Goal: Task Accomplishment & Management: Complete application form

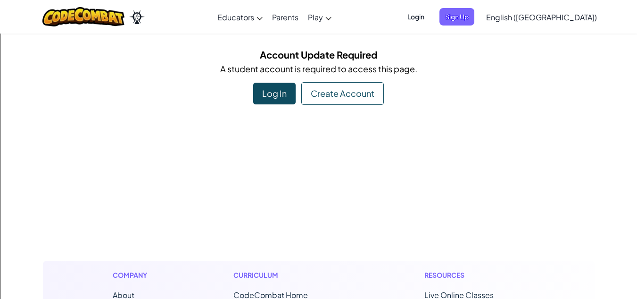
click at [290, 95] on div "Log In" at bounding box center [274, 94] width 42 height 22
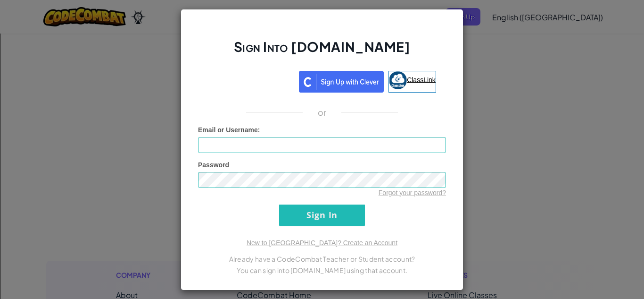
click at [407, 81] on span "ClassLink" at bounding box center [421, 79] width 29 height 8
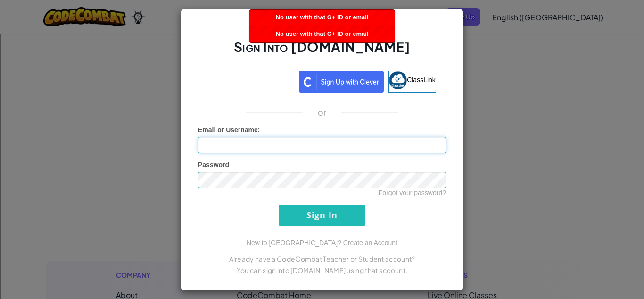
click at [266, 151] on input "Email or Username :" at bounding box center [322, 145] width 248 height 16
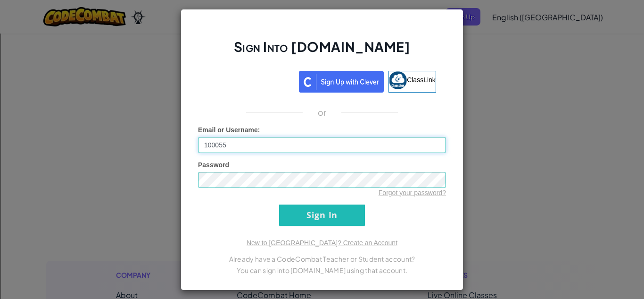
type input "100055"
click at [466, 33] on div "Sign Into Ozaria.com ClassLink or Unknown Error Email or Username : 100055 Pass…" at bounding box center [322, 149] width 644 height 299
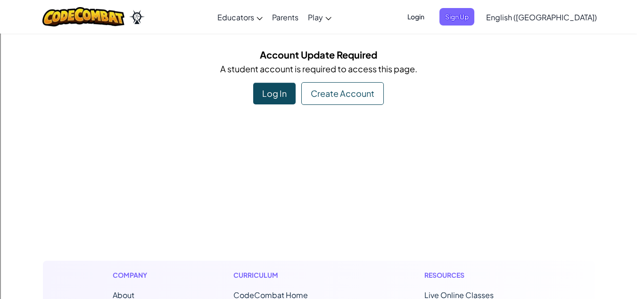
click at [320, 95] on div "Create Account" at bounding box center [342, 93] width 83 height 23
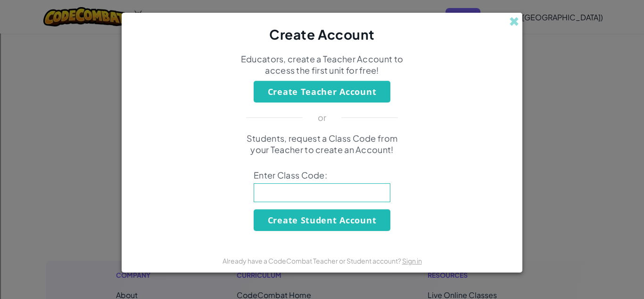
click at [303, 186] on input at bounding box center [322, 192] width 137 height 19
type input "cakewatchluck"
click at [375, 223] on button "Create Student Account" at bounding box center [322, 220] width 137 height 22
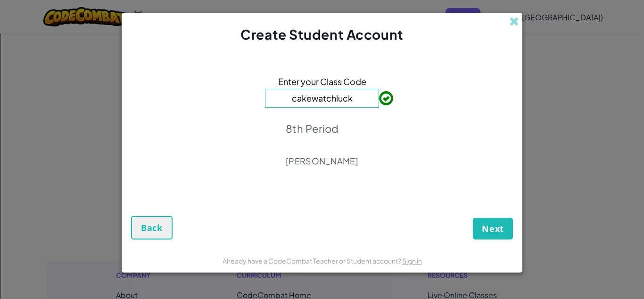
click at [346, 126] on p "8th Period" at bounding box center [322, 128] width 73 height 13
click at [135, 211] on div "Next Back" at bounding box center [322, 216] width 382 height 45
click at [141, 220] on button "Back" at bounding box center [151, 228] width 41 height 24
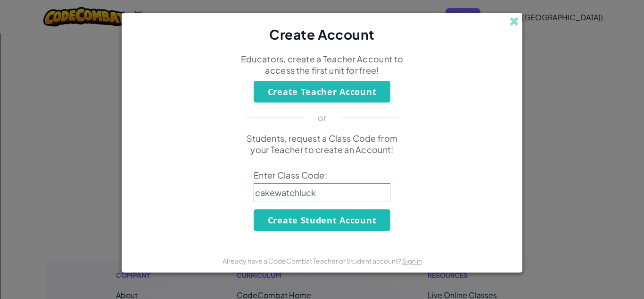
drag, startPoint x: 320, startPoint y: 198, endPoint x: 245, endPoint y: 185, distance: 76.1
click at [245, 185] on div "Students, request a Class Code from your Teacher to create an Account! Enter Cl…" at bounding box center [322, 182] width 382 height 98
click at [271, 189] on input at bounding box center [322, 192] width 137 height 19
type input "beardogfood"
click at [283, 213] on button "Create Student Account" at bounding box center [322, 220] width 137 height 22
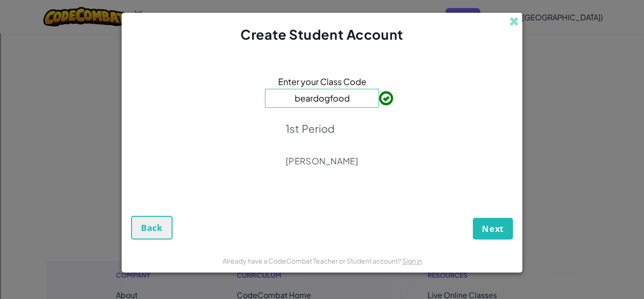
click at [483, 219] on div "Next Back" at bounding box center [322, 216] width 382 height 45
click at [481, 224] on button "Next" at bounding box center [493, 228] width 40 height 22
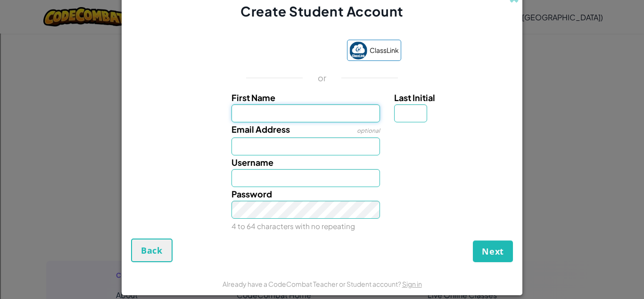
click at [284, 104] on input "First Name" at bounding box center [306, 113] width 149 height 18
type input "Gunner"
click at [268, 144] on input "Email Address" at bounding box center [306, 146] width 149 height 18
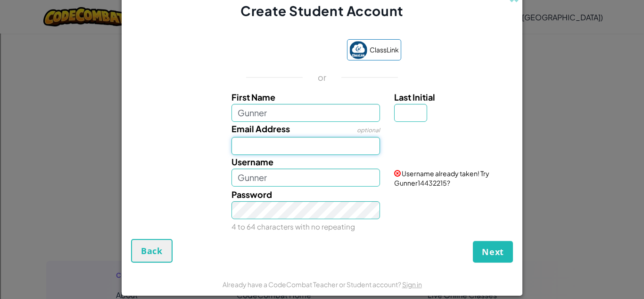
type input "100055102@csisd.org"
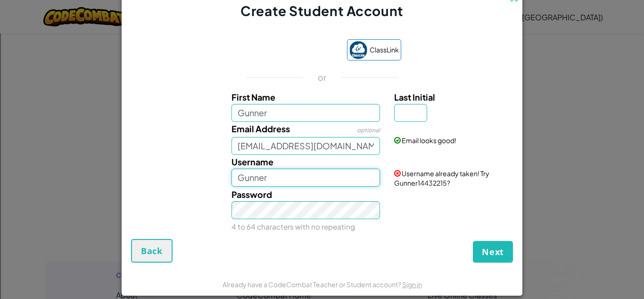
click at [269, 180] on input "Gunner" at bounding box center [306, 177] width 149 height 18
click at [307, 185] on input "Gunner" at bounding box center [306, 177] width 149 height 18
type input "Gunner25536"
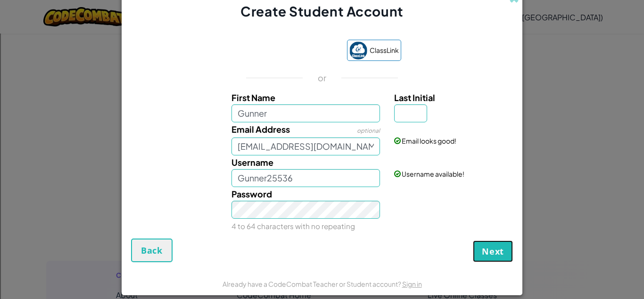
click at [487, 253] on span "Next" at bounding box center [493, 250] width 22 height 11
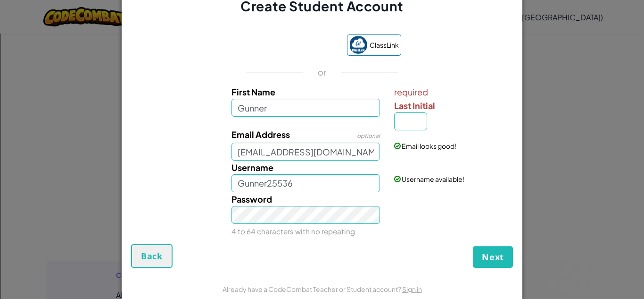
click at [416, 128] on div "Email looks good!" at bounding box center [452, 138] width 131 height 23
click at [414, 122] on input "Last Initial" at bounding box center [410, 121] width 33 height 18
click at [414, 122] on input "G" at bounding box center [410, 121] width 33 height 18
type input "G"
click at [495, 253] on span "Next" at bounding box center [493, 256] width 22 height 11
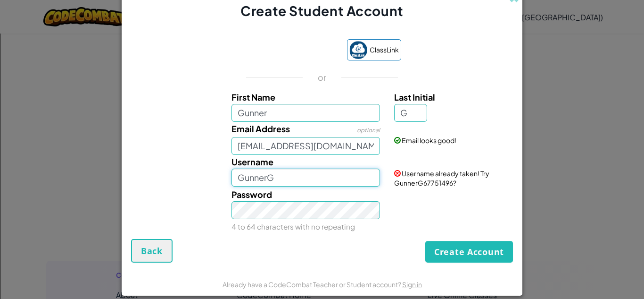
click at [276, 178] on input "GunnerG" at bounding box center [306, 177] width 149 height 18
type input "Gunner25536"
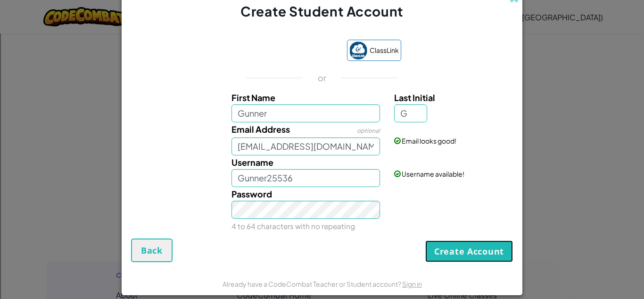
click at [471, 253] on button "Create Account" at bounding box center [469, 251] width 88 height 22
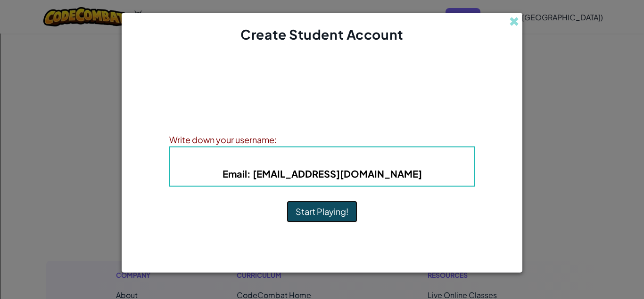
click at [315, 207] on button "Start Playing!" at bounding box center [322, 211] width 71 height 22
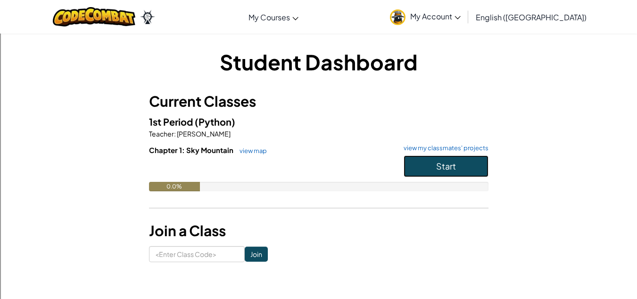
click at [436, 161] on span "Start" at bounding box center [446, 165] width 20 height 11
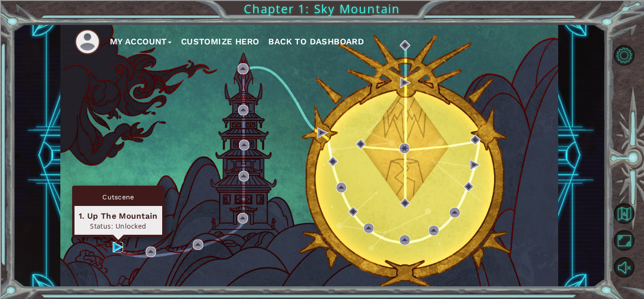
click at [114, 248] on img at bounding box center [118, 246] width 10 height 10
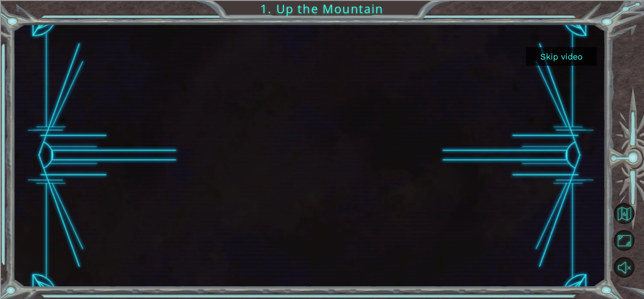
click at [578, 58] on button "Skip video" at bounding box center [561, 56] width 71 height 18
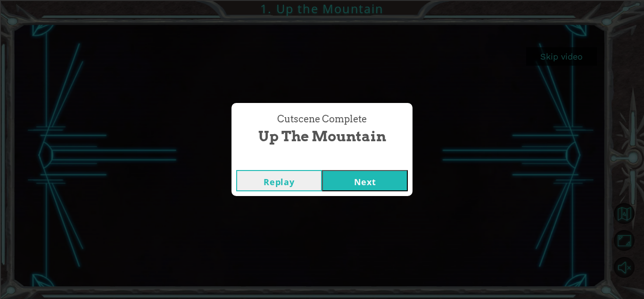
click at [362, 185] on button "Next" at bounding box center [365, 180] width 86 height 21
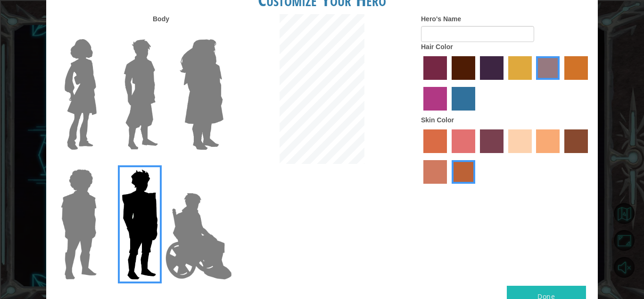
click at [214, 223] on img at bounding box center [199, 236] width 74 height 94
click at [223, 163] on input "Hero Jamie" at bounding box center [223, 163] width 0 height 0
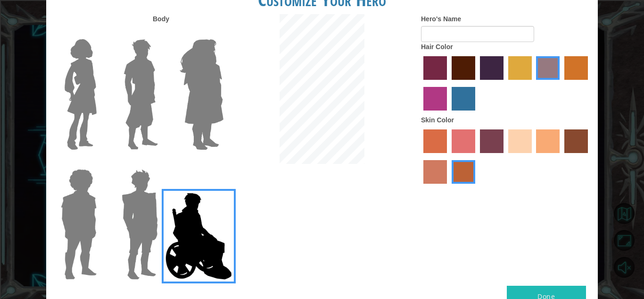
click at [81, 202] on img at bounding box center [78, 224] width 43 height 118
click at [100, 163] on input "Hero Steven" at bounding box center [100, 163] width 0 height 0
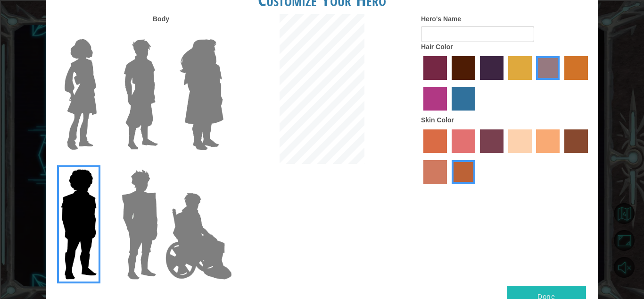
click at [82, 64] on img at bounding box center [81, 94] width 40 height 118
click at [100, 33] on input "Hero Connie" at bounding box center [100, 33] width 0 height 0
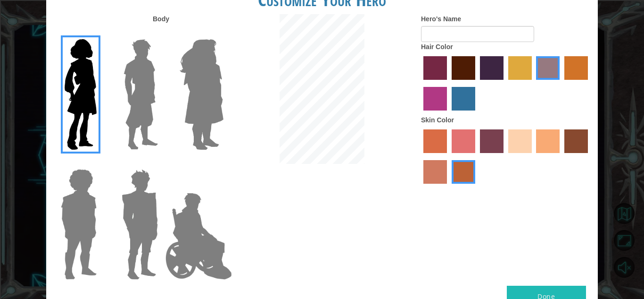
click at [145, 63] on img at bounding box center [141, 94] width 42 height 118
click at [162, 33] on input "Hero Lars" at bounding box center [162, 33] width 0 height 0
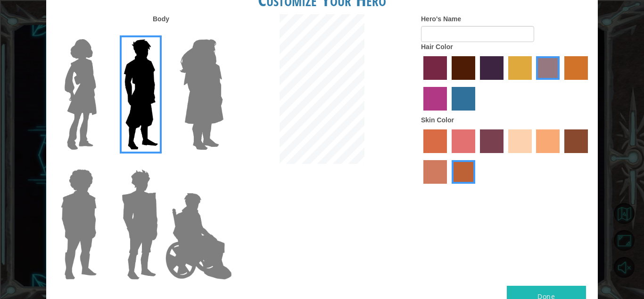
click at [210, 58] on img at bounding box center [201, 94] width 51 height 118
click at [223, 33] on input "Hero Amethyst" at bounding box center [223, 33] width 0 height 0
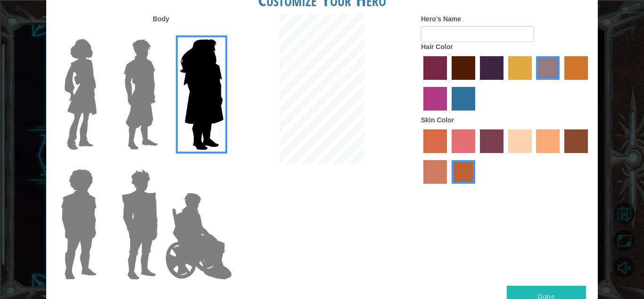
click at [182, 231] on img at bounding box center [199, 236] width 74 height 94
click at [223, 163] on input "Hero Jamie" at bounding box center [223, 163] width 0 height 0
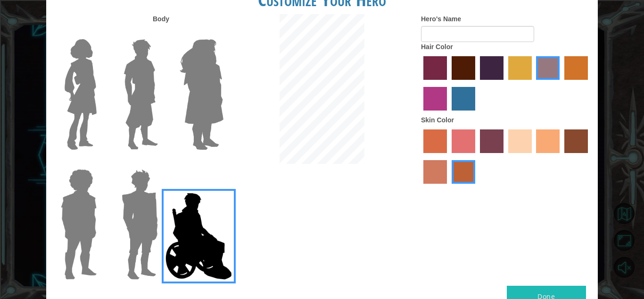
click at [438, 97] on label "medium red violet hair color" at bounding box center [435, 99] width 24 height 24
click at [589, 83] on input "medium red violet hair color" at bounding box center [589, 83] width 0 height 0
click at [583, 145] on label "karma skin color" at bounding box center [576, 141] width 24 height 24
click at [561, 156] on input "karma skin color" at bounding box center [561, 156] width 0 height 0
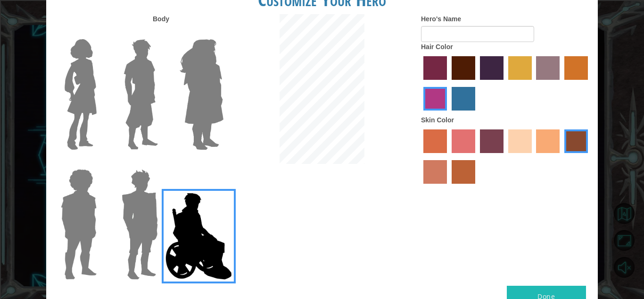
click at [519, 149] on label "sandy beach skin color" at bounding box center [520, 141] width 24 height 24
click at [505, 156] on input "sandy beach skin color" at bounding box center [505, 156] width 0 height 0
click at [146, 205] on img at bounding box center [140, 224] width 44 height 118
click at [162, 163] on input "Hero Garnet" at bounding box center [162, 163] width 0 height 0
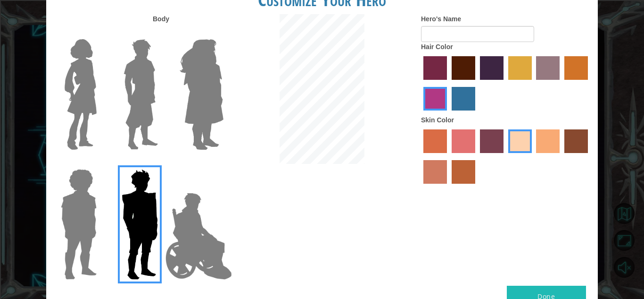
click at [89, 199] on img at bounding box center [78, 224] width 43 height 118
click at [100, 163] on input "Hero Steven" at bounding box center [100, 163] width 0 height 0
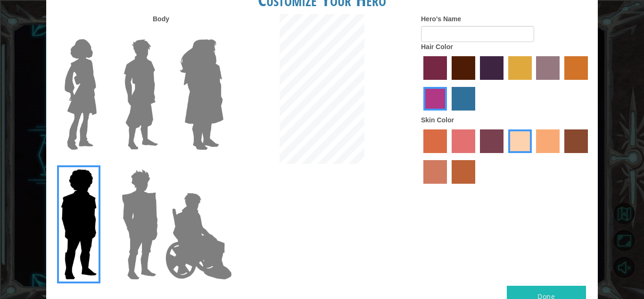
click at [115, 97] on label at bounding box center [138, 94] width 47 height 118
click at [162, 33] on input "Hero Lars" at bounding box center [162, 33] width 0 height 0
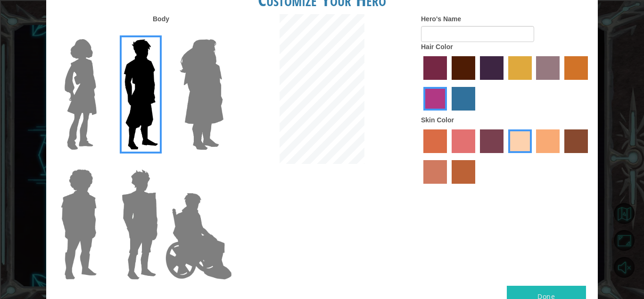
click at [96, 77] on img at bounding box center [81, 94] width 40 height 118
click at [100, 33] on input "Hero Connie" at bounding box center [100, 33] width 0 height 0
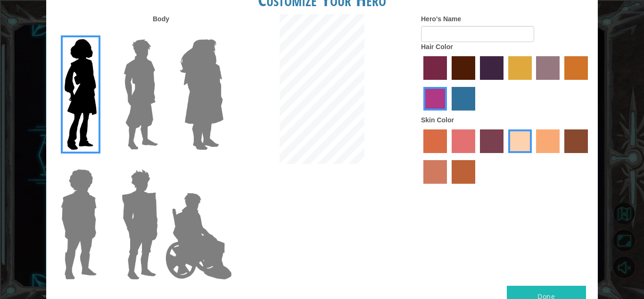
click at [64, 207] on img at bounding box center [78, 224] width 43 height 118
click at [100, 163] on input "Hero Steven" at bounding box center [100, 163] width 0 height 0
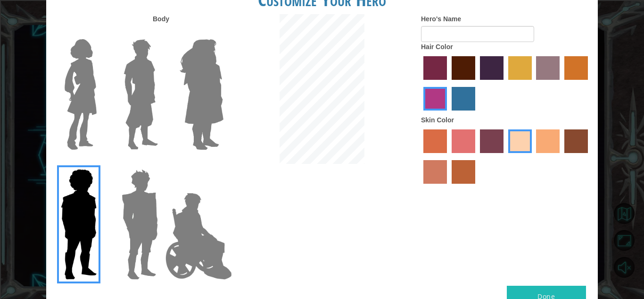
click at [585, 145] on label "karma skin color" at bounding box center [576, 141] width 24 height 24
click at [561, 156] on input "karma skin color" at bounding box center [561, 156] width 0 height 0
drag, startPoint x: 596, startPoint y: 143, endPoint x: 441, endPoint y: 206, distance: 166.7
click at [441, 206] on div "Body Hero's Name Hair Color Skin Color" at bounding box center [322, 149] width 552 height 271
click at [556, 295] on button "Done" at bounding box center [546, 295] width 79 height 21
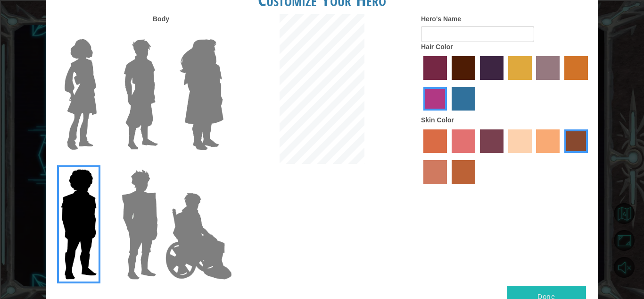
click at [508, 129] on label "sandy beach skin color" at bounding box center [520, 141] width 24 height 24
click at [505, 156] on input "sandy beach skin color" at bounding box center [505, 156] width 0 height 0
click at [394, 129] on div at bounding box center [322, 90] width 184 height 152
click at [440, 22] on label "Hero's Name" at bounding box center [441, 18] width 40 height 9
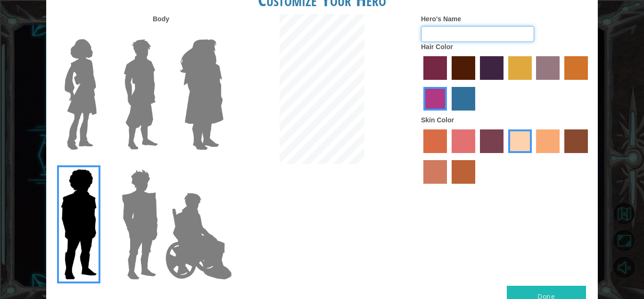
click at [440, 26] on input "Hero's Name" at bounding box center [477, 34] width 113 height 16
click at [442, 28] on input "Hero's Name" at bounding box center [477, 34] width 113 height 16
type input "Jaamal"
click at [561, 297] on button "Done" at bounding box center [546, 295] width 79 height 21
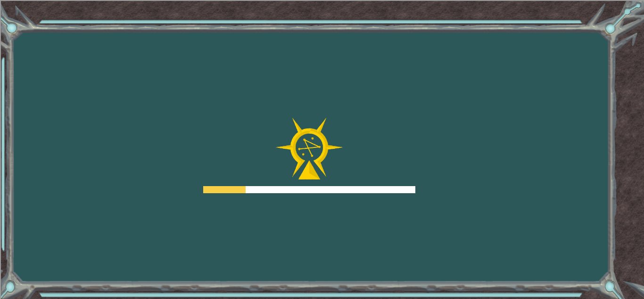
click at [329, 122] on img at bounding box center [309, 148] width 68 height 62
click at [317, 133] on img at bounding box center [309, 148] width 68 height 62
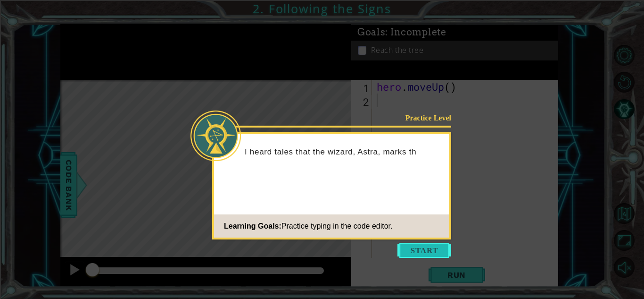
click at [418, 247] on button "Start" at bounding box center [425, 249] width 54 height 15
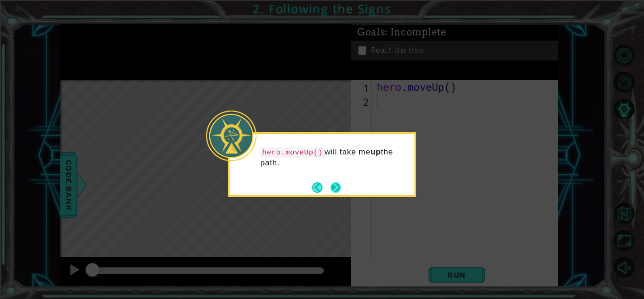
click at [335, 186] on button "Next" at bounding box center [335, 186] width 13 height 13
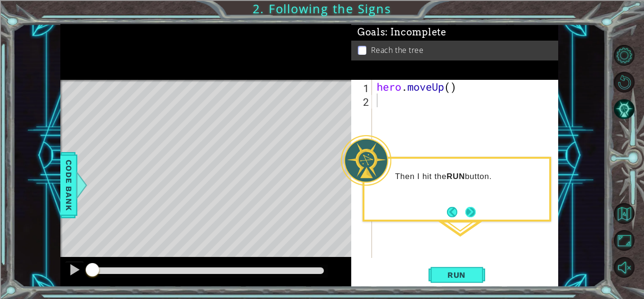
click at [469, 212] on button "Next" at bounding box center [470, 211] width 11 height 11
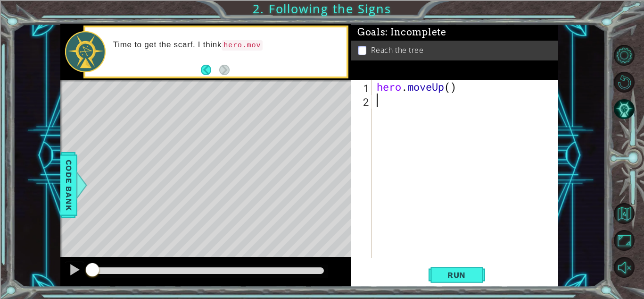
click at [228, 127] on div "Level Map" at bounding box center [278, 219] width 436 height 278
click at [450, 271] on span "Run" at bounding box center [456, 274] width 37 height 9
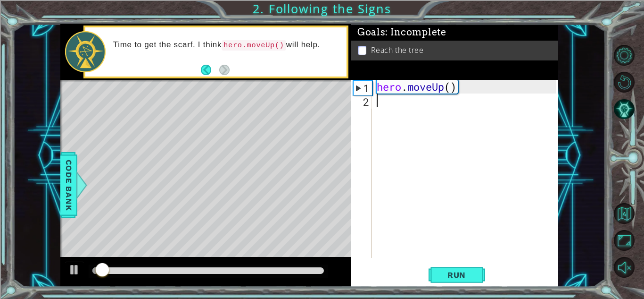
click at [383, 108] on div "hero . moveUp ( )" at bounding box center [468, 182] width 186 height 205
click at [381, 87] on div "hero . moveUp ( )" at bounding box center [468, 182] width 186 height 205
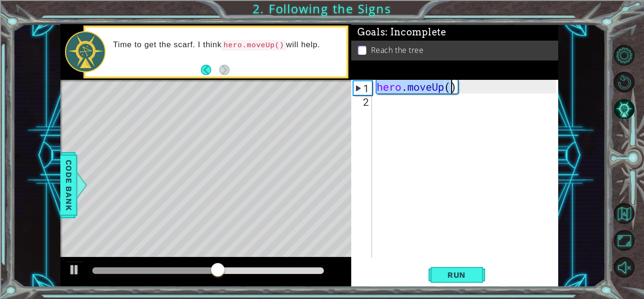
drag, startPoint x: 377, startPoint y: 88, endPoint x: 453, endPoint y: 83, distance: 76.1
click at [453, 83] on div "hero . moveUp ( )" at bounding box center [468, 182] width 186 height 205
drag, startPoint x: 455, startPoint y: 85, endPoint x: 376, endPoint y: 91, distance: 79.5
click at [376, 91] on div "hero . moveUp ( )" at bounding box center [468, 182] width 186 height 205
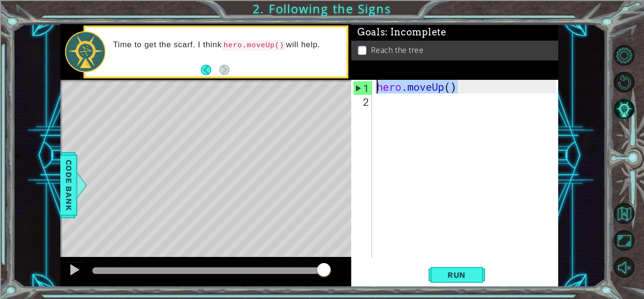
click at [452, 90] on div "hero . moveUp ( )" at bounding box center [465, 169] width 181 height 178
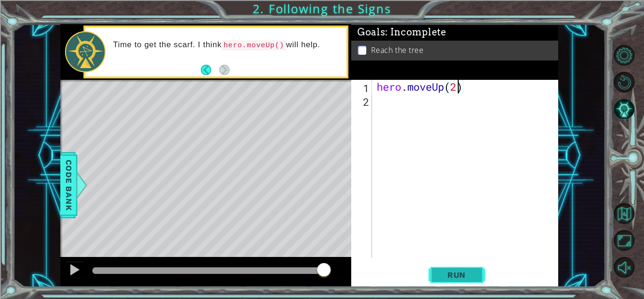
type textarea "hero.moveUp(2)"
click at [449, 272] on span "Run" at bounding box center [456, 274] width 37 height 9
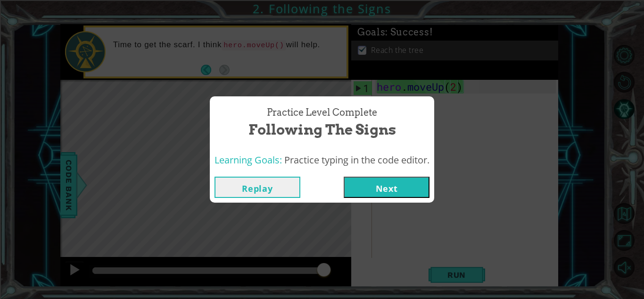
drag, startPoint x: 365, startPoint y: 187, endPoint x: 360, endPoint y: 185, distance: 5.8
click at [360, 185] on button "Next" at bounding box center [387, 186] width 86 height 21
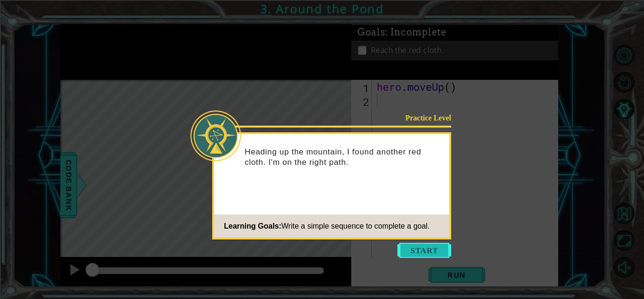
click at [412, 254] on button "Start" at bounding box center [425, 249] width 54 height 15
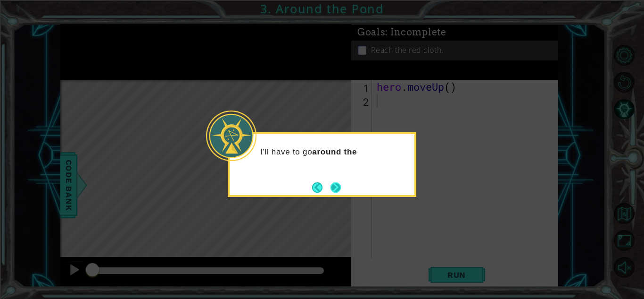
click at [332, 191] on button "Next" at bounding box center [335, 187] width 11 height 11
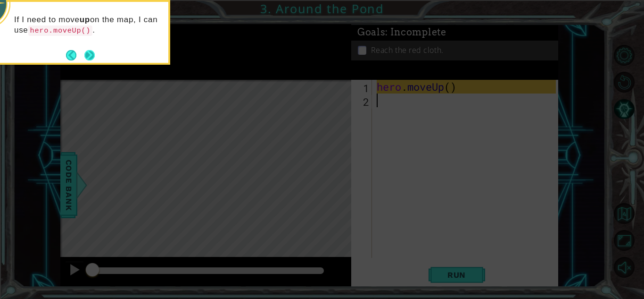
click at [86, 55] on button "Next" at bounding box center [89, 55] width 11 height 11
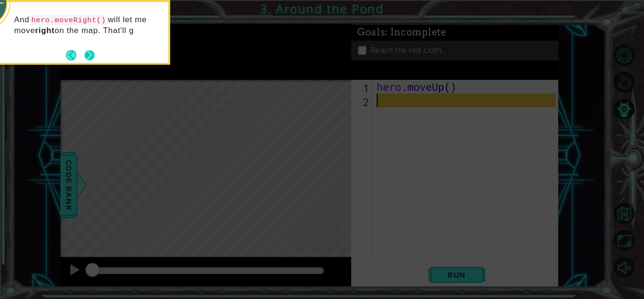
click at [88, 55] on button "Next" at bounding box center [89, 55] width 10 height 10
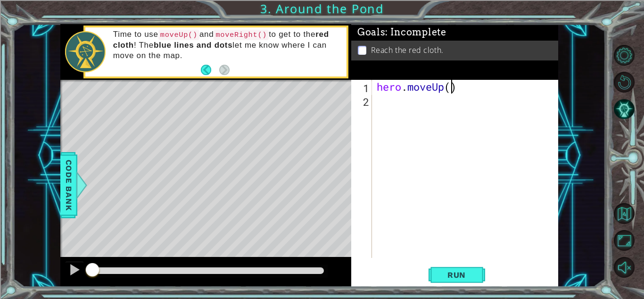
click at [453, 88] on div "hero . moveUp ( )" at bounding box center [468, 182] width 186 height 205
type textarea "hero.moveUp(2)"
click at [388, 99] on div "hero . moveUp ( 2 )" at bounding box center [468, 182] width 186 height 205
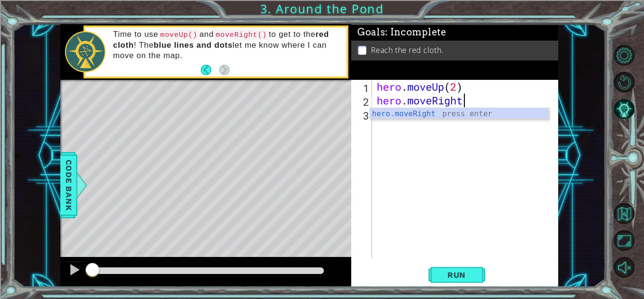
scroll to position [0, 4]
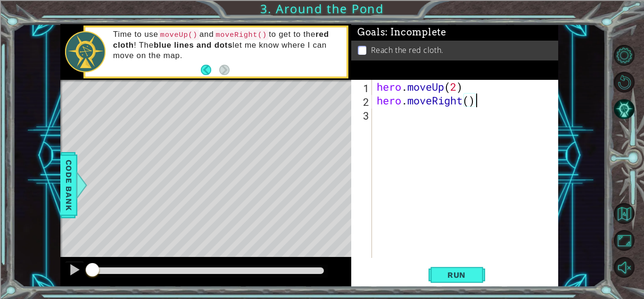
click at [470, 101] on div "hero . moveUp ( 2 ) hero . moveRight ( )" at bounding box center [468, 182] width 186 height 205
click at [373, 84] on div "hero.moveRight(1) 1 2 3 hero . moveUp ( 2 ) hero . moveRight ( 1 ) הההההההההההה…" at bounding box center [453, 169] width 205 height 178
drag, startPoint x: 377, startPoint y: 87, endPoint x: 459, endPoint y: 88, distance: 82.1
click at [459, 88] on div "hero . moveUp ( 2 ) hero . moveRight ( 1 )" at bounding box center [468, 182] width 186 height 205
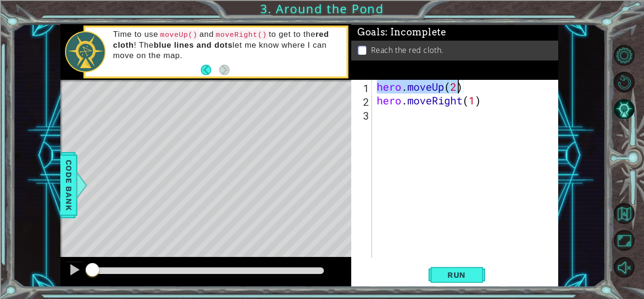
type textarea "hero.moveUp(2)"
drag, startPoint x: 463, startPoint y: 86, endPoint x: 378, endPoint y: 86, distance: 84.9
click at [378, 86] on div "hero . moveUp ( 2 ) hero . moveRight ( 1 )" at bounding box center [468, 182] width 186 height 205
click at [373, 112] on div "hero.moveUp(2) 1 2 3 hero . moveUp ( 2 ) hero . moveRight ( 1 ) ההההההההההההההה…" at bounding box center [453, 169] width 205 height 178
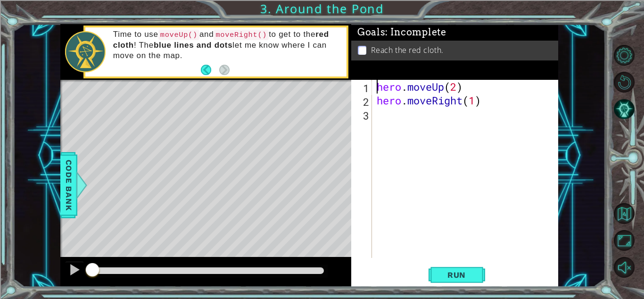
click at [381, 113] on div "hero . moveUp ( 2 ) hero . moveRight ( 1 )" at bounding box center [468, 182] width 186 height 205
paste textarea "hero.moveUp(2)"
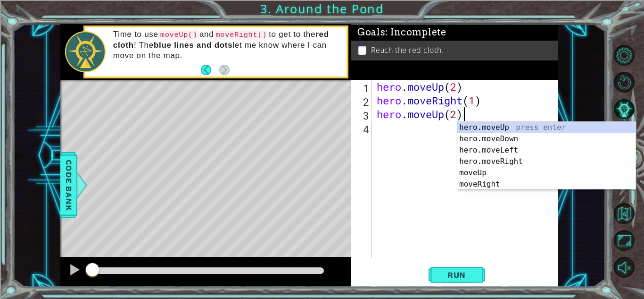
click at [456, 117] on div "hero . moveUp ( 2 ) hero . moveRight ( 1 ) hero . moveUp ( 2 )" at bounding box center [468, 182] width 186 height 205
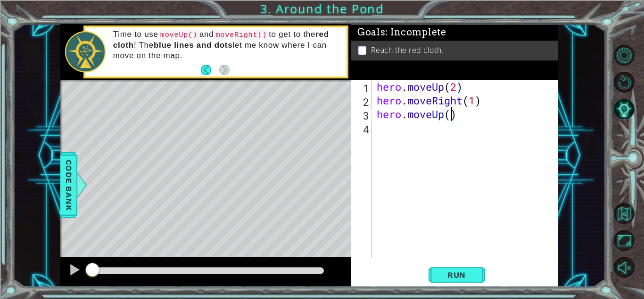
scroll to position [0, 3]
type textarea "hero.moveUp(1)"
click at [458, 275] on span "Run" at bounding box center [456, 274] width 37 height 9
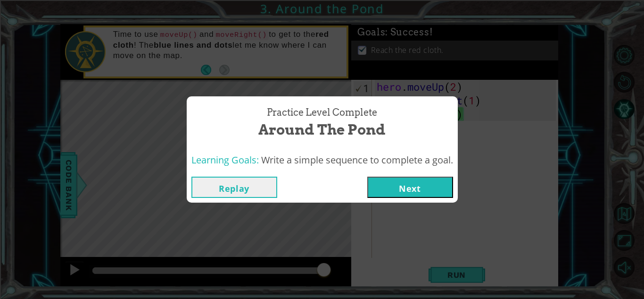
click at [400, 192] on button "Next" at bounding box center [410, 186] width 86 height 21
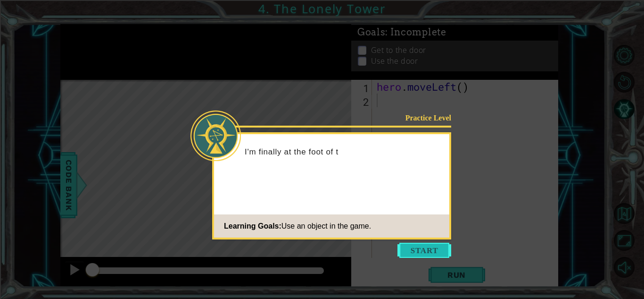
click at [402, 249] on button "Start" at bounding box center [425, 249] width 54 height 15
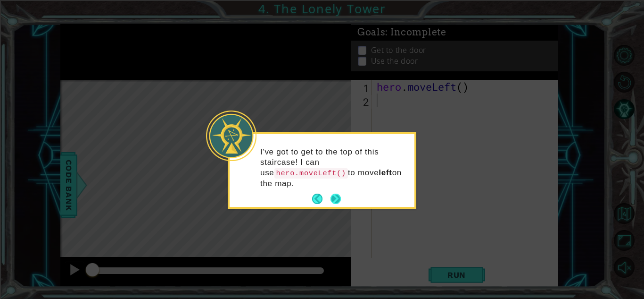
click at [335, 193] on button "Next" at bounding box center [335, 198] width 11 height 11
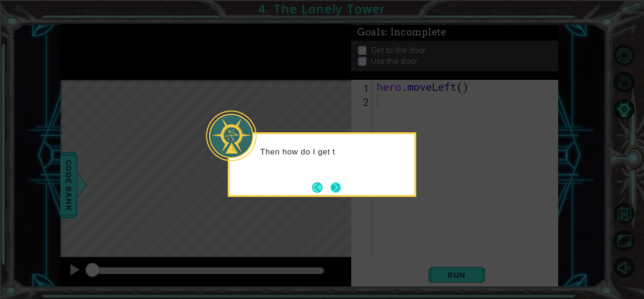
click at [335, 187] on button "Next" at bounding box center [336, 187] width 13 height 13
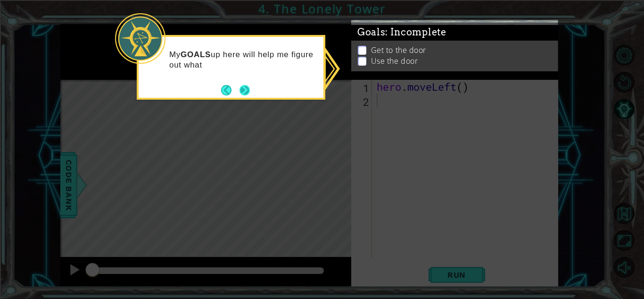
click at [240, 94] on button "Next" at bounding box center [244, 89] width 13 height 13
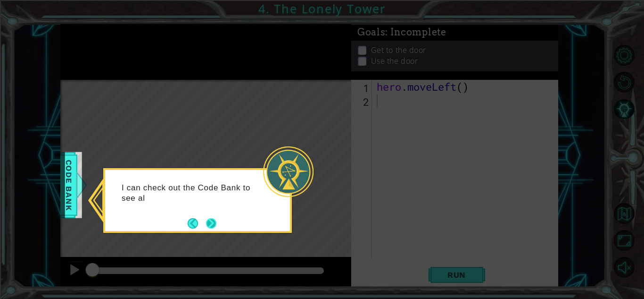
click at [216, 219] on button "Next" at bounding box center [211, 222] width 11 height 11
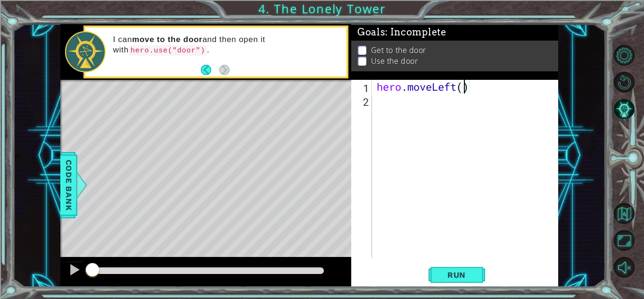
click at [465, 89] on div "hero . moveLeft ( )" at bounding box center [468, 182] width 186 height 205
type textarea "hero.moveLeft(3)"
click at [381, 104] on div "hero . moveLeft ( 3 )" at bounding box center [468, 182] width 186 height 205
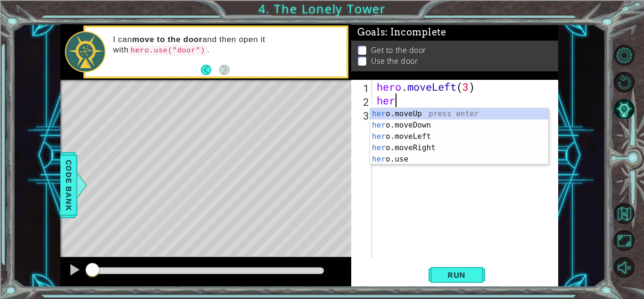
type textarea "hero"
click at [423, 145] on div "hero .moveUp press enter hero .moveDown press enter hero .moveLeft press enter …" at bounding box center [459, 147] width 178 height 79
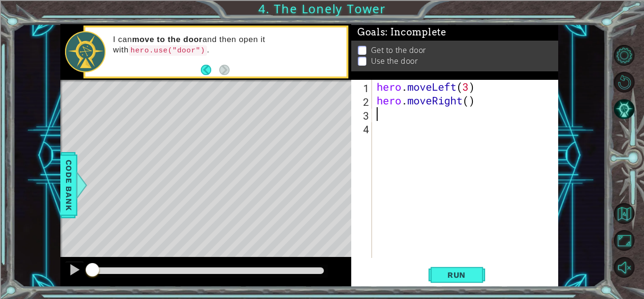
scroll to position [0, 0]
click at [471, 103] on div "hero . moveLeft ( 3 ) hero . moveRight ( )" at bounding box center [468, 182] width 186 height 205
type textarea "hero.moveRight(3)"
click at [373, 116] on div "hero.moveRight(3) 1 2 3 4 hero . moveLeft ( 3 ) hero . moveRight ( 3 ) הההההההה…" at bounding box center [453, 169] width 205 height 178
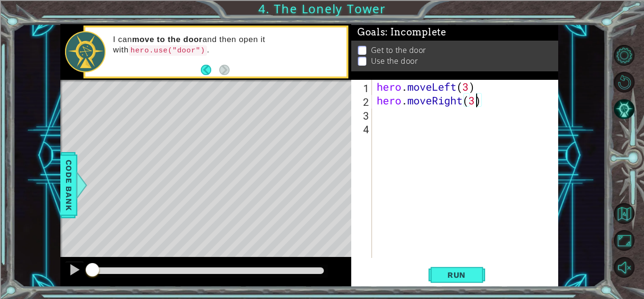
click at [382, 117] on div "hero . moveLeft ( 3 ) hero . moveRight ( 3 )" at bounding box center [468, 182] width 186 height 205
click at [382, 119] on div "hero . moveLeft ( 3 ) hero . moveRight ( 3 )" at bounding box center [468, 182] width 186 height 205
type textarea "h"
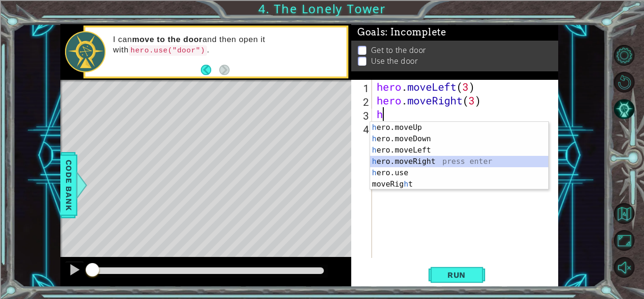
click at [403, 159] on div "h ero.moveUp press enter h ero.moveDown press enter h ero.moveLeft press enter …" at bounding box center [459, 167] width 178 height 91
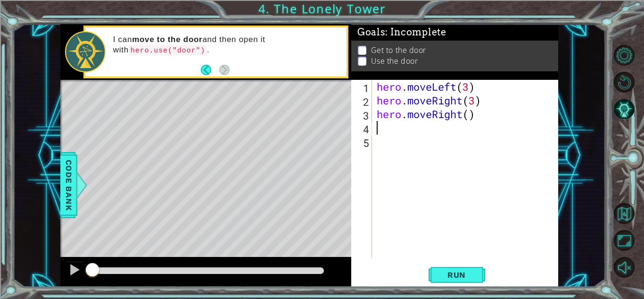
click at [470, 116] on div "hero . moveLeft ( 3 ) hero . moveRight ( 3 ) hero . moveRight ( )" at bounding box center [468, 182] width 186 height 205
type textarea "hero.moveRight(3)"
click at [375, 133] on div "hero . moveLeft ( 3 ) hero . moveRight ( 3 ) hero . moveRight ( 3 )" at bounding box center [465, 169] width 181 height 178
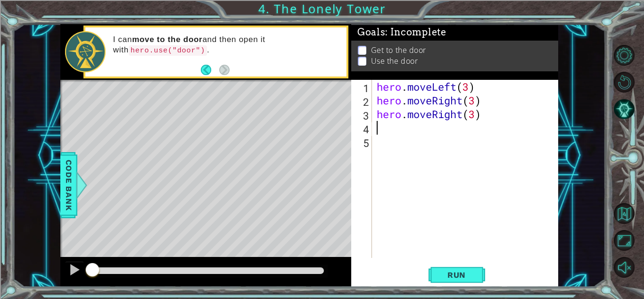
click at [382, 133] on div "hero . moveLeft ( 3 ) hero . moveRight ( 3 ) hero . moveRight ( 3 )" at bounding box center [468, 182] width 186 height 205
type textarea "h"
click at [392, 131] on div "hero . moveLeft ( 3 ) hero . moveRight ( 3 ) hero . moveRight ( 3 ) h" at bounding box center [468, 182] width 186 height 205
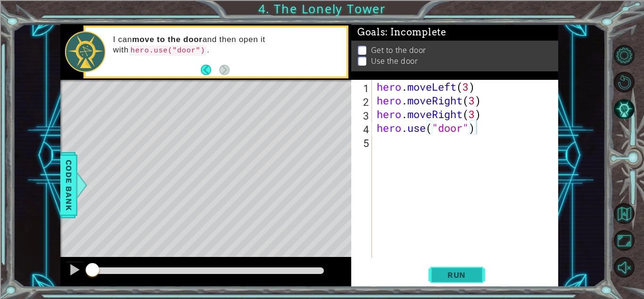
click at [450, 273] on span "Run" at bounding box center [456, 274] width 37 height 9
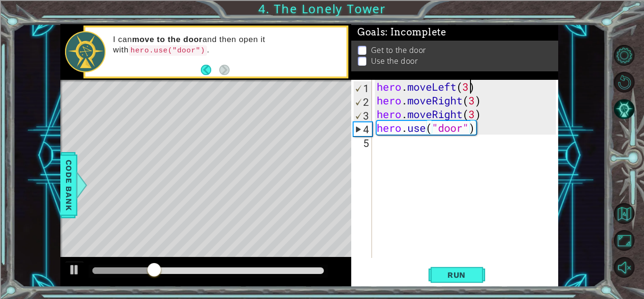
click at [471, 90] on div "hero . moveLeft ( 3 ) hero . moveRight ( 3 ) hero . moveRight ( 3 ) hero . use …" at bounding box center [468, 182] width 186 height 205
click at [473, 100] on div "hero . moveLeft ( 2 ) hero . moveRight ( 3 ) hero . moveRight ( 3 ) hero . use …" at bounding box center [468, 182] width 186 height 205
click at [476, 100] on div "hero . moveLeft ( 2 ) hero . moveRight ( 3 ) hero . moveRight ( 3 ) hero . use …" at bounding box center [468, 182] width 186 height 205
click at [475, 119] on div "hero . moveLeft ( 2 ) hero . moveRight ( 2 ) hero . moveRight ( 3 ) hero . use …" at bounding box center [468, 182] width 186 height 205
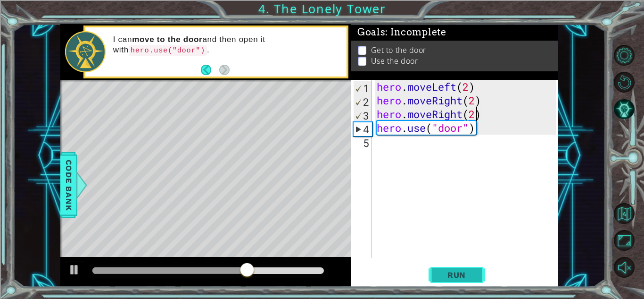
click at [473, 274] on span "Run" at bounding box center [456, 274] width 37 height 9
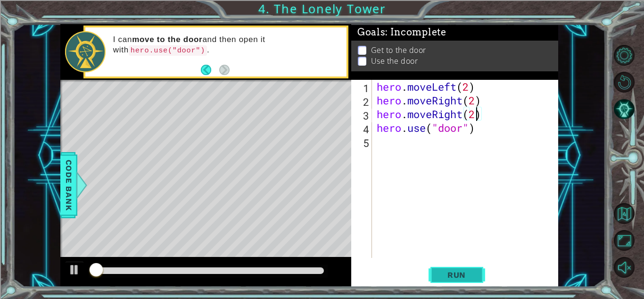
click at [473, 274] on span "Run" at bounding box center [456, 274] width 37 height 9
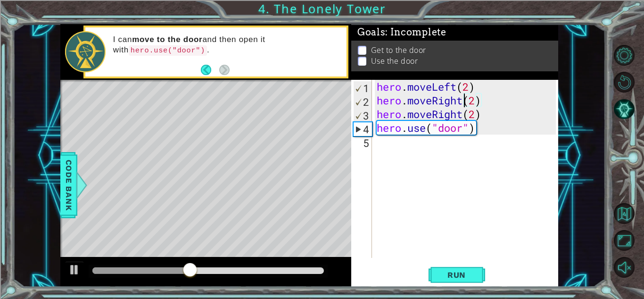
click at [462, 103] on div "hero . moveLeft ( 2 ) hero . moveRight ( 2 ) hero . moveRight ( 2 ) hero . use …" at bounding box center [468, 182] width 186 height 205
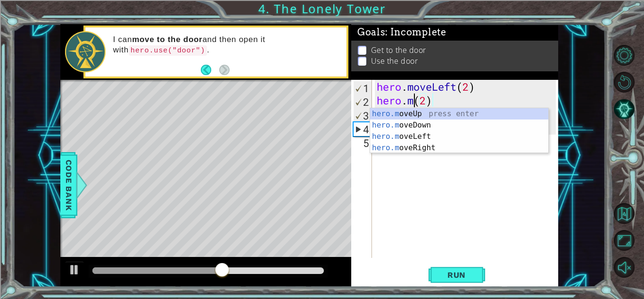
scroll to position [0, 2]
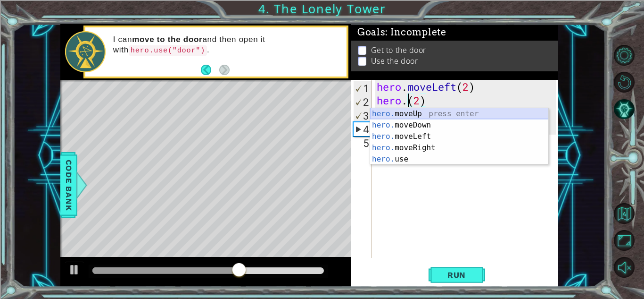
click at [426, 116] on div "hero. moveUp press enter hero. moveDown press enter hero. moveLeft press enter …" at bounding box center [459, 147] width 178 height 79
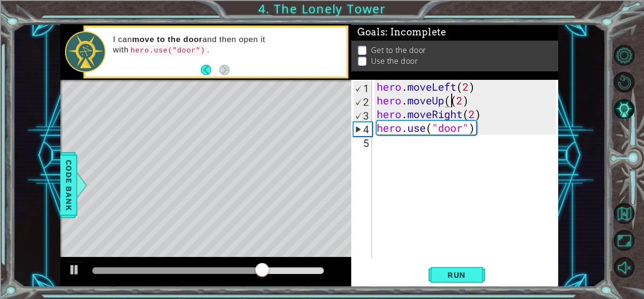
type textarea "hero.moveUp(2)"
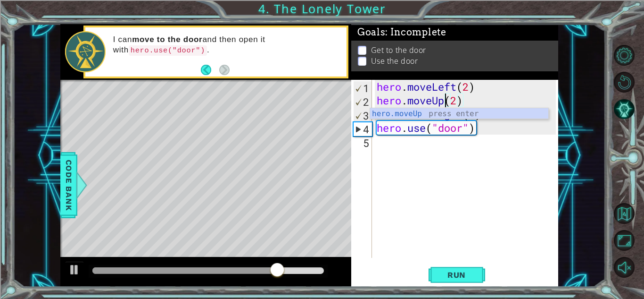
click at [464, 251] on div "hero . moveLeft ( 2 ) hero . moveUp ( 2 ) hero . moveRight ( 2 ) hero . use ( "…" at bounding box center [468, 182] width 186 height 205
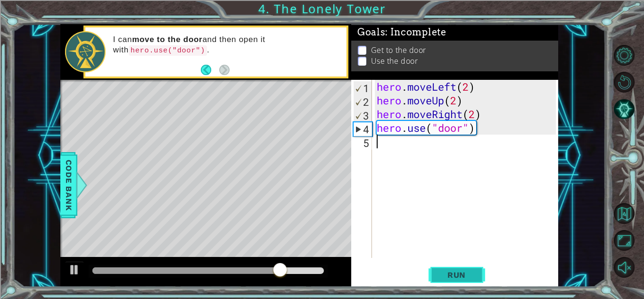
scroll to position [0, 0]
click at [456, 270] on span "Run" at bounding box center [456, 274] width 37 height 9
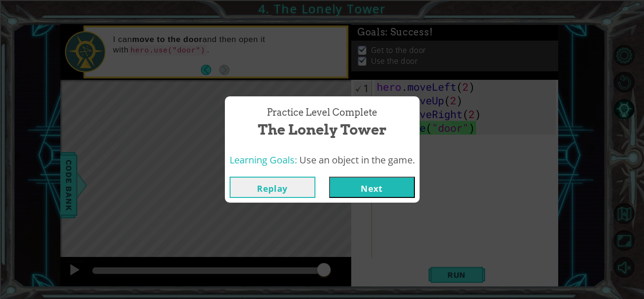
click at [355, 195] on button "Next" at bounding box center [372, 186] width 86 height 21
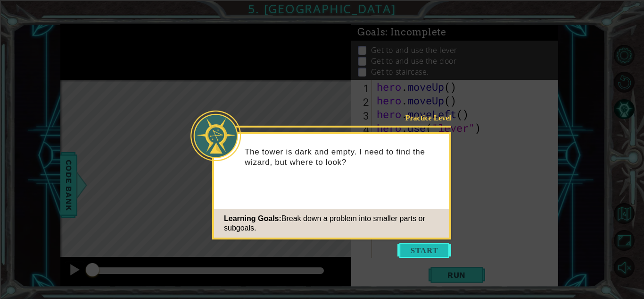
click at [415, 243] on button "Start" at bounding box center [425, 249] width 54 height 15
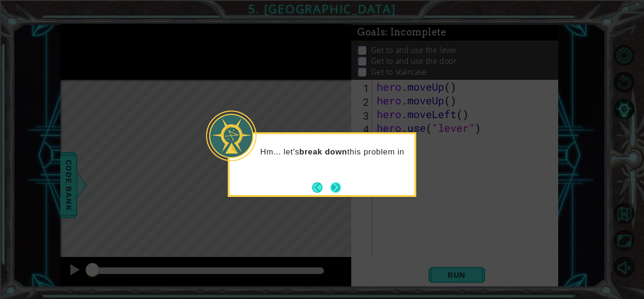
click at [334, 187] on button "Next" at bounding box center [336, 187] width 11 height 11
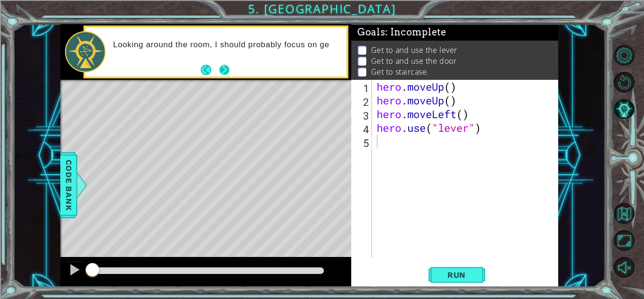
click at [229, 72] on button "Next" at bounding box center [224, 70] width 10 height 10
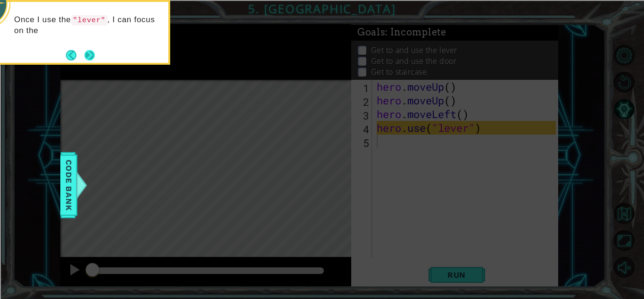
click at [84, 56] on button "Next" at bounding box center [89, 55] width 11 height 11
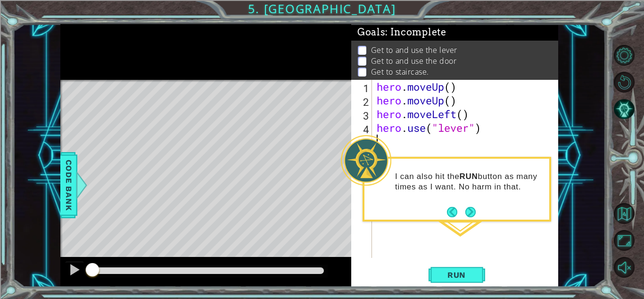
click at [452, 82] on div "hero . moveUp ( ) hero . moveUp ( ) hero . moveLeft ( ) hero . use ( "lever" )" at bounding box center [468, 182] width 186 height 205
click at [450, 104] on div "hero . moveUp ( 2 ) hero . moveUp ( ) hero . moveLeft ( ) hero . use ( "lever" )" at bounding box center [468, 182] width 186 height 205
click at [464, 112] on div "hero . moveUp ( 2 ) hero . moveUp ( ) hero . moveLeft ( ) hero . use ( "lever" )" at bounding box center [468, 182] width 186 height 205
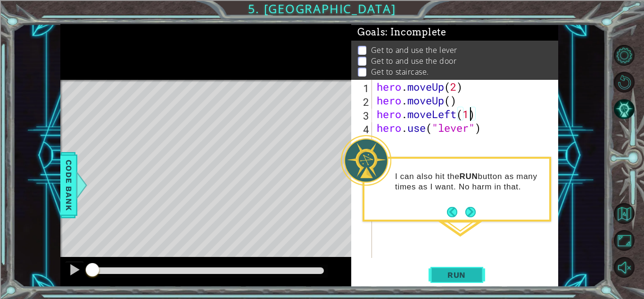
type textarea "hero.moveLeft(1)"
click at [460, 280] on button "Run" at bounding box center [457, 274] width 57 height 21
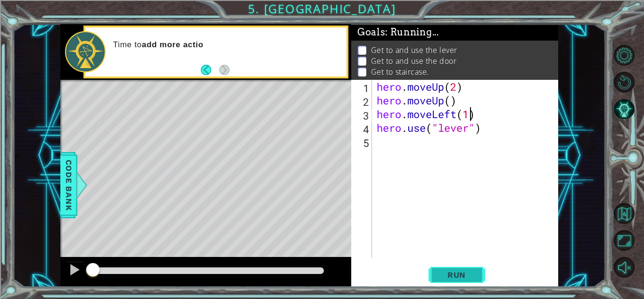
click at [460, 280] on button "Run" at bounding box center [457, 274] width 57 height 21
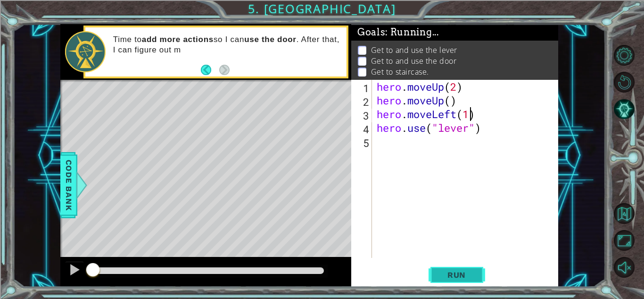
click at [460, 280] on button "Run" at bounding box center [457, 274] width 57 height 21
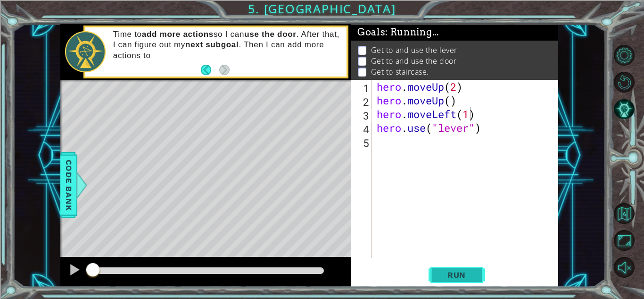
click at [460, 280] on button "Run" at bounding box center [457, 274] width 57 height 21
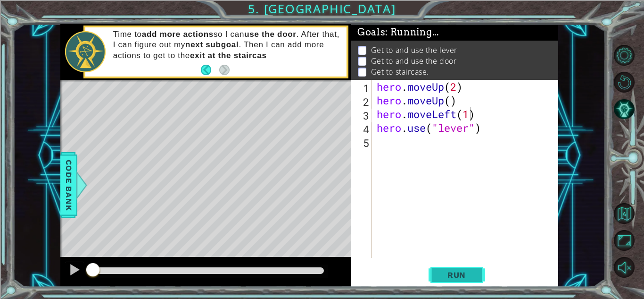
click at [460, 280] on button "Run" at bounding box center [457, 274] width 57 height 21
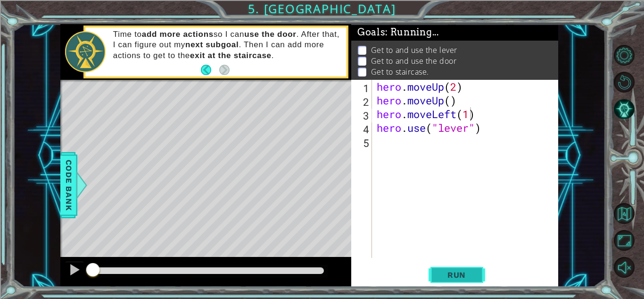
click at [457, 265] on button "Run" at bounding box center [457, 274] width 57 height 21
click at [398, 147] on div "hero . moveUp ( 2 ) hero . moveUp ( ) hero . moveLeft ( 1 ) hero . use ( "lever…" at bounding box center [468, 182] width 186 height 205
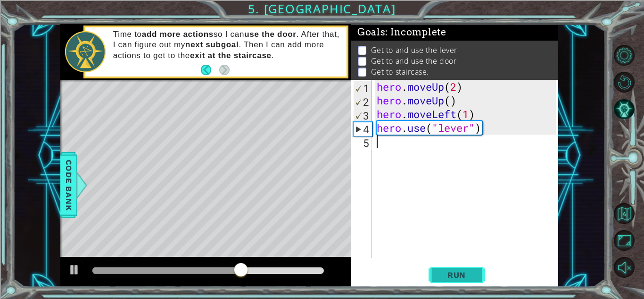
click at [435, 279] on button "Run" at bounding box center [457, 274] width 57 height 21
click at [455, 101] on div "hero . moveUp ( 2 ) hero . moveUp ( ) hero . moveLeft ( 1 ) hero . use ( "lever…" at bounding box center [468, 182] width 186 height 205
click at [448, 101] on div "hero . moveUp ( 2 ) hero . moveUp ( ) hero . moveLeft ( 1 ) hero . use ( "lever…" at bounding box center [468, 182] width 186 height 205
click at [451, 100] on div "hero . moveUp ( 2 ) hero . moveUp ( ) hero . moveLeft ( 1 ) hero . use ( "lever…" at bounding box center [468, 182] width 186 height 205
click at [460, 87] on div "hero . moveUp ( 2 ) hero . moveUp ( ) hero . moveLeft ( 1 ) hero . use ( "lever…" at bounding box center [468, 182] width 186 height 205
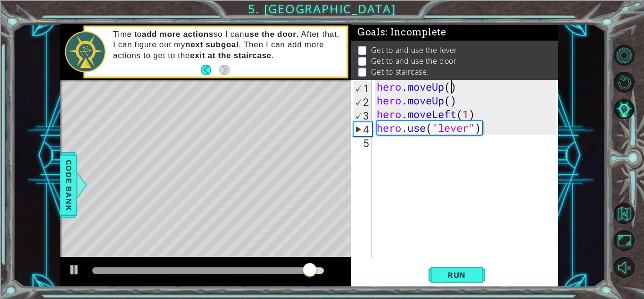
scroll to position [0, 3]
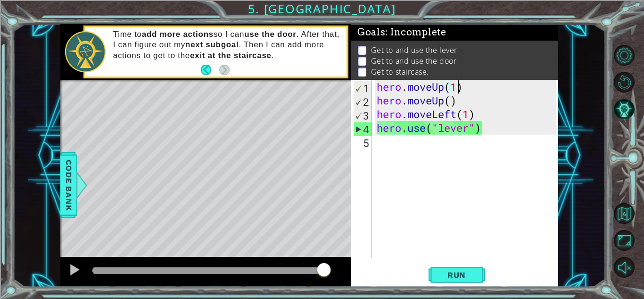
click at [452, 100] on div "hero . moveUp ( 1 ) hero . moveUp ( ) hero . moveLeft ( 1 ) hero . use ( "lever…" at bounding box center [468, 182] width 186 height 205
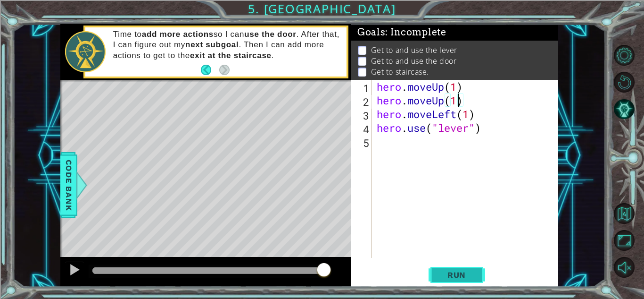
type textarea "hero.moveUp(1)"
click at [454, 282] on button "Run" at bounding box center [457, 274] width 57 height 21
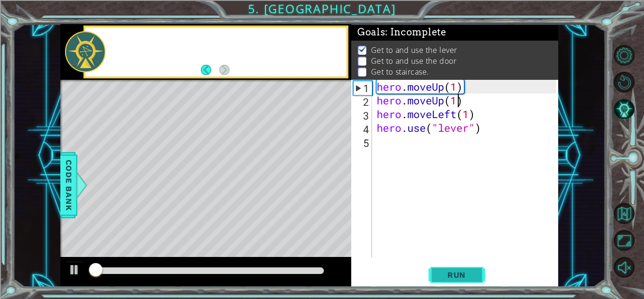
scroll to position [7, 0]
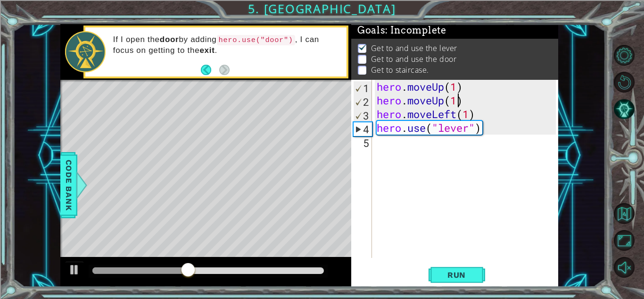
click at [379, 144] on div "hero . moveUp ( 1 ) hero . moveUp ( 1 ) hero . moveLeft ( 1 ) hero . use ( "lev…" at bounding box center [468, 182] width 186 height 205
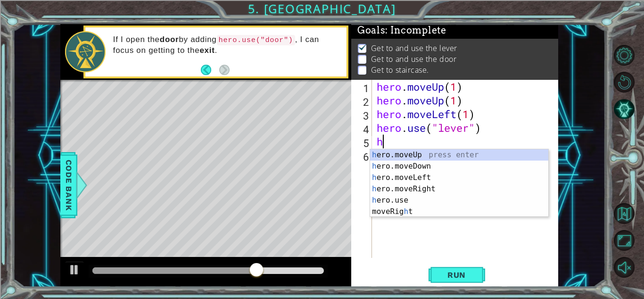
type textarea "he"
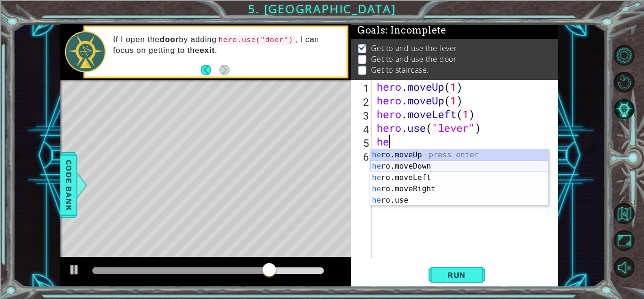
click at [401, 167] on div "he ro.moveUp press enter he ro.moveDown press enter he ro.moveLeft press enter …" at bounding box center [459, 188] width 178 height 79
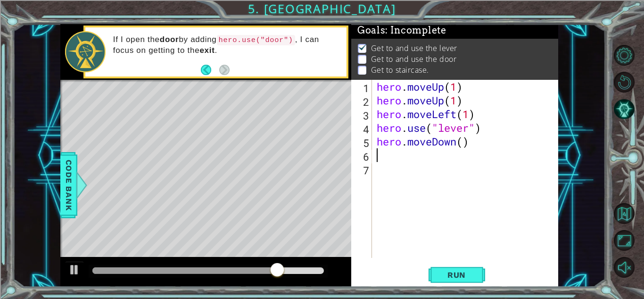
click at [465, 141] on div "hero . moveUp ( 1 ) hero . moveUp ( 1 ) hero . moveLeft ( 1 ) hero . use ( "lev…" at bounding box center [468, 182] width 186 height 205
type textarea "hero.moveDown(1)"
click at [448, 275] on span "Run" at bounding box center [456, 274] width 37 height 9
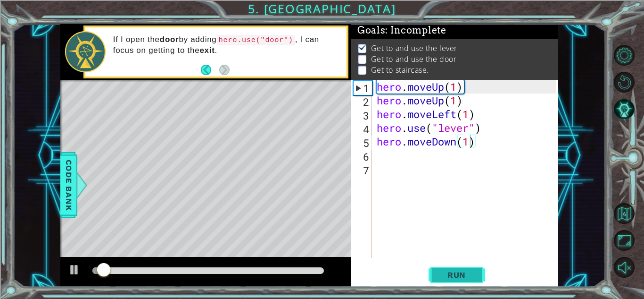
click at [448, 275] on span "Run" at bounding box center [456, 274] width 37 height 9
click at [383, 152] on div "hero . moveUp ( 1 ) hero . moveUp ( 1 ) hero . moveLeft ( 1 ) hero . use ( "lev…" at bounding box center [468, 182] width 186 height 205
type textarea "h"
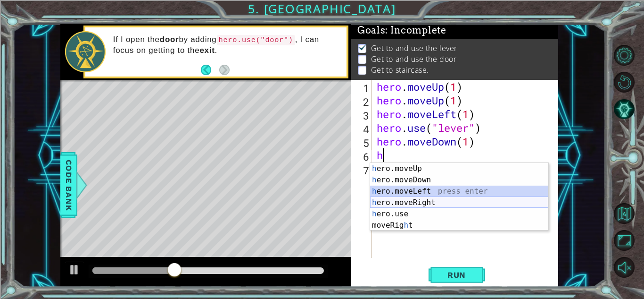
drag, startPoint x: 409, startPoint y: 192, endPoint x: 415, endPoint y: 201, distance: 10.6
click at [415, 201] on div "h ero.moveUp press enter h ero.moveDown press enter h ero.moveLeft press enter …" at bounding box center [459, 208] width 178 height 91
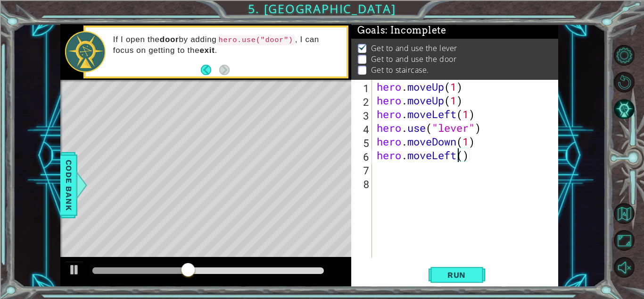
click at [455, 155] on div "hero . moveUp ( 1 ) hero . moveUp ( 1 ) hero . moveLeft ( 1 ) hero . use ( "lev…" at bounding box center [468, 182] width 186 height 205
type textarea "("
type textarea "hero.moveDown(1)"
click at [454, 151] on div "hero . moveUp ( 1 ) hero . moveUp ( 1 ) hero . moveLeft ( 1 ) hero . use ( "lev…" at bounding box center [468, 182] width 186 height 205
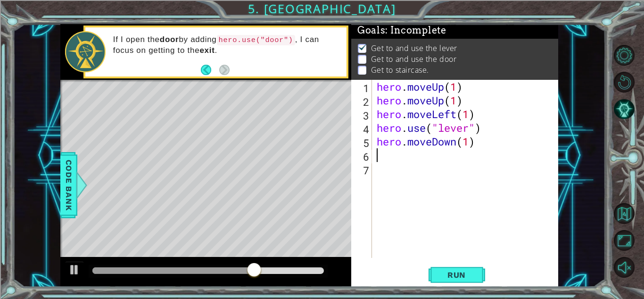
type textarea "h"
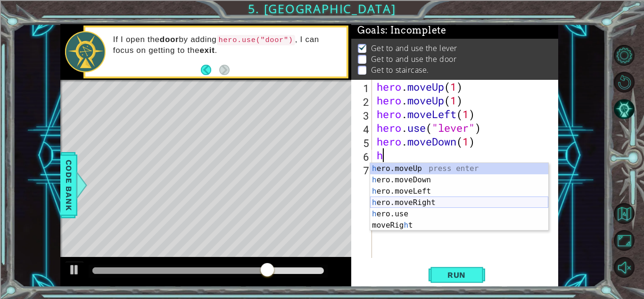
click at [410, 202] on div "h ero.moveUp press enter h ero.moveDown press enter h ero.moveLeft press enter …" at bounding box center [459, 208] width 178 height 91
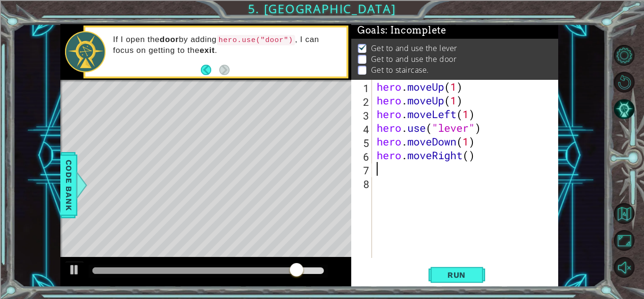
click at [473, 158] on div "hero . moveUp ( 1 ) hero . moveUp ( 1 ) hero . moveLeft ( 1 ) hero . use ( "lev…" at bounding box center [468, 182] width 186 height 205
click at [461, 157] on div "hero . moveUp ( 1 ) hero . moveUp ( 1 ) hero . moveLeft ( 1 ) hero . use ( "lev…" at bounding box center [468, 182] width 186 height 205
click at [460, 157] on div "hero . moveUp ( 1 ) hero . moveUp ( 1 ) hero . moveLeft ( 1 ) hero . use ( "lev…" at bounding box center [468, 182] width 186 height 205
type textarea "t"
type textarea "h"
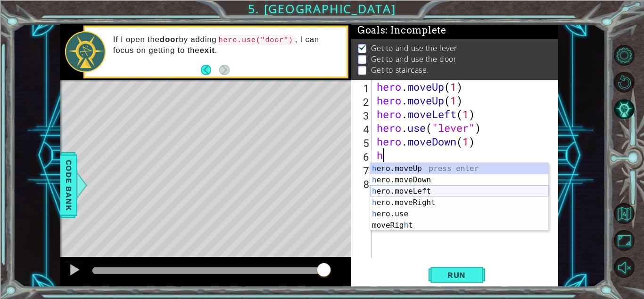
click at [427, 190] on div "h ero.moveUp press enter h ero.moveDown press enter h ero.moveLeft press enter …" at bounding box center [459, 208] width 178 height 91
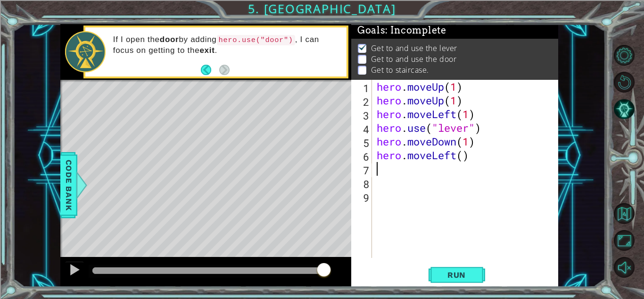
click at [465, 158] on div "hero . moveUp ( 1 ) hero . moveUp ( 1 ) hero . moveLeft ( 1 ) hero . use ( "lev…" at bounding box center [468, 182] width 186 height 205
type textarea "hero.moveLeft(2)"
click at [379, 173] on div "hero . moveUp ( 1 ) hero . moveUp ( 1 ) hero . moveLeft ( 1 ) hero . use ( "lev…" at bounding box center [468, 182] width 186 height 205
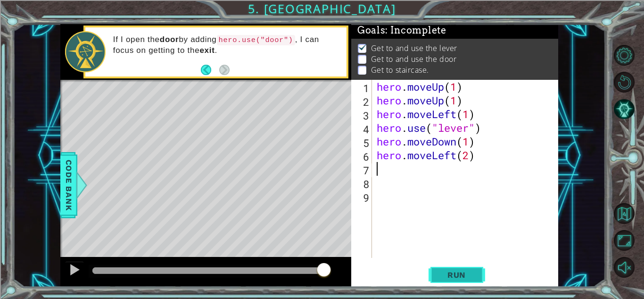
click at [458, 280] on button "Run" at bounding box center [457, 274] width 57 height 21
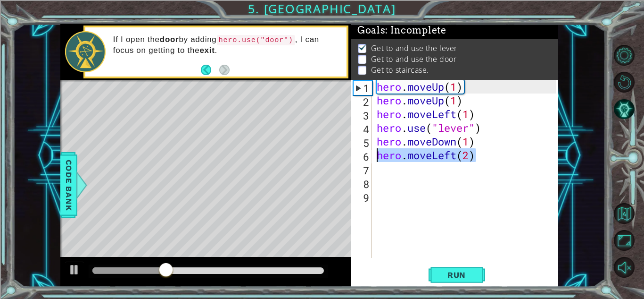
drag, startPoint x: 477, startPoint y: 157, endPoint x: 377, endPoint y: 160, distance: 100.0
click at [377, 160] on div "hero . moveUp ( 1 ) hero . moveUp ( 1 ) hero . moveLeft ( 1 ) hero . use ( "lev…" at bounding box center [468, 182] width 186 height 205
type textarea "hero.moveLeft(2)"
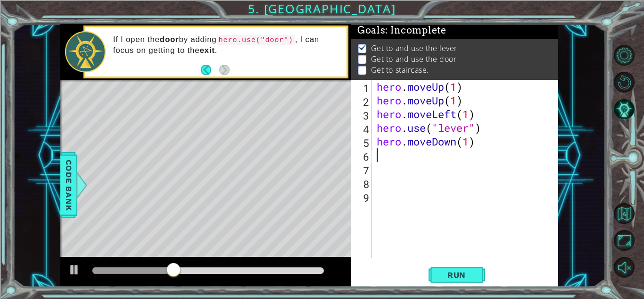
click at [377, 160] on div "hero . moveUp ( 1 ) hero . moveUp ( 1 ) hero . moveLeft ( 1 ) hero . use ( "lev…" at bounding box center [468, 182] width 186 height 205
type textarea "h"
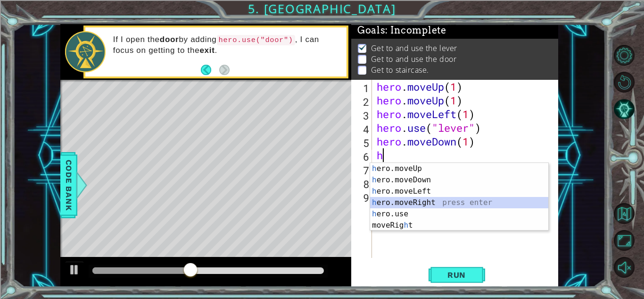
click at [390, 205] on div "h ero.moveUp press enter h ero.moveDown press enter h ero.moveLeft press enter …" at bounding box center [459, 208] width 178 height 91
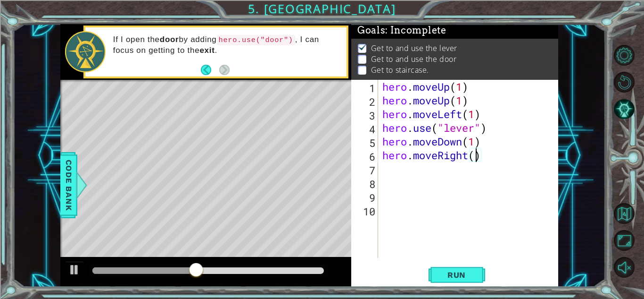
click at [476, 158] on div "hero . moveUp ( 1 ) hero . moveUp ( 1 ) hero . moveLeft ( 1 ) hero . use ( "lev…" at bounding box center [471, 182] width 180 height 205
type textarea "hero.moveRight(2)"
click at [458, 282] on button "Run" at bounding box center [457, 274] width 57 height 21
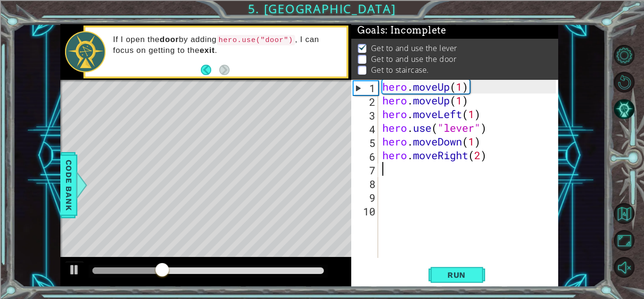
click at [386, 171] on div "hero . moveUp ( 1 ) hero . moveUp ( 1 ) hero . moveLeft ( 1 ) hero . use ( "lev…" at bounding box center [471, 182] width 180 height 205
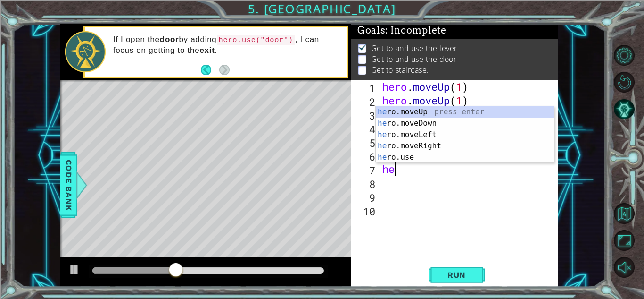
type textarea "her"
click at [406, 116] on div "her o.moveUp press enter her o.moveDown press enter her o.moveLeft press enter …" at bounding box center [465, 145] width 178 height 79
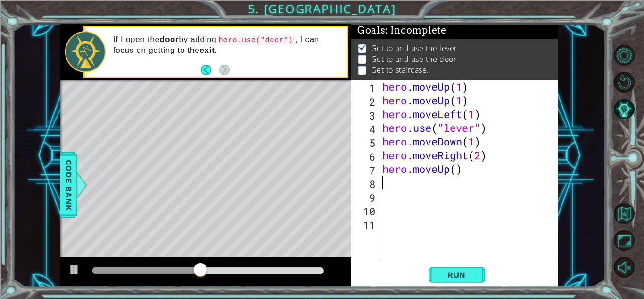
click at [460, 170] on div "hero . moveUp ( 1 ) hero . moveUp ( 1 ) hero . moveLeft ( 1 ) hero . use ( "lev…" at bounding box center [471, 182] width 180 height 205
type textarea "hero.moveUp(1)"
click at [448, 268] on button "Run" at bounding box center [457, 274] width 57 height 21
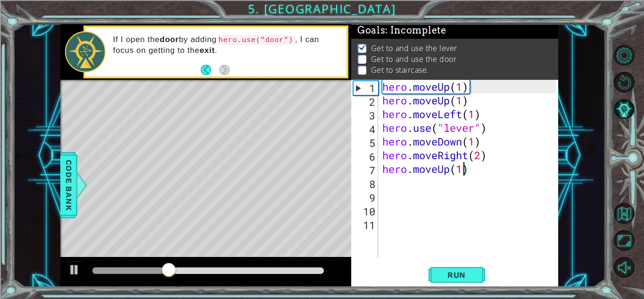
click at [382, 179] on div "hero . moveUp ( 1 ) hero . moveUp ( 1 ) hero . moveLeft ( 1 ) hero . use ( "lev…" at bounding box center [471, 182] width 180 height 205
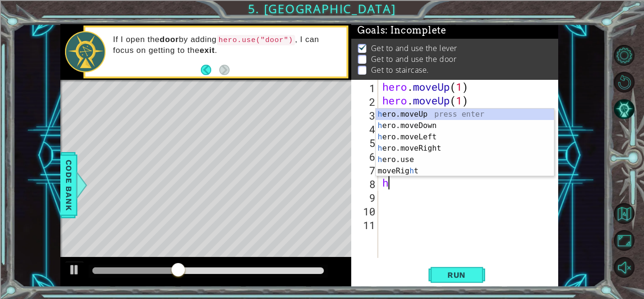
type textarea "her"
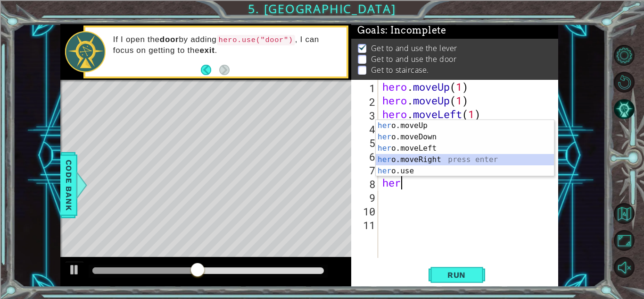
click at [417, 157] on div "her o.moveUp press enter her o.moveDown press enter her o.moveLeft press enter …" at bounding box center [465, 159] width 178 height 79
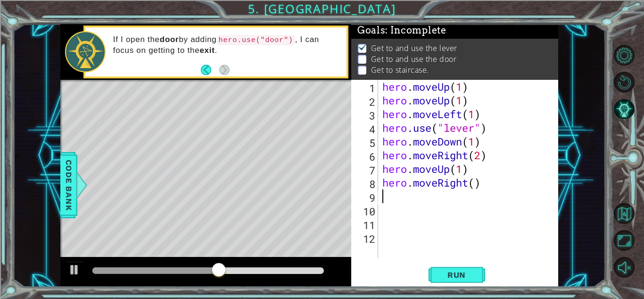
click at [477, 184] on div "hero . moveUp ( 1 ) hero . moveUp ( 1 ) hero . moveLeft ( 1 ) hero . use ( "lev…" at bounding box center [471, 182] width 180 height 205
type textarea "hero.moveRight(1)"
click at [390, 201] on div "hero . moveUp ( 1 ) hero . moveUp ( 1 ) hero . moveLeft ( 1 ) hero . use ( "lev…" at bounding box center [471, 182] width 180 height 205
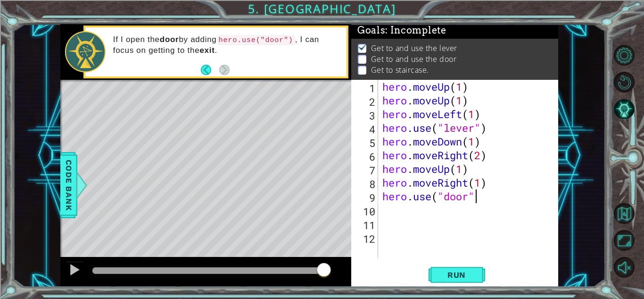
scroll to position [0, 4]
click at [390, 201] on div "hero . moveUp ( 1 ) hero . moveUp ( 1 ) hero . moveLeft ( 1 ) hero . use ( "lev…" at bounding box center [471, 182] width 180 height 205
type textarea "hero.use("door")"
click at [430, 273] on button "Run" at bounding box center [457, 274] width 57 height 21
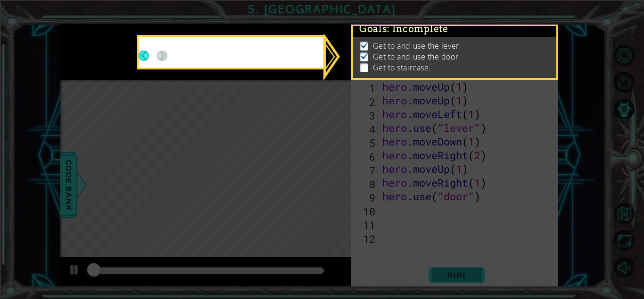
scroll to position [7, 0]
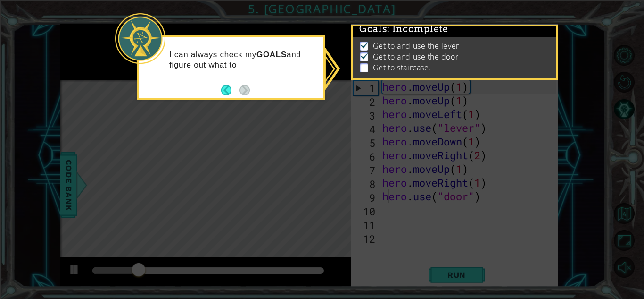
click at [260, 116] on icon at bounding box center [322, 149] width 644 height 299
click at [338, 79] on icon at bounding box center [322, 149] width 644 height 299
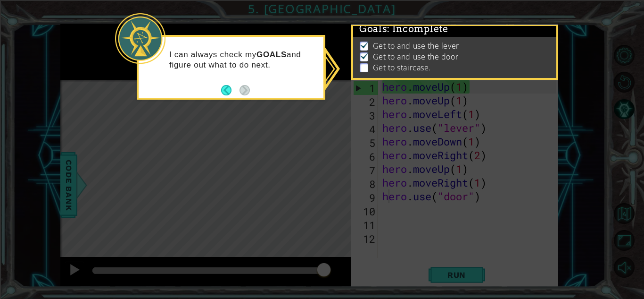
click at [337, 106] on icon at bounding box center [322, 149] width 644 height 299
click at [224, 88] on button "Back" at bounding box center [230, 90] width 18 height 10
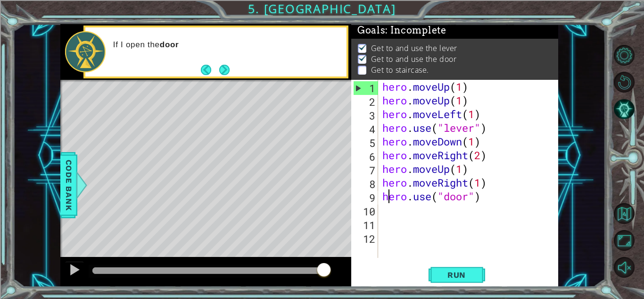
click at [225, 81] on div at bounding box center [205, 81] width 291 height 2
click at [225, 75] on button "Next" at bounding box center [224, 70] width 11 height 11
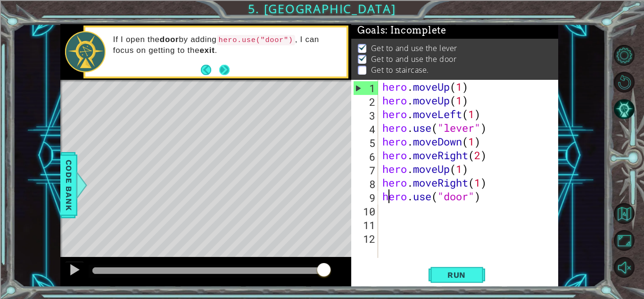
click at [224, 66] on button "Next" at bounding box center [224, 70] width 11 height 11
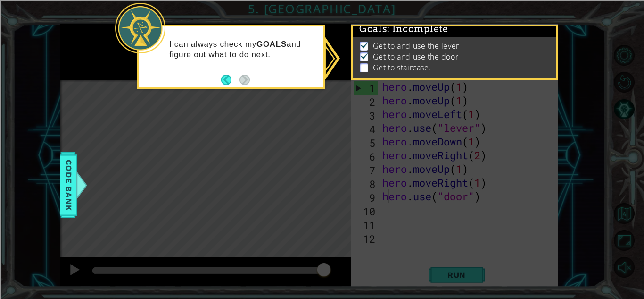
scroll to position [7, 0]
click at [253, 125] on icon at bounding box center [322, 149] width 644 height 299
drag, startPoint x: 256, startPoint y: 125, endPoint x: 327, endPoint y: 135, distance: 72.4
click at [270, 129] on icon at bounding box center [322, 149] width 644 height 299
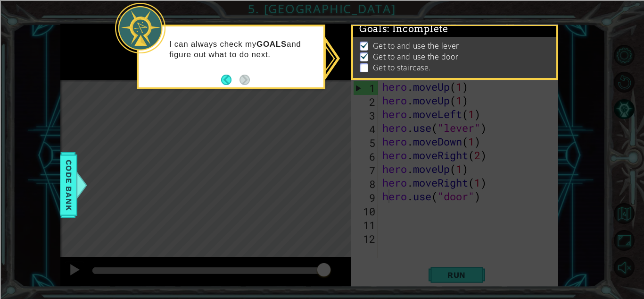
click at [386, 29] on span "Goals : Incomplete" at bounding box center [403, 29] width 89 height 12
click at [368, 65] on li "Get to staircase." at bounding box center [456, 67] width 192 height 11
click at [366, 65] on p at bounding box center [364, 67] width 8 height 9
drag, startPoint x: 357, startPoint y: 71, endPoint x: 376, endPoint y: 70, distance: 18.9
click at [376, 71] on div "Get to and use the lever Get to and use the door Get to staircase." at bounding box center [454, 57] width 203 height 41
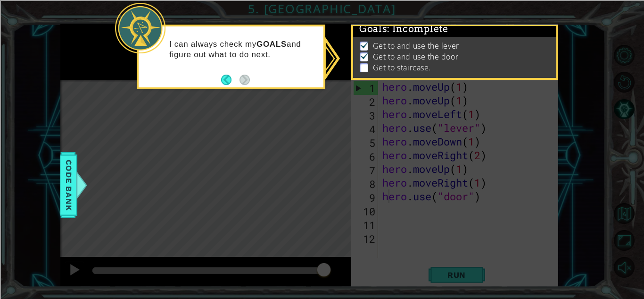
click at [364, 53] on img at bounding box center [364, 55] width 9 height 8
click at [361, 42] on img at bounding box center [364, 45] width 9 height 8
click at [83, 193] on div at bounding box center [81, 185] width 12 height 28
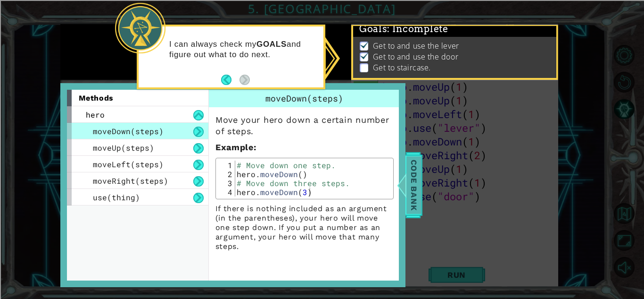
click at [412, 186] on span "Code Bank" at bounding box center [413, 185] width 15 height 58
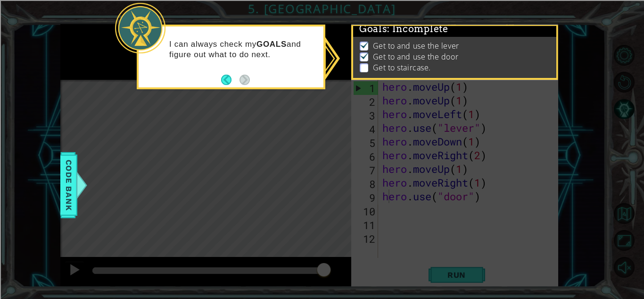
drag, startPoint x: 281, startPoint y: 205, endPoint x: 461, endPoint y: 272, distance: 192.2
click at [461, 272] on icon at bounding box center [322, 149] width 644 height 299
click at [527, 41] on li "Get to and use the lever" at bounding box center [456, 46] width 192 height 11
click at [250, 69] on div "I can always check my GOALS and figure out what to do next." at bounding box center [231, 54] width 185 height 48
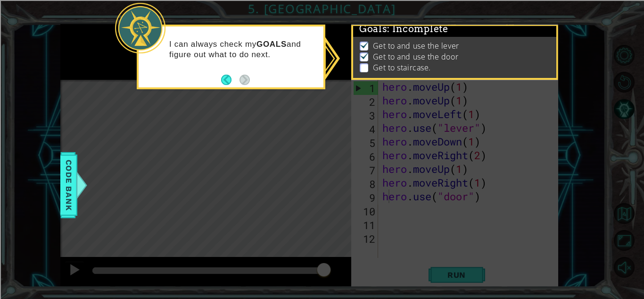
scroll to position [0, 0]
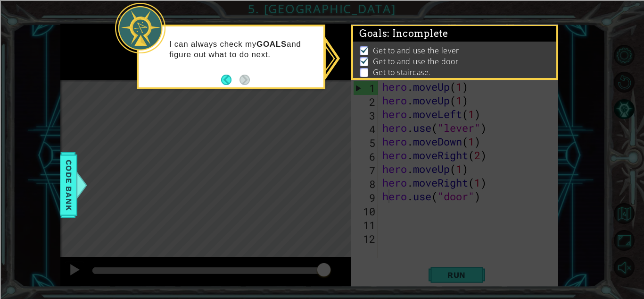
click at [385, 41] on div "Get to and use the lever Get to and use the door Get to staircase." at bounding box center [454, 61] width 203 height 41
click at [363, 49] on img at bounding box center [364, 49] width 9 height 8
click at [365, 60] on img at bounding box center [364, 60] width 9 height 8
click at [226, 76] on button "Back" at bounding box center [230, 80] width 18 height 10
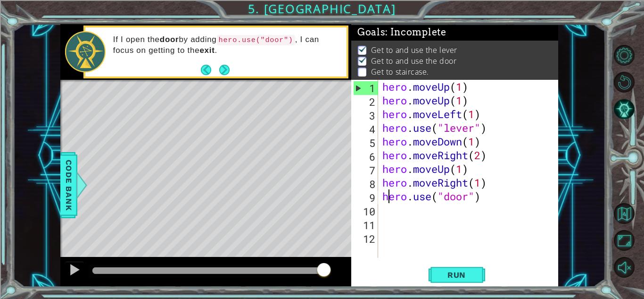
click at [226, 76] on footer at bounding box center [215, 70] width 29 height 14
click at [440, 280] on button "Run" at bounding box center [457, 274] width 57 height 21
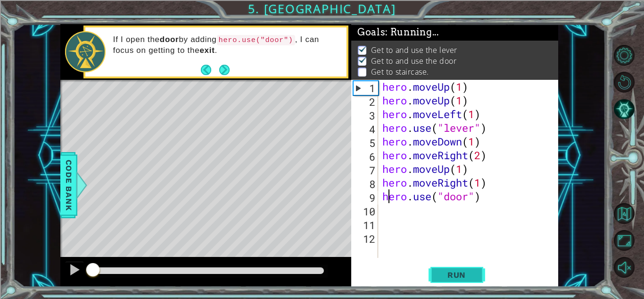
click at [441, 272] on span "Run" at bounding box center [456, 274] width 37 height 9
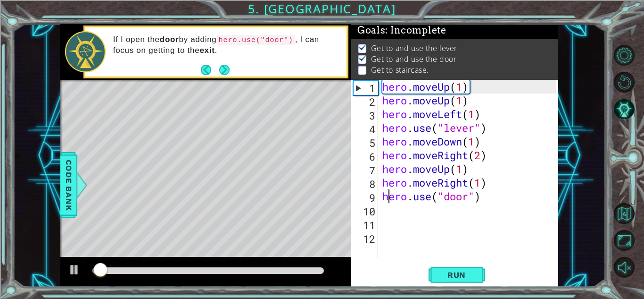
click at [357, 43] on ul "Get to and use the lever Get to and use the door Get to staircase." at bounding box center [455, 59] width 199 height 33
click at [228, 71] on button "Next" at bounding box center [224, 70] width 11 height 11
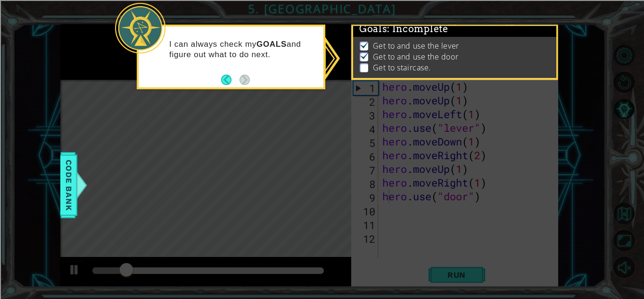
scroll to position [8, 0]
click at [228, 71] on div "I can always check my GOALS and figure out what to do next." at bounding box center [231, 54] width 185 height 48
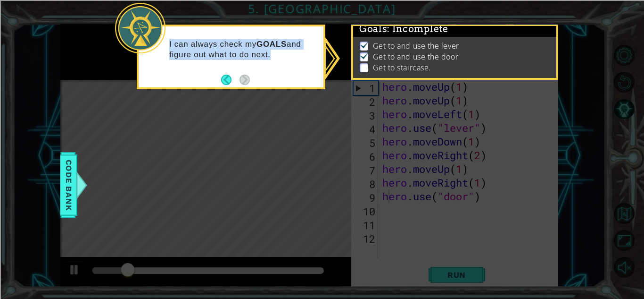
click at [228, 71] on div "I can always check my GOALS and figure out what to do next." at bounding box center [231, 54] width 185 height 48
click at [238, 71] on div "I can always check my GOALS and figure out what to do next." at bounding box center [231, 54] width 185 height 48
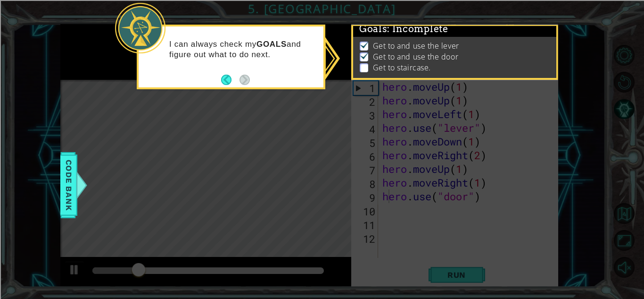
drag, startPoint x: 256, startPoint y: 65, endPoint x: 350, endPoint y: 65, distance: 94.3
click at [257, 65] on div "I can always check my GOALS and figure out what to do next." at bounding box center [231, 54] width 185 height 48
click at [398, 65] on p "Get to staircase." at bounding box center [402, 67] width 58 height 10
click at [373, 62] on p "Get to staircase." at bounding box center [402, 67] width 58 height 10
click at [369, 62] on li "Get to staircase." at bounding box center [456, 67] width 192 height 11
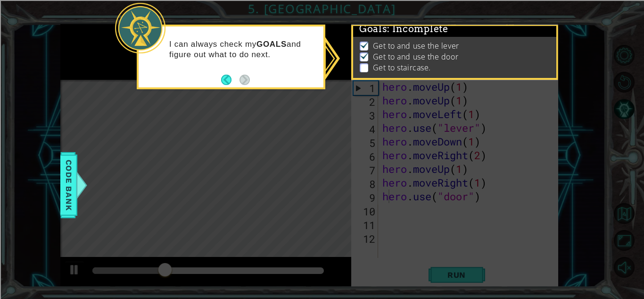
click at [557, 39] on div "Goals : Incomplete Get to and use the lever Get to and use the door Get to stai…" at bounding box center [454, 52] width 207 height 56
click at [361, 69] on div "Get to and use the lever Get to and use the door Get to staircase." at bounding box center [454, 57] width 203 height 41
click at [448, 90] on icon at bounding box center [322, 149] width 644 height 299
click at [405, 65] on p "Get to staircase." at bounding box center [402, 67] width 58 height 10
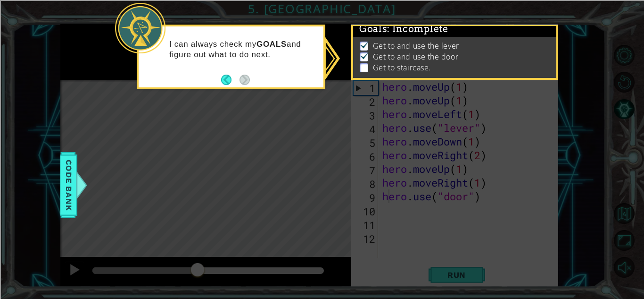
click at [405, 65] on p "Get to staircase." at bounding box center [402, 67] width 58 height 10
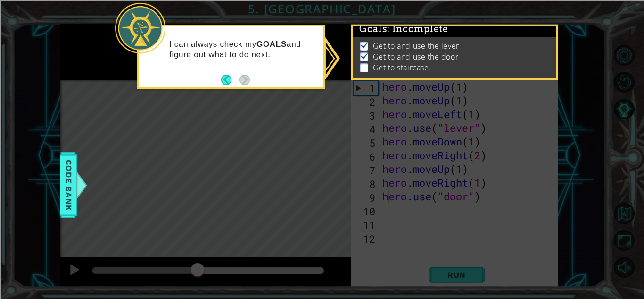
click at [347, 89] on icon at bounding box center [322, 149] width 644 height 299
click at [225, 82] on button "Back" at bounding box center [230, 80] width 18 height 10
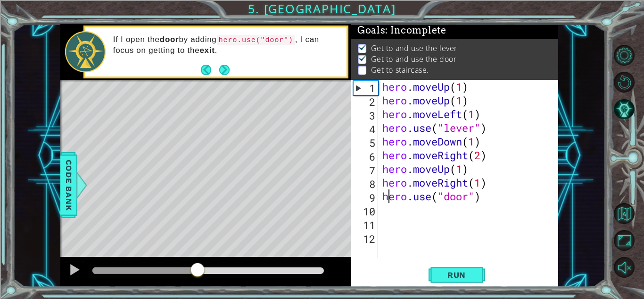
scroll to position [7, 0]
click at [384, 207] on div "hero . moveUp ( 1 ) hero . moveUp ( 1 ) hero . moveLeft ( 1 ) hero . use ( "lev…" at bounding box center [471, 182] width 180 height 205
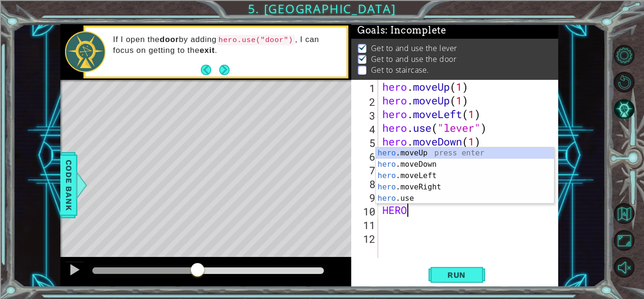
scroll to position [0, 0]
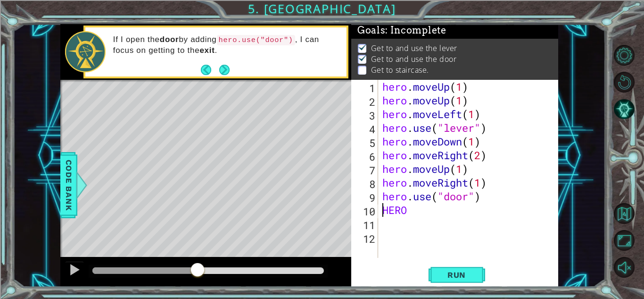
click at [384, 206] on div "hero . moveUp ( 1 ) hero . moveUp ( 1 ) hero . moveLeft ( 1 ) hero . use ( "lev…" at bounding box center [471, 182] width 180 height 205
click at [502, 199] on div "hero . moveUp ( 1 ) hero . moveUp ( 1 ) hero . moveLeft ( 1 ) hero . use ( "lev…" at bounding box center [471, 182] width 180 height 205
type textarea "hero.use("door')"
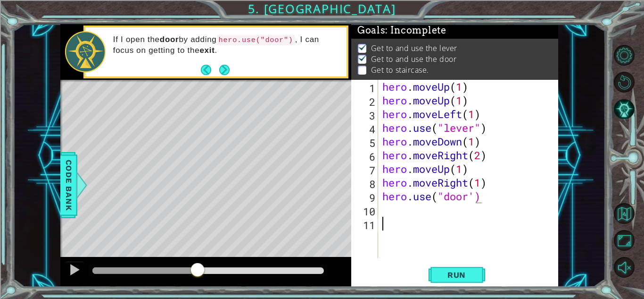
click at [389, 219] on div "hero . moveUp ( 1 ) hero . moveUp ( 1 ) hero . moveLeft ( 1 ) hero . use ( "lev…" at bounding box center [471, 182] width 180 height 205
click at [387, 215] on div "hero . moveUp ( 1 ) hero . moveUp ( 1 ) hero . moveLeft ( 1 ) hero . use ( "lev…" at bounding box center [471, 182] width 180 height 205
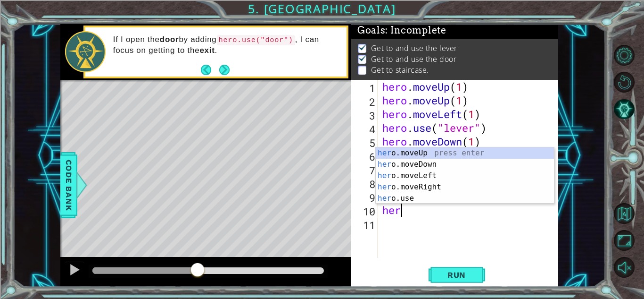
type textarea "hero"
click at [413, 151] on div "hero .moveUp press enter hero .moveDown press enter hero .moveLeft press enter …" at bounding box center [465, 186] width 178 height 79
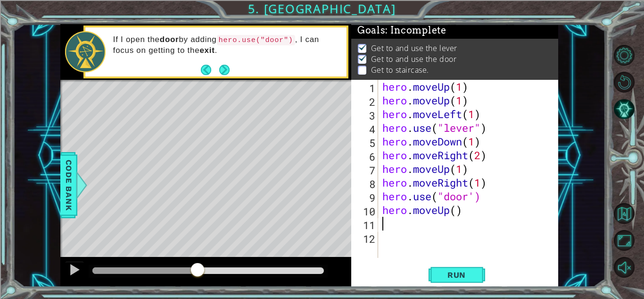
click at [458, 211] on div "hero . moveUp ( 1 ) hero . moveUp ( 1 ) hero . moveLeft ( 1 ) hero . use ( "lev…" at bounding box center [471, 182] width 180 height 205
type textarea "hero.moveUp(2)"
click at [387, 226] on div "hero . moveUp ( 1 ) hero . moveUp ( 1 ) hero . moveLeft ( 1 ) hero . use ( "lev…" at bounding box center [471, 182] width 180 height 205
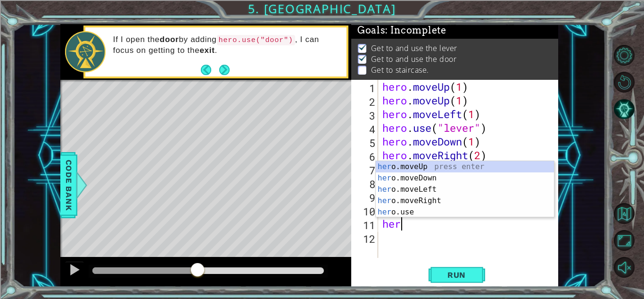
type textarea "hero"
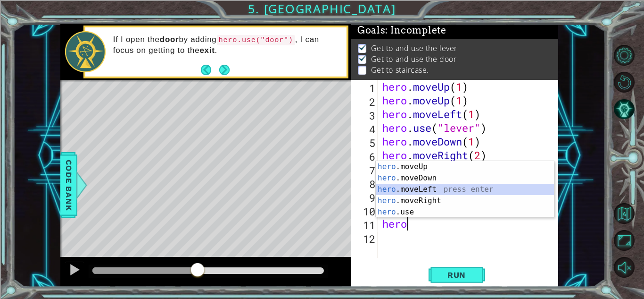
click at [406, 190] on div "hero .moveUp press enter hero .moveDown press enter hero .moveLeft press enter …" at bounding box center [465, 200] width 178 height 79
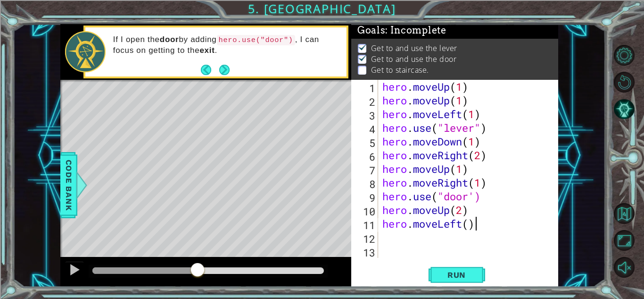
click at [474, 228] on div "hero . moveUp ( 1 ) hero . moveUp ( 1 ) hero . moveLeft ( 1 ) hero . use ( "lev…" at bounding box center [471, 182] width 180 height 205
click at [469, 226] on div "hero . moveUp ( 1 ) hero . moveUp ( 1 ) hero . moveLeft ( 1 ) hero . use ( "lev…" at bounding box center [471, 182] width 180 height 205
type textarea "hero.moveLeft(3)"
click at [395, 234] on div "hero . moveUp ( 1 ) hero . moveUp ( 1 ) hero . moveLeft ( 1 ) hero . use ( "lev…" at bounding box center [471, 182] width 180 height 205
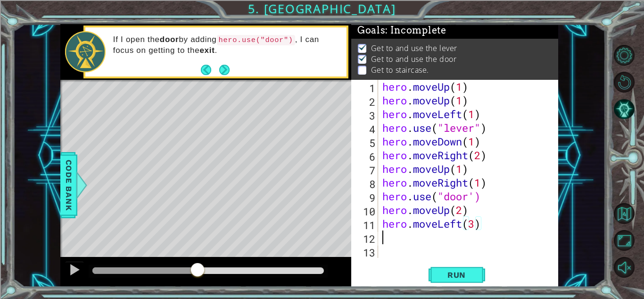
scroll to position [0, 0]
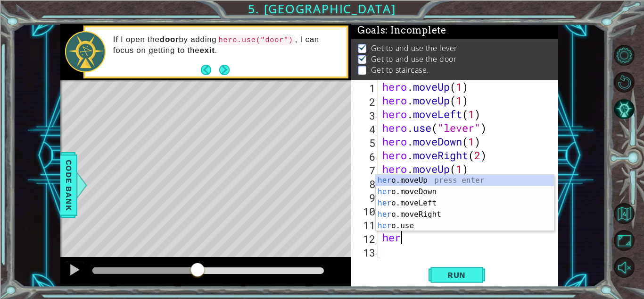
type textarea "hero"
click at [395, 182] on div "hero .moveUp press enter hero .moveDown press enter hero .moveLeft press enter …" at bounding box center [465, 213] width 178 height 79
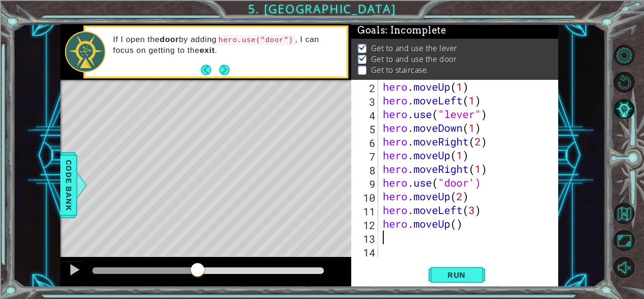
click at [454, 226] on div "hero . moveUp ( 1 ) hero . moveLeft ( 1 ) hero . use ( "lever" ) hero . moveDow…" at bounding box center [467, 182] width 173 height 205
click at [461, 226] on div "hero . moveUp ( 1 ) hero . moveLeft ( 1 ) hero . use ( "lever" ) hero . moveDow…" at bounding box center [467, 182] width 173 height 205
click at [457, 221] on div "hero . moveUp ( 1 ) hero . moveLeft ( 1 ) hero . use ( "lever" ) hero . moveDow…" at bounding box center [467, 182] width 173 height 205
click at [477, 224] on div "hero . moveUp ( 1 ) hero . moveLeft ( 1 ) hero . use ( "lever" ) hero . moveDow…" at bounding box center [467, 182] width 173 height 205
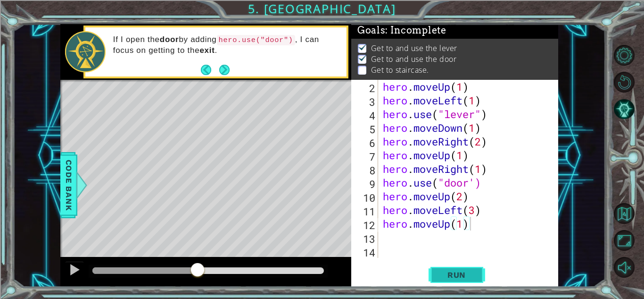
click at [474, 275] on span "Run" at bounding box center [456, 274] width 37 height 9
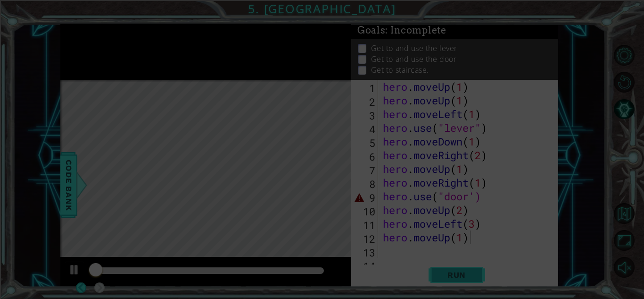
scroll to position [0, 0]
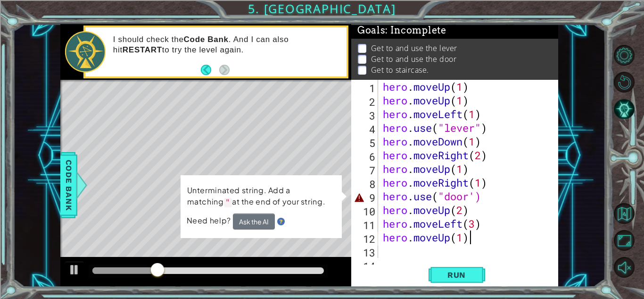
click at [474, 194] on div "hero . moveUp ( 1 ) hero . moveUp ( 1 ) hero . moveLeft ( 1 ) hero . use ( "lev…" at bounding box center [467, 182] width 173 height 205
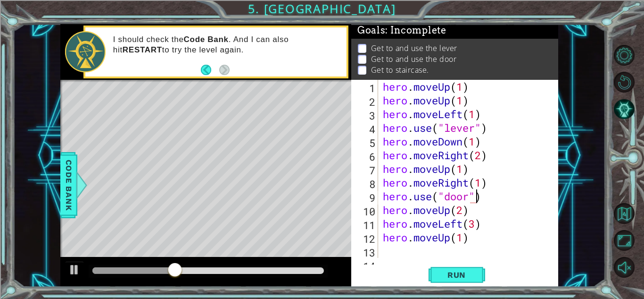
scroll to position [0, 4]
type textarea "hero.use("door")"
click at [463, 275] on span "Run" at bounding box center [456, 274] width 37 height 9
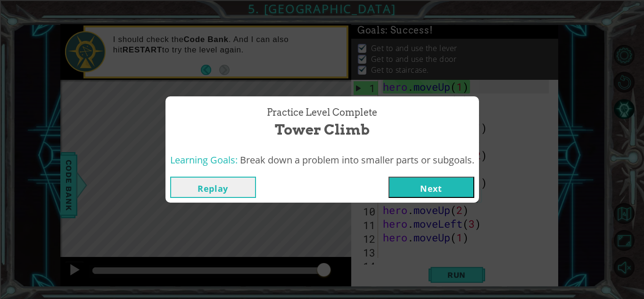
click at [444, 194] on button "Next" at bounding box center [432, 186] width 86 height 21
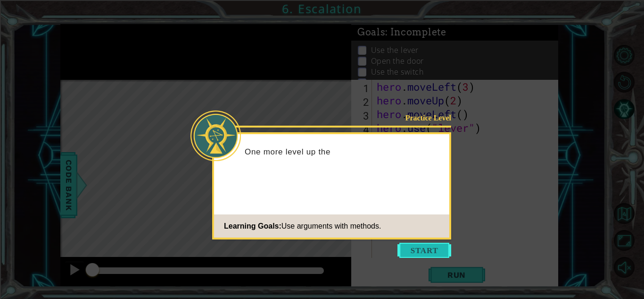
click at [405, 245] on button "Start" at bounding box center [425, 249] width 54 height 15
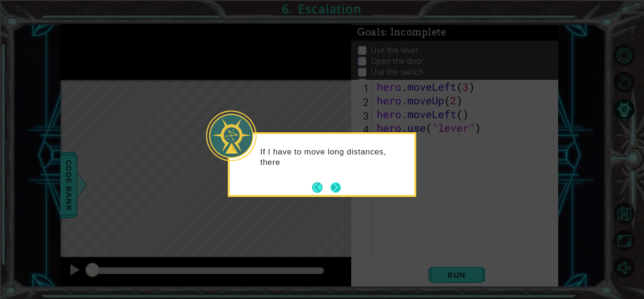
click at [340, 192] on button "Next" at bounding box center [335, 187] width 15 height 15
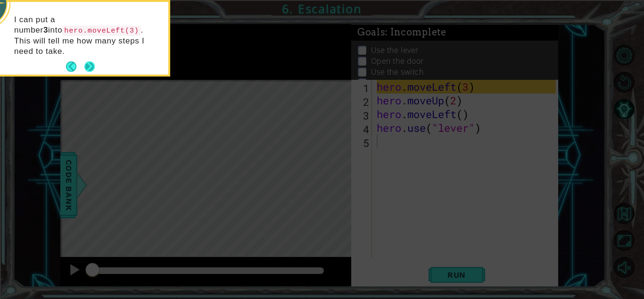
click at [84, 60] on button "Next" at bounding box center [90, 67] width 14 height 14
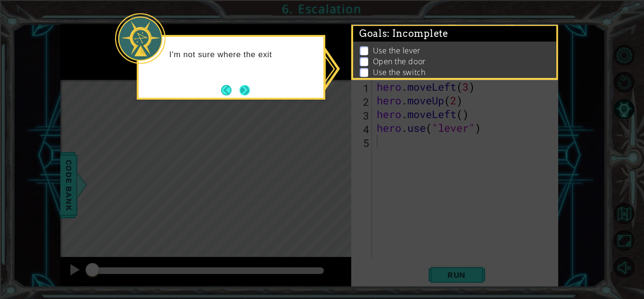
click at [247, 93] on button "Next" at bounding box center [244, 89] width 11 height 11
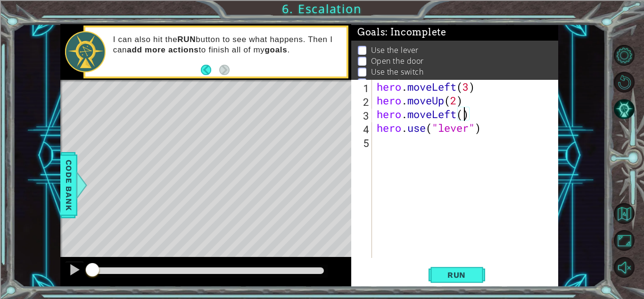
click at [466, 117] on div "hero . moveLeft ( 3 ) hero . moveUp ( 2 ) hero . moveLeft ( ) hero . use ( "lev…" at bounding box center [468, 182] width 186 height 205
type textarea "hero.moveLeft(1)"
click at [443, 279] on button "Run" at bounding box center [457, 274] width 57 height 21
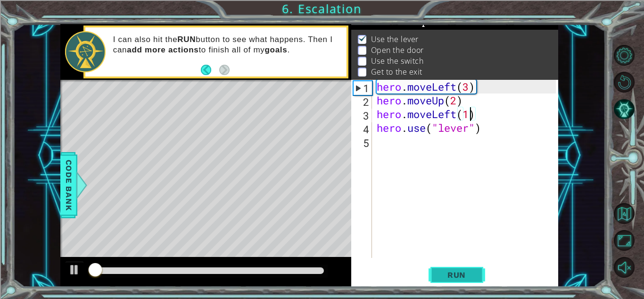
scroll to position [13, 0]
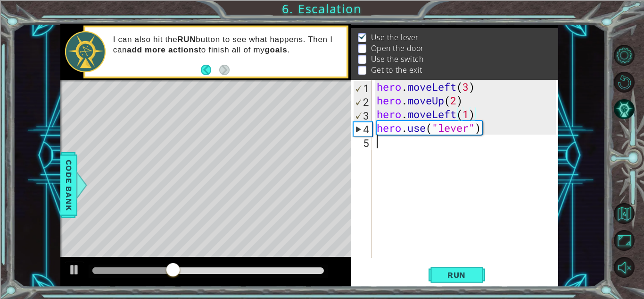
click at [384, 146] on div "hero . moveLeft ( 3 ) hero . moveUp ( 2 ) hero . moveLeft ( 1 ) hero . use ( "l…" at bounding box center [468, 182] width 186 height 205
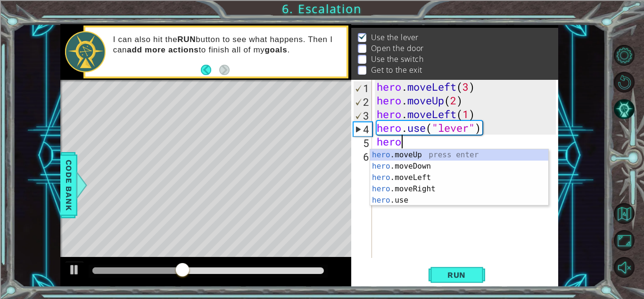
scroll to position [0, 0]
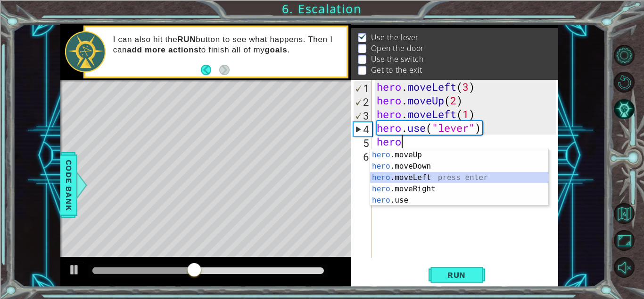
click at [390, 174] on div "hero .moveUp press enter hero .moveDown press enter hero .moveLeft press enter …" at bounding box center [459, 188] width 178 height 79
type textarea "hero.moveLeft(1)"
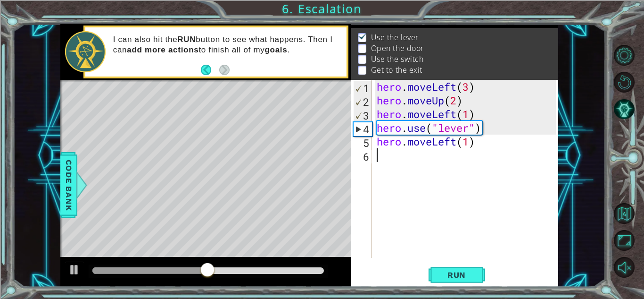
click at [467, 150] on div "hero . moveLeft ( 3 ) hero . moveUp ( 2 ) hero . moveLeft ( 1 ) hero . use ( "l…" at bounding box center [468, 182] width 186 height 205
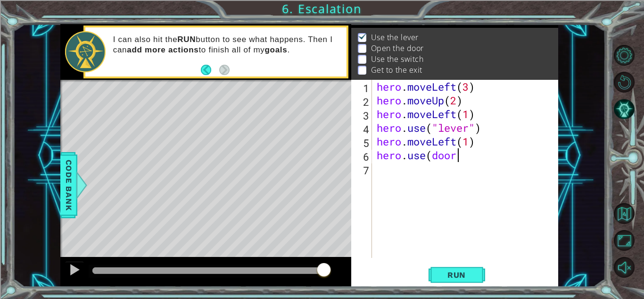
scroll to position [0, 3]
click at [466, 272] on span "Run" at bounding box center [456, 274] width 37 height 9
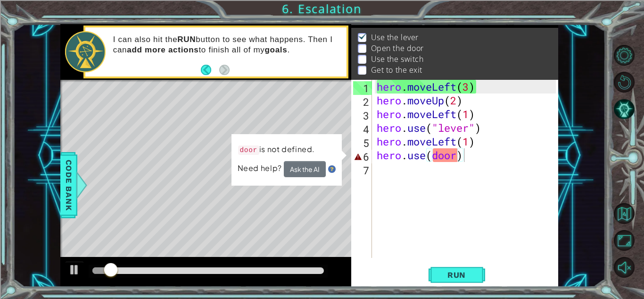
click at [290, 177] on div "door is not defined. Need help? Ask the AI" at bounding box center [287, 159] width 110 height 51
click at [295, 174] on button "Ask the AI" at bounding box center [305, 169] width 42 height 16
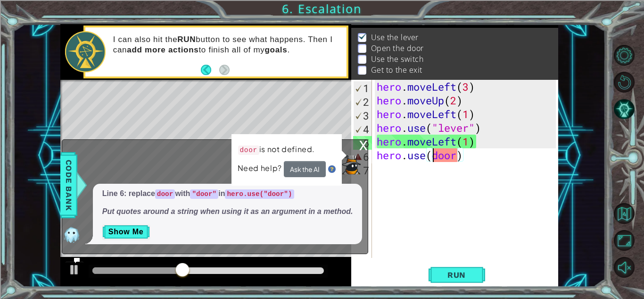
click at [431, 156] on div "hero . moveLeft ( 3 ) hero . moveUp ( 2 ) hero . moveLeft ( 1 ) hero . use ( "l…" at bounding box center [468, 182] width 186 height 205
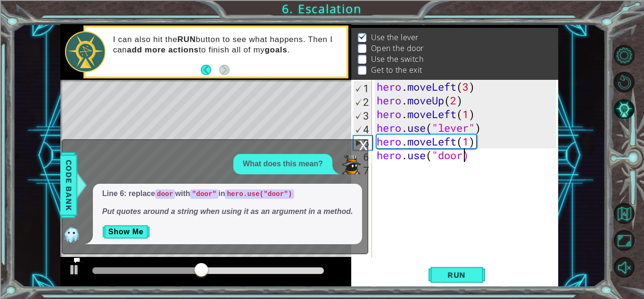
click at [463, 161] on div "hero . moveLeft ( 3 ) hero . moveUp ( 2 ) hero . moveLeft ( 1 ) hero . use ( "l…" at bounding box center [468, 182] width 186 height 205
type textarea "hero.use("door")"
click at [453, 277] on span "Run" at bounding box center [456, 274] width 37 height 9
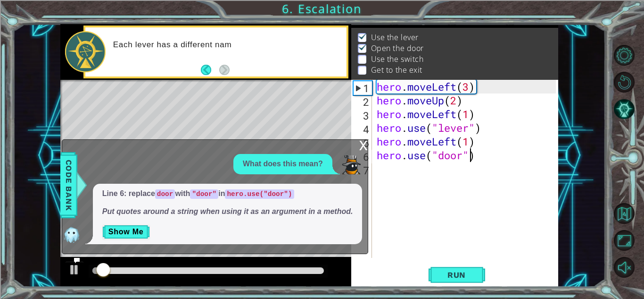
click at [292, 164] on p "What does this mean?" at bounding box center [283, 163] width 80 height 11
click at [365, 147] on div "x" at bounding box center [363, 144] width 8 height 9
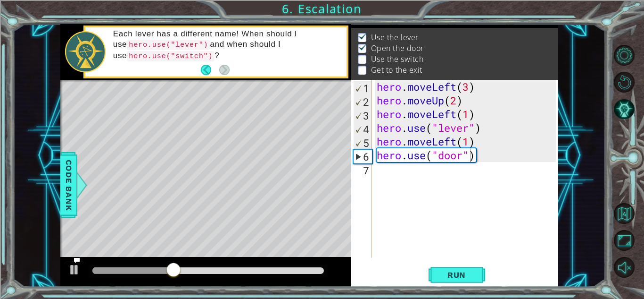
click at [390, 175] on div "hero . moveLeft ( 3 ) hero . moveUp ( 2 ) hero . moveLeft ( 1 ) hero . use ( "l…" at bounding box center [468, 182] width 186 height 205
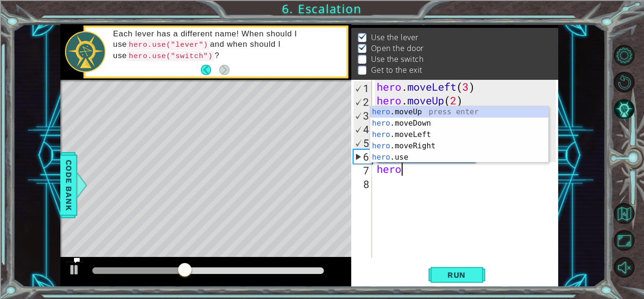
scroll to position [0, 0]
click at [406, 113] on div "hero .moveUp press enter hero .moveDown press enter hero .moveLeft press enter …" at bounding box center [459, 145] width 178 height 79
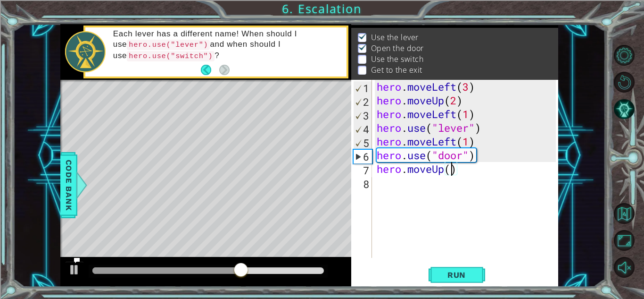
type textarea "hero.moveUp(2)"
click at [408, 182] on div "hero . moveLeft ( 3 ) hero . moveUp ( 2 ) hero . moveLeft ( 1 ) hero . use ( "l…" at bounding box center [468, 182] width 186 height 205
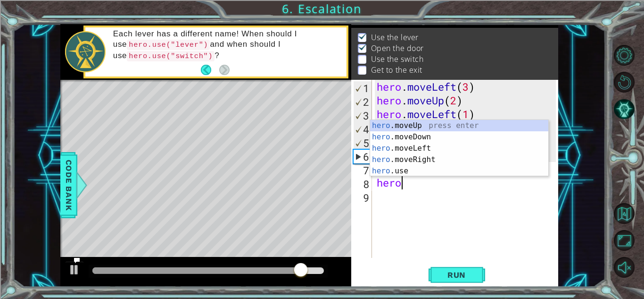
scroll to position [0, 0]
click at [421, 159] on div "hero .moveUp press enter hero .moveDown press enter hero .moveLeft press enter …" at bounding box center [459, 159] width 178 height 79
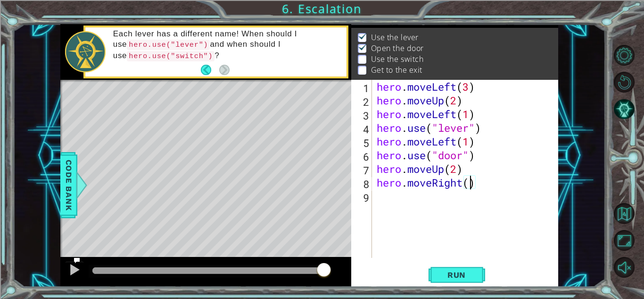
type textarea "hero.moveRight(2)"
click at [388, 201] on div "hero . moveLeft ( 3 ) hero . moveUp ( 2 ) hero . moveLeft ( 1 ) hero . use ( "l…" at bounding box center [468, 182] width 186 height 205
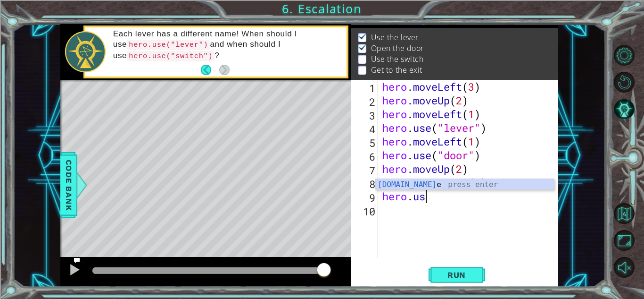
scroll to position [0, 1]
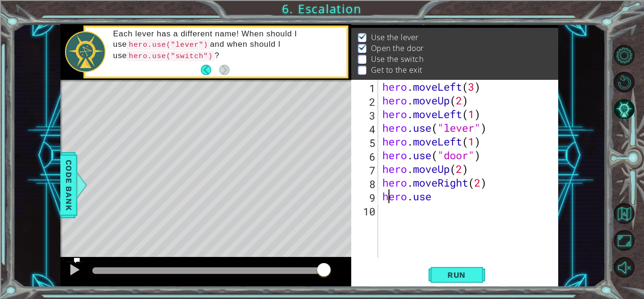
click at [388, 201] on div "hero . moveLeft ( 3 ) hero . moveUp ( 2 ) hero . moveLeft ( 1 ) hero . use ( "l…" at bounding box center [471, 182] width 180 height 205
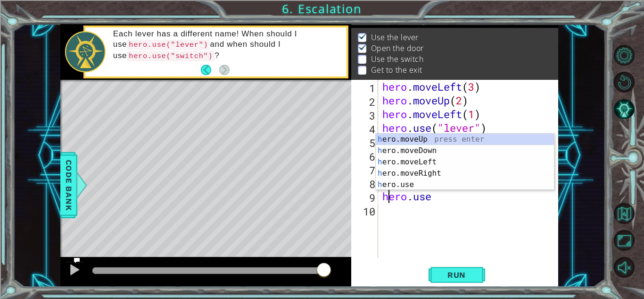
click at [437, 199] on div "hero . moveLeft ( 3 ) hero . moveUp ( 2 ) hero . moveLeft ( 1 ) hero . use ( "l…" at bounding box center [471, 182] width 180 height 205
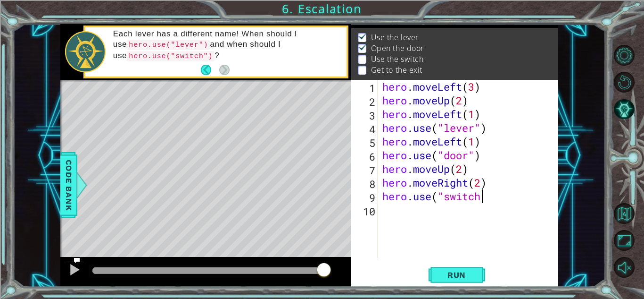
scroll to position [0, 4]
type textarea "hero.use("switch")"
click at [461, 269] on button "Run" at bounding box center [457, 274] width 57 height 21
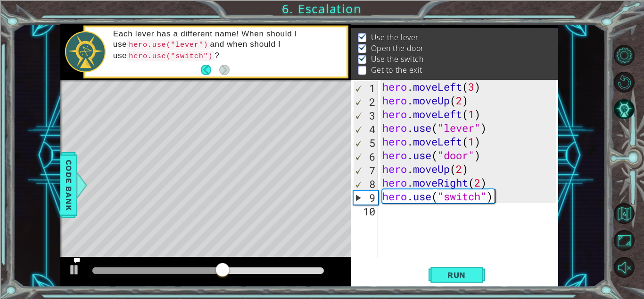
click at [398, 216] on div "hero . moveLeft ( 3 ) hero . moveUp ( 2 ) hero . moveLeft ( 1 ) hero . use ( "l…" at bounding box center [471, 182] width 180 height 205
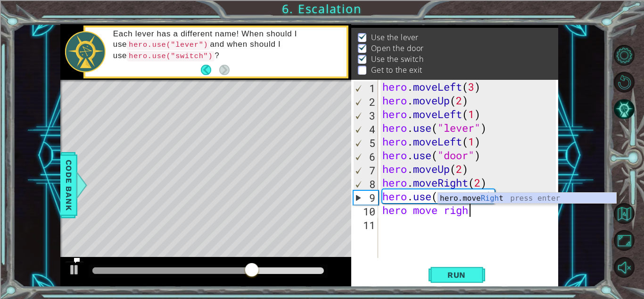
scroll to position [0, 4]
click at [506, 199] on div "hero.move Right press enter" at bounding box center [527, 209] width 178 height 34
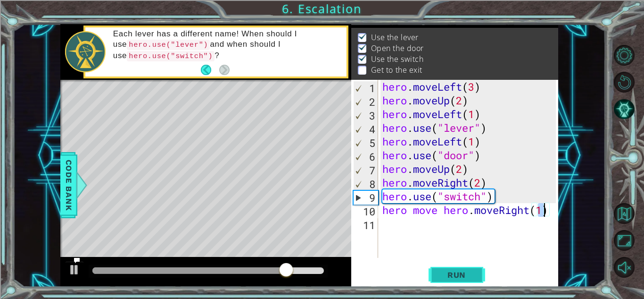
click at [463, 270] on span "Run" at bounding box center [456, 274] width 37 height 9
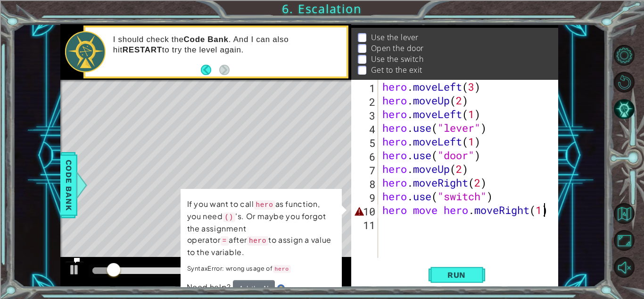
click at [471, 213] on div "hero . moveLeft ( 3 ) hero . moveUp ( 2 ) hero . moveLeft ( 1 ) hero . use ( "l…" at bounding box center [471, 182] width 180 height 205
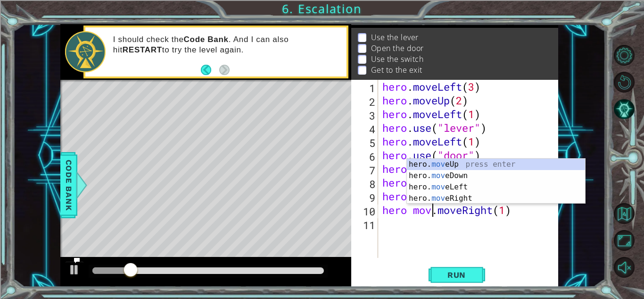
scroll to position [0, 2]
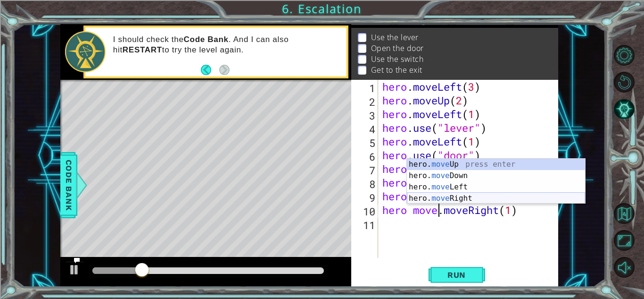
click at [466, 198] on div "hero. move Up press enter hero. move Down press enter hero. move Left press ent…" at bounding box center [496, 192] width 178 height 68
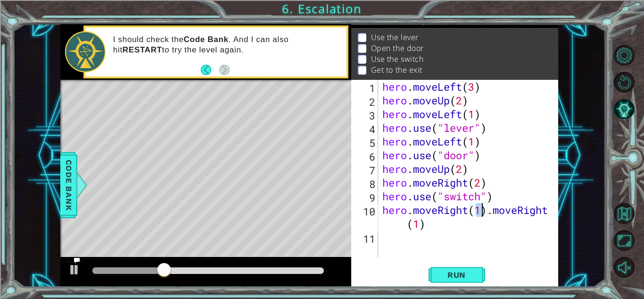
click at [427, 229] on div "hero . moveLeft ( 3 ) hero . moveUp ( 2 ) hero . moveLeft ( 1 ) hero . use ( "l…" at bounding box center [471, 182] width 180 height 205
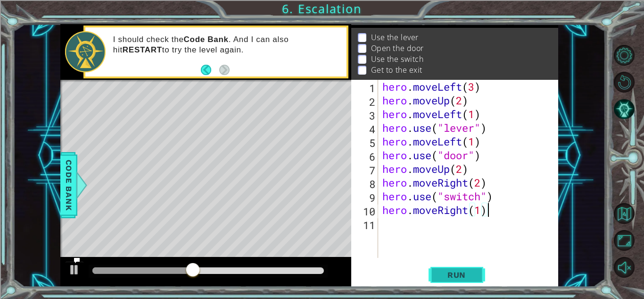
type textarea "hero.moveRight(1)"
click at [466, 276] on span "Run" at bounding box center [456, 274] width 37 height 9
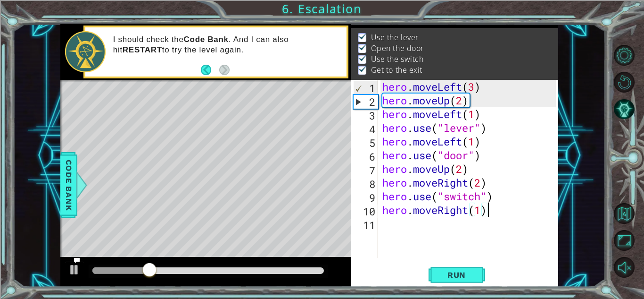
click at [401, 219] on div "hero . moveLeft ( 3 ) hero . moveUp ( 2 ) hero . moveLeft ( 1 ) hero . use ( "l…" at bounding box center [471, 182] width 180 height 205
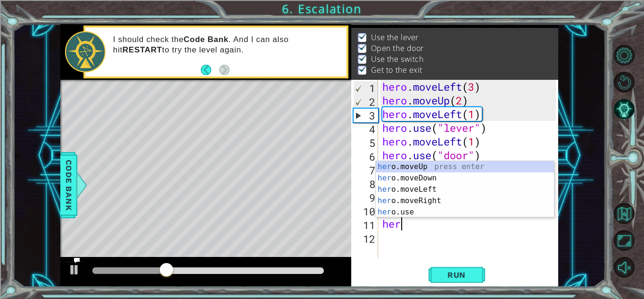
scroll to position [0, 0]
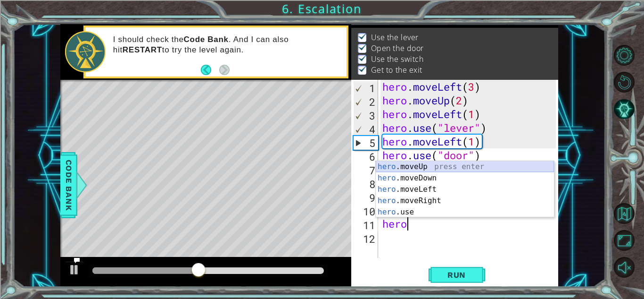
click at [414, 168] on div "hero .moveUp press enter hero .moveDown press enter hero .moveLeft press enter …" at bounding box center [465, 200] width 178 height 79
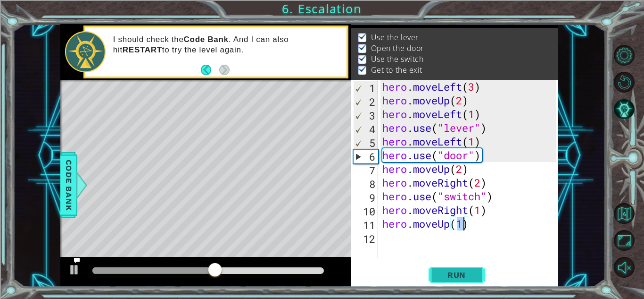
type textarea "hero.moveUp(1)"
click at [453, 270] on span "Run" at bounding box center [456, 274] width 37 height 9
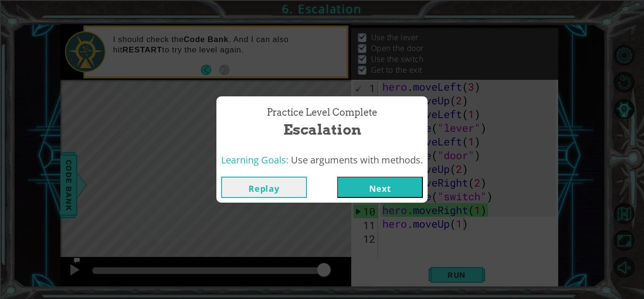
click at [391, 180] on button "Next" at bounding box center [380, 186] width 86 height 21
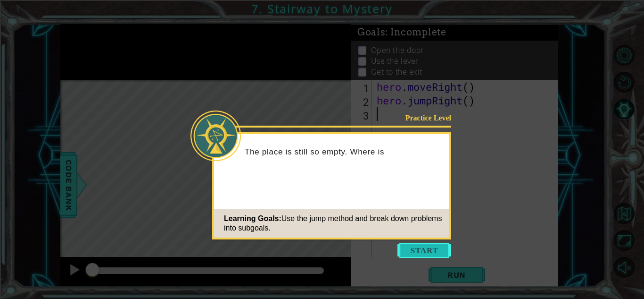
click at [430, 251] on button "Start" at bounding box center [425, 249] width 54 height 15
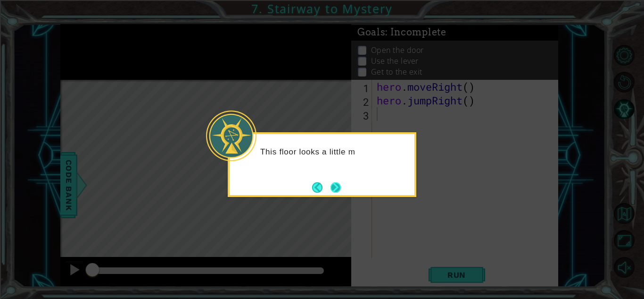
click at [337, 189] on button "Next" at bounding box center [336, 187] width 12 height 12
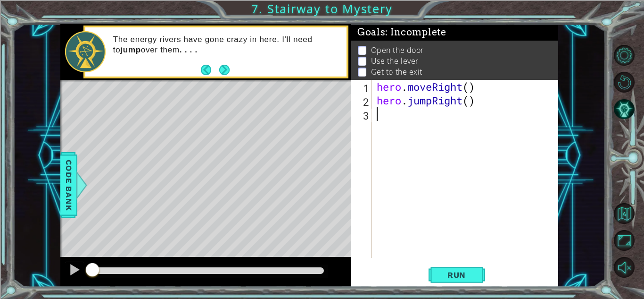
click at [472, 89] on div "hero . moveRight ( ) hero . jumpRight ( )" at bounding box center [468, 182] width 186 height 205
click at [467, 101] on div "hero . moveRight ( 1 ) hero . jumpRight ( )" at bounding box center [468, 182] width 186 height 205
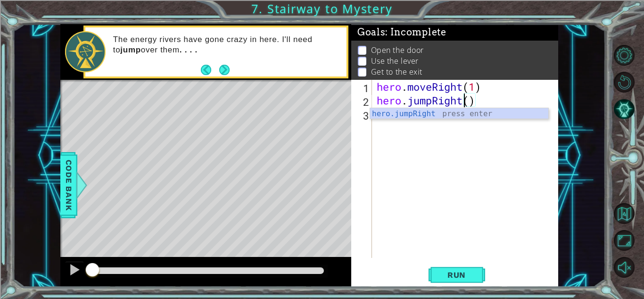
click at [472, 102] on div "hero . moveRight ( 1 ) hero . jumpRight ( )" at bounding box center [468, 182] width 186 height 205
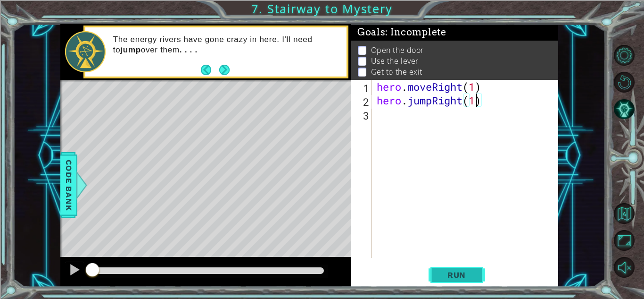
type textarea "hero.jumpRight(1)"
click at [448, 274] on span "Run" at bounding box center [456, 274] width 37 height 9
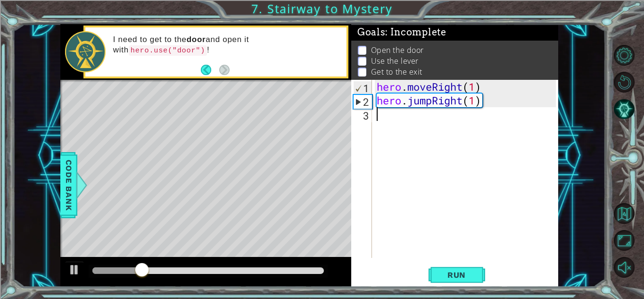
click at [379, 121] on div "hero . moveRight ( 1 ) hero . jumpRight ( 1 )" at bounding box center [468, 182] width 186 height 205
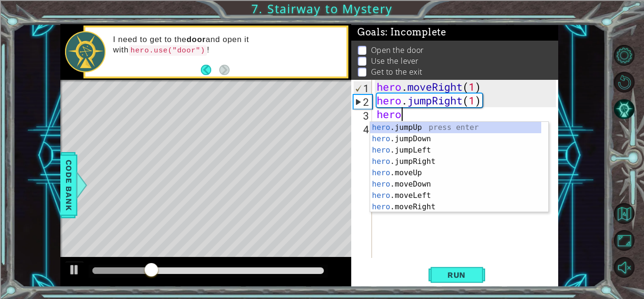
scroll to position [0, 0]
click at [403, 171] on div "hero .jumpUp press enter hero .jumpDown press enter hero .jumpLeft press enter …" at bounding box center [455, 178] width 171 height 113
type textarea "hero.moveUp(1)"
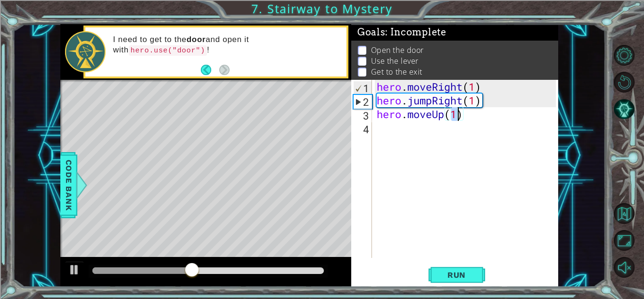
click at [407, 127] on div "hero . moveRight ( 1 ) hero . jumpRight ( 1 ) hero . moveUp ( 1 )" at bounding box center [468, 182] width 186 height 205
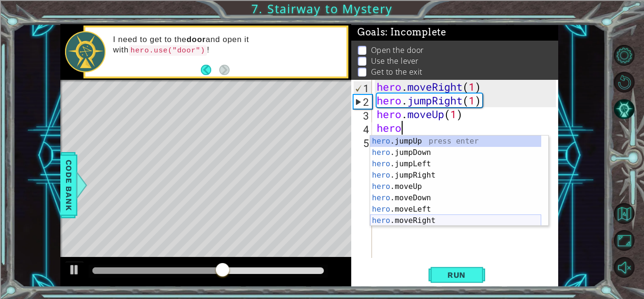
click at [429, 221] on div "hero .jumpUp press enter hero .jumpDown press enter hero .jumpLeft press enter …" at bounding box center [455, 191] width 171 height 113
type textarea "hero.moveRight(1)"
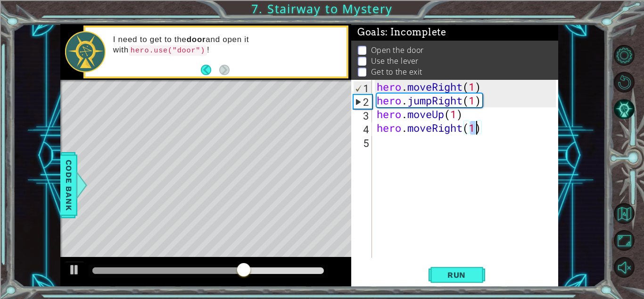
click at [427, 149] on div "hero . moveRight ( 1 ) hero . jumpRight ( 1 ) hero . moveUp ( 1 ) hero . moveRi…" at bounding box center [468, 182] width 186 height 205
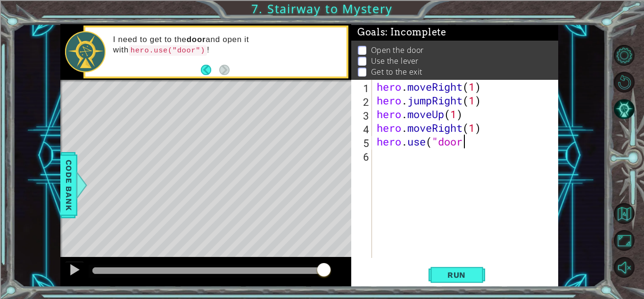
scroll to position [0, 4]
type textarea "hero.use("door")"
click at [456, 275] on span "Run" at bounding box center [456, 274] width 37 height 9
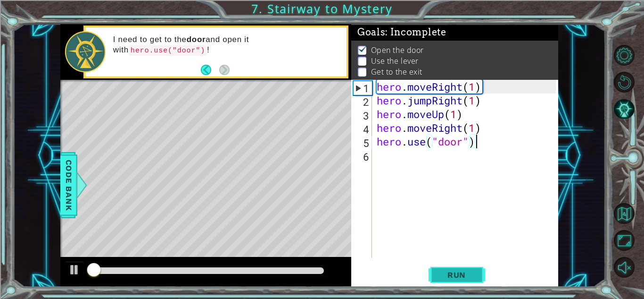
scroll to position [7, 0]
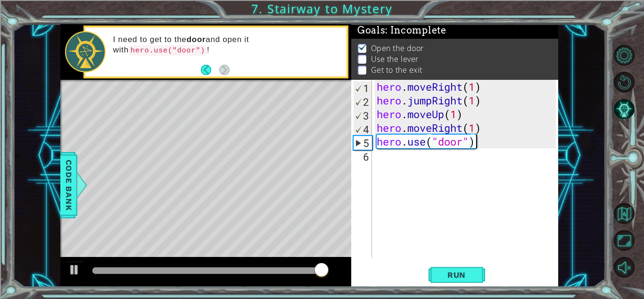
click at [389, 157] on div "hero . moveRight ( 1 ) hero . jumpRight ( 1 ) hero . moveUp ( 1 ) hero . moveRi…" at bounding box center [468, 182] width 186 height 205
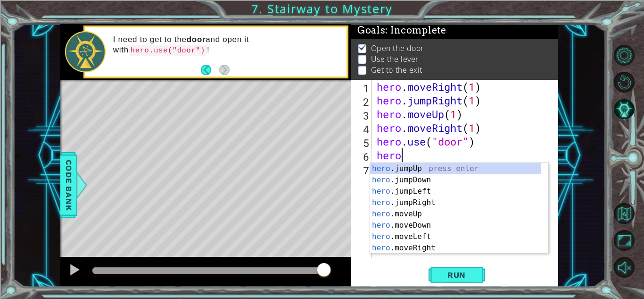
scroll to position [0, 0]
click at [419, 215] on div "hero .jumpUp press enter hero .jumpDown press enter hero .jumpLeft press enter …" at bounding box center [455, 219] width 171 height 113
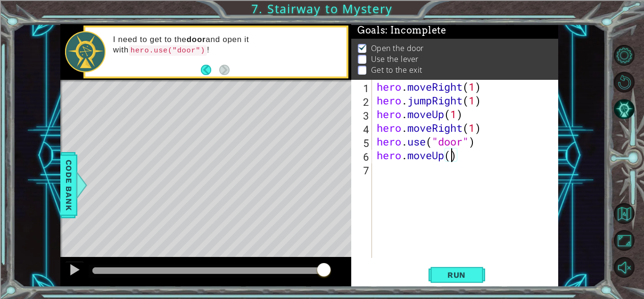
type textarea "hero.moveUp(2)"
click at [411, 175] on div "hero . moveRight ( 1 ) hero . jumpRight ( 1 ) hero . moveUp ( 1 ) hero . moveRi…" at bounding box center [468, 182] width 186 height 205
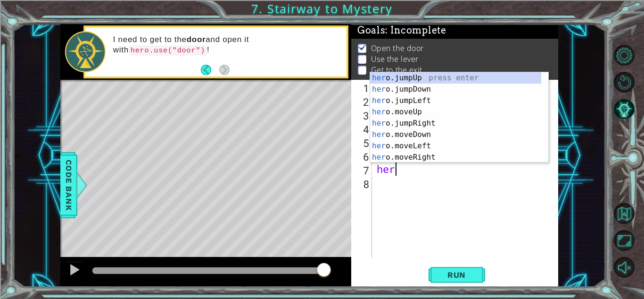
scroll to position [0, 0]
click at [411, 145] on div "hero .jumpUp press enter hero .jumpDown press enter hero .jumpLeft press enter …" at bounding box center [455, 128] width 171 height 113
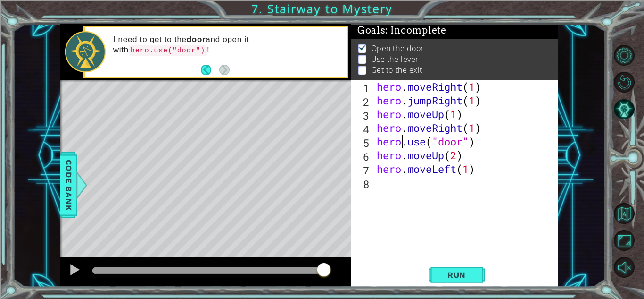
click at [400, 145] on div "hero . moveRight ( 1 ) hero . jumpRight ( 1 ) hero . moveUp ( 1 ) hero . moveRi…" at bounding box center [468, 182] width 186 height 205
type textarea "hero.use("door")"
click at [376, 191] on div "hero . moveRight ( 1 ) hero . jumpRight ( 1 ) hero . moveUp ( 1 ) hero . moveRi…" at bounding box center [468, 182] width 186 height 205
type textarea "hero.use("lever")"
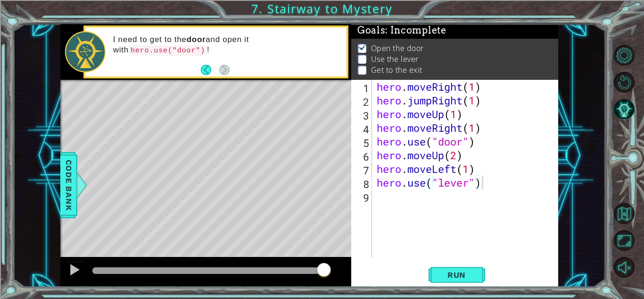
click at [373, 199] on div "hero.use("lever") 1 2 3 4 5 6 7 8 9 hero . moveRight ( 1 ) hero . jumpRight ( 1…" at bounding box center [453, 169] width 205 height 178
click at [473, 274] on span "Run" at bounding box center [456, 274] width 37 height 9
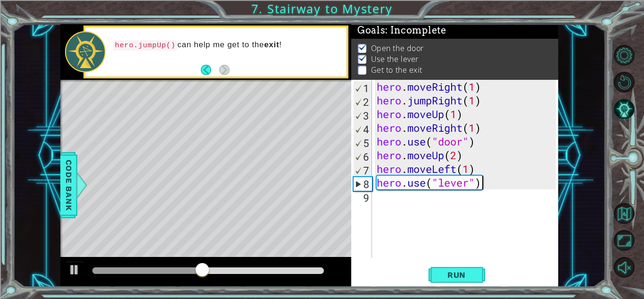
click at [392, 199] on div "hero . moveRight ( 1 ) hero . jumpRight ( 1 ) hero . moveUp ( 1 ) hero . moveRi…" at bounding box center [468, 182] width 186 height 205
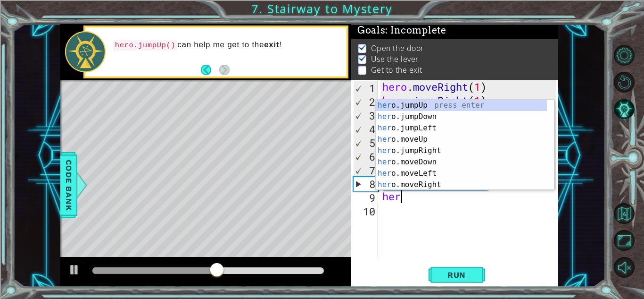
scroll to position [0, 0]
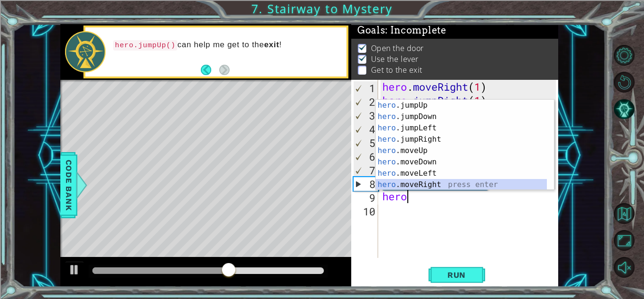
click at [411, 183] on div "hero .jumpUp press enter hero .jumpDown press enter hero .jumpLeft press enter …" at bounding box center [461, 156] width 171 height 113
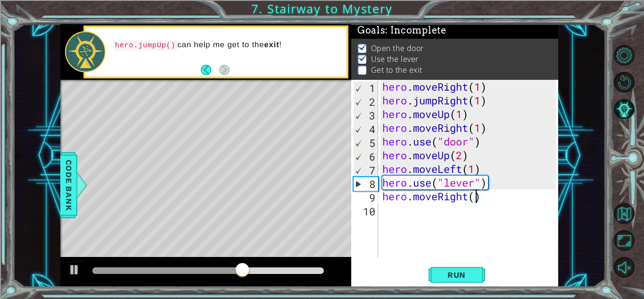
type textarea "hero.moveRight(2)"
click at [401, 208] on div "hero . moveRight ( 1 ) hero . jumpRight ( 1 ) hero . moveUp ( 1 ) hero . moveRi…" at bounding box center [471, 182] width 180 height 205
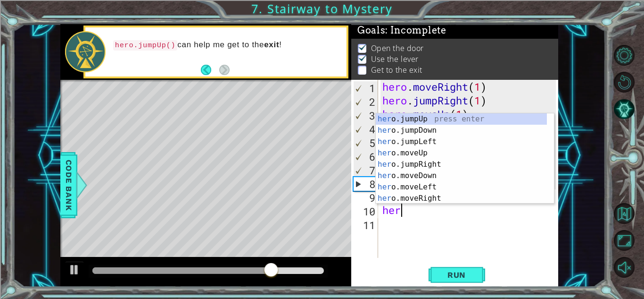
type textarea "hero"
click at [418, 118] on div "hero .jumpUp press enter hero .jumpDown press enter hero .jumpLeft press enter …" at bounding box center [461, 169] width 171 height 113
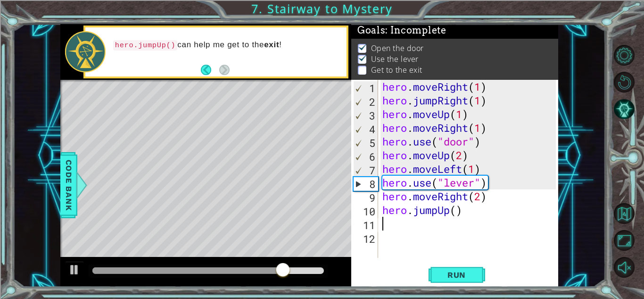
scroll to position [0, 0]
click at [457, 210] on div "hero . moveRight ( 1 ) hero . jumpRight ( 1 ) hero . moveUp ( 1 ) hero . moveRi…" at bounding box center [471, 182] width 180 height 205
type textarea "hero.jumpUp(1)"
click at [390, 226] on div "hero . moveRight ( 1 ) hero . jumpRight ( 1 ) hero . moveUp ( 1 ) hero . moveRi…" at bounding box center [471, 182] width 180 height 205
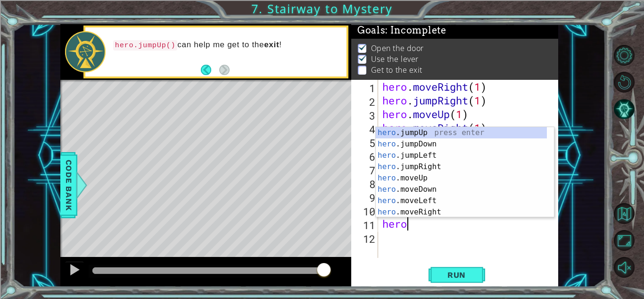
scroll to position [0, 0]
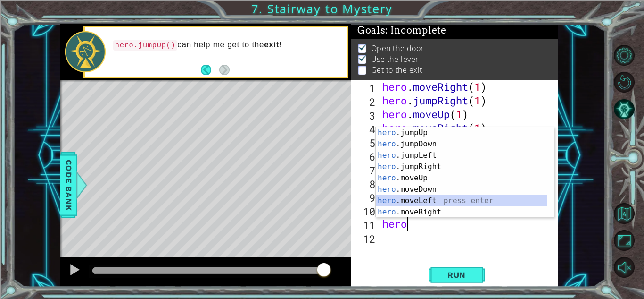
click at [437, 200] on div "hero .jumpUp press enter hero .jumpDown press enter hero .jumpLeft press enter …" at bounding box center [461, 183] width 171 height 113
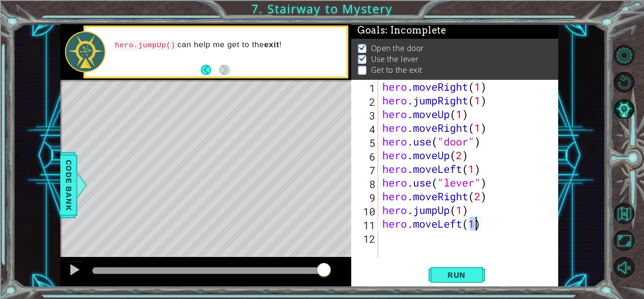
scroll to position [0, 4]
type textarea "hero.moveLeft(2)"
click at [456, 280] on button "Run" at bounding box center [457, 274] width 57 height 21
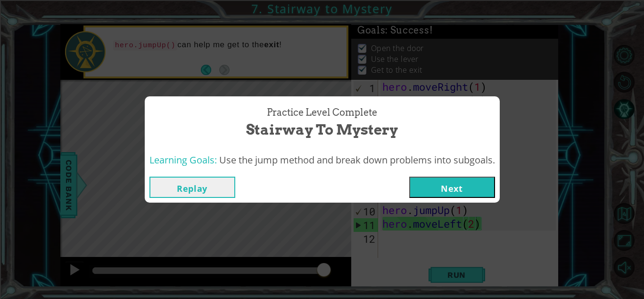
click at [456, 191] on button "Next" at bounding box center [452, 186] width 86 height 21
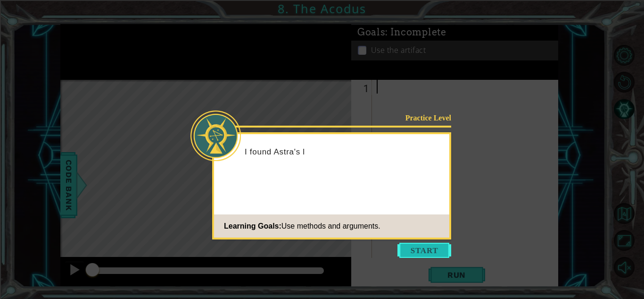
click at [405, 249] on button "Start" at bounding box center [425, 249] width 54 height 15
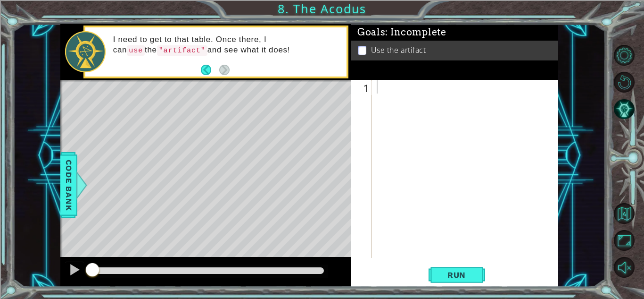
click at [232, 116] on div "Level Map" at bounding box center [278, 219] width 436 height 278
click at [394, 89] on div at bounding box center [468, 182] width 186 height 205
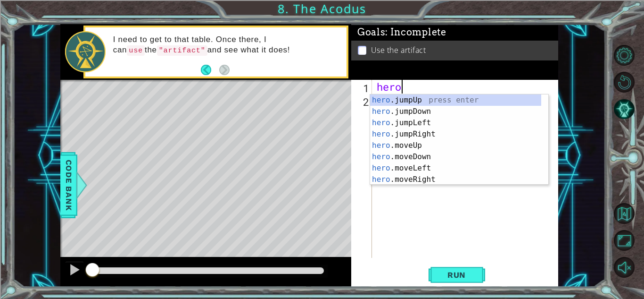
scroll to position [0, 0]
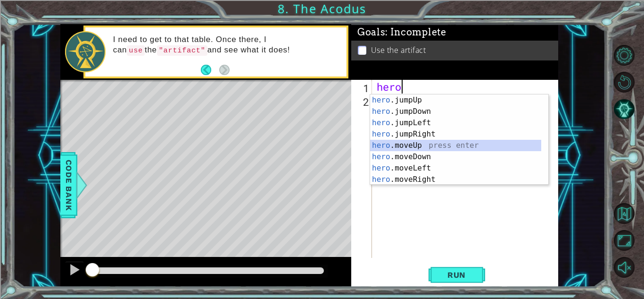
click at [430, 144] on div "hero .jumpUp press enter hero .jumpDown press enter hero .jumpLeft press enter …" at bounding box center [455, 150] width 171 height 113
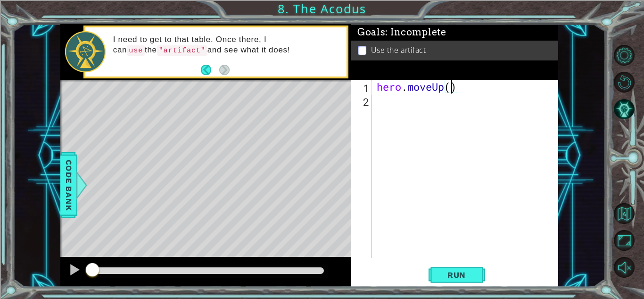
scroll to position [0, 3]
type textarea "hero.moveUp(2)"
click at [383, 105] on div "hero . moveUp ( 2 )" at bounding box center [468, 182] width 186 height 205
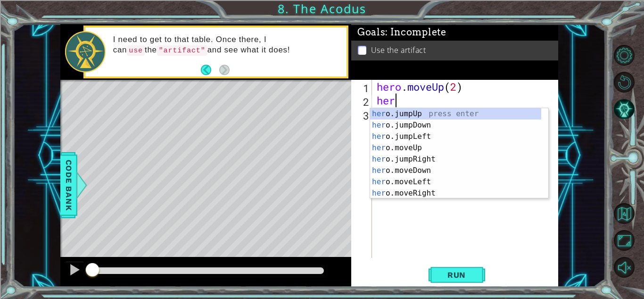
scroll to position [0, 0]
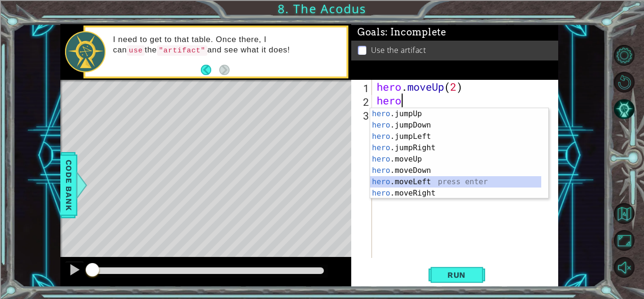
click at [418, 182] on div "hero .jumpUp press enter hero .jumpDown press enter hero .jumpLeft press enter …" at bounding box center [455, 164] width 171 height 113
type textarea "hero.moveLeft(1)"
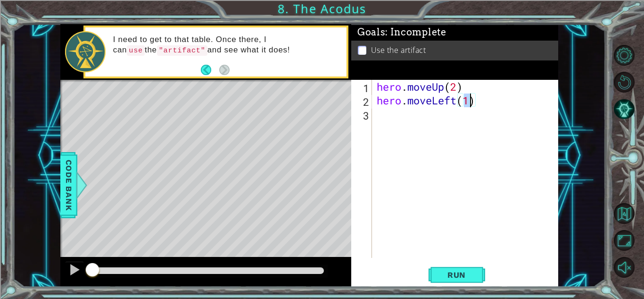
click at [402, 122] on div "hero . moveUp ( 2 ) hero . moveLeft ( 1 )" at bounding box center [468, 182] width 186 height 205
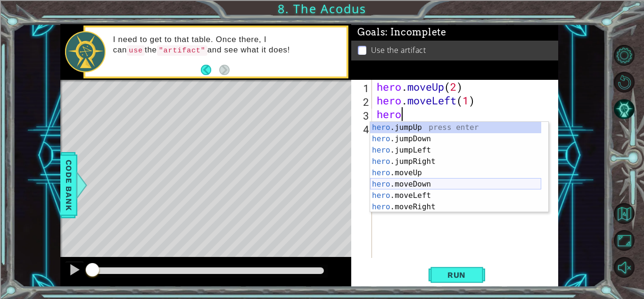
click at [412, 185] on div "hero .jumpUp press enter hero .jumpDown press enter hero .jumpLeft press enter …" at bounding box center [455, 178] width 171 height 113
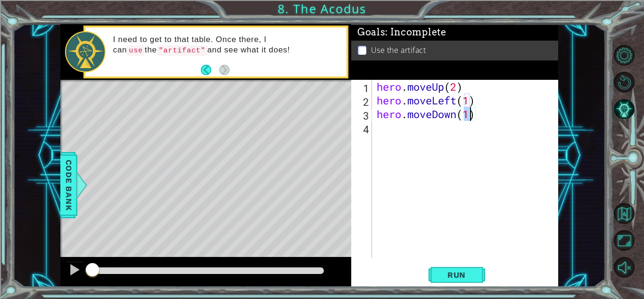
click at [471, 114] on div "hero . moveUp ( 2 ) hero . moveLeft ( 1 ) hero . moveDown ( 1 )" at bounding box center [465, 169] width 181 height 178
type textarea "hero.moveDown(2)"
click at [382, 125] on div "hero . moveUp ( 2 ) hero . moveLeft ( 1 ) hero . moveDown ( 2 )" at bounding box center [468, 182] width 186 height 205
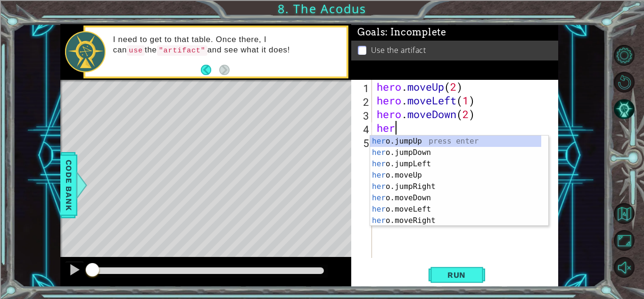
type textarea "hero"
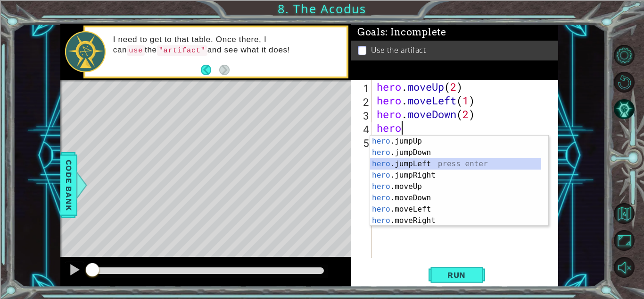
click at [401, 163] on div "hero .jumpUp press enter hero .jumpDown press enter hero .jumpLeft press enter …" at bounding box center [455, 191] width 171 height 113
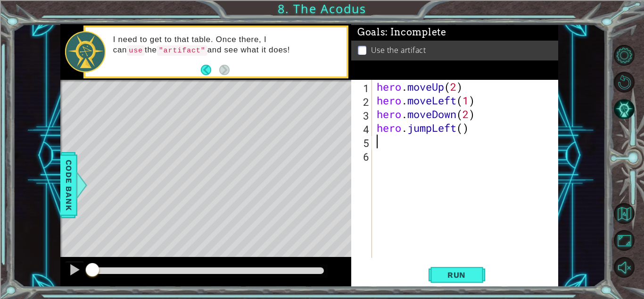
click at [466, 130] on div "hero . moveUp ( 2 ) hero . moveLeft ( 1 ) hero . moveDown ( 2 ) hero . jumpLeft…" at bounding box center [468, 182] width 186 height 205
type textarea "hero.jumpLeft(1)"
click at [375, 142] on div "hero . moveUp ( 2 ) hero . moveLeft ( 1 ) hero . moveDown ( 2 ) hero . jumpLeft…" at bounding box center [465, 169] width 181 height 178
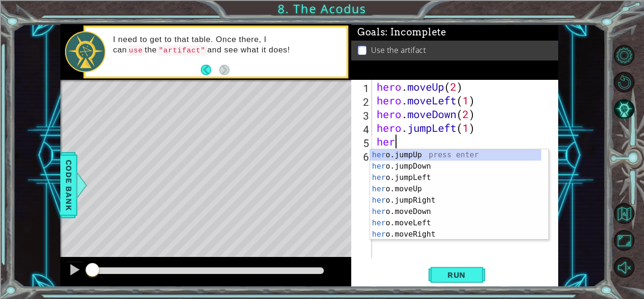
scroll to position [0, 0]
click at [414, 199] on div "hero .jumpUp press enter hero .jumpDown press enter hero .jumpLeft press enter …" at bounding box center [455, 205] width 171 height 113
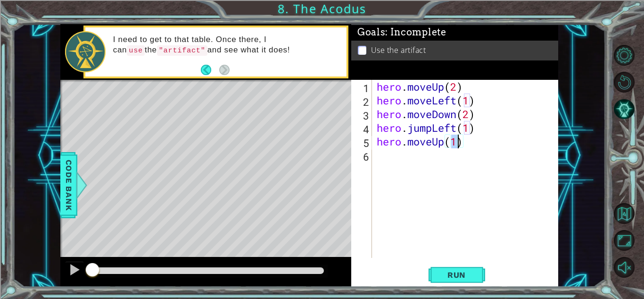
type textarea "hero.moveUp(2)"
click at [398, 160] on div "hero . moveUp ( 2 ) hero . moveLeft ( 1 ) hero . moveDown ( 2 ) hero . jumpLeft…" at bounding box center [468, 182] width 186 height 205
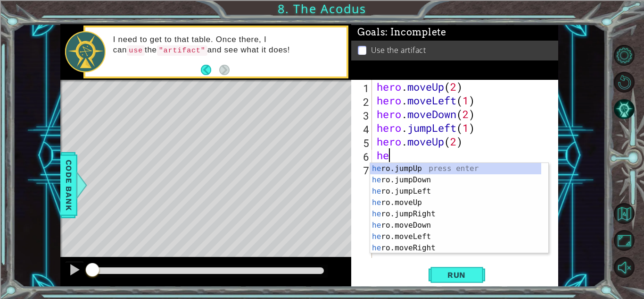
type textarea "her"
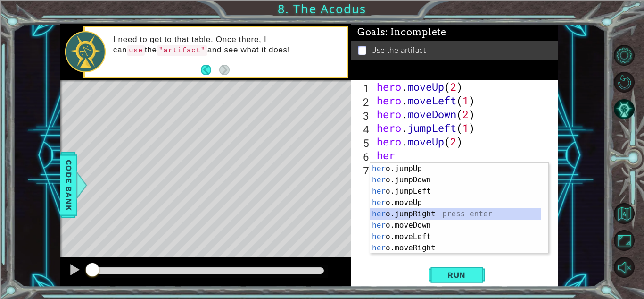
click at [402, 216] on div "her o.jumpUp press enter her o.jumpDown press enter her o.jumpLeft press enter …" at bounding box center [455, 219] width 171 height 113
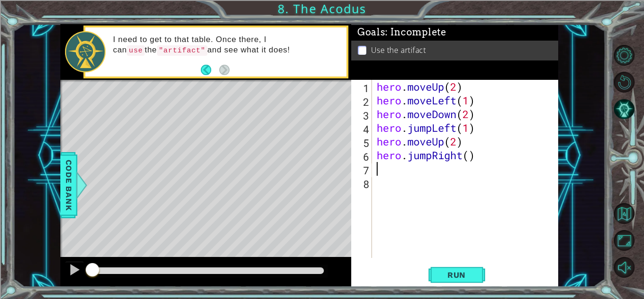
click at [472, 156] on div "hero . moveUp ( 2 ) hero . moveLeft ( 1 ) hero . moveDown ( 2 ) hero . jumpLeft…" at bounding box center [468, 182] width 186 height 205
click at [446, 279] on span "Run" at bounding box center [456, 274] width 37 height 9
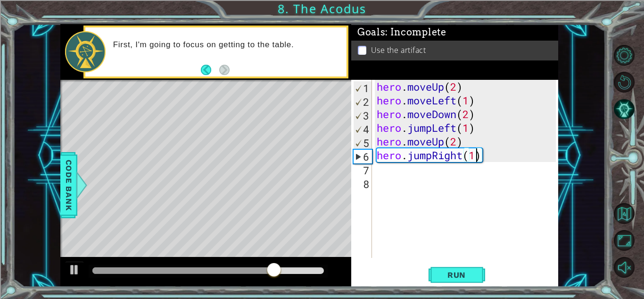
click at [448, 158] on div "hero . moveUp ( 2 ) hero . moveLeft ( 1 ) hero . moveDown ( 2 ) hero . jumpLeft…" at bounding box center [468, 182] width 186 height 205
click at [479, 158] on div "hero . moveUp ( 2 ) hero . moveLeft ( 1 ) hero . moveDown ( 2 ) hero . jumpLeft…" at bounding box center [468, 182] width 186 height 205
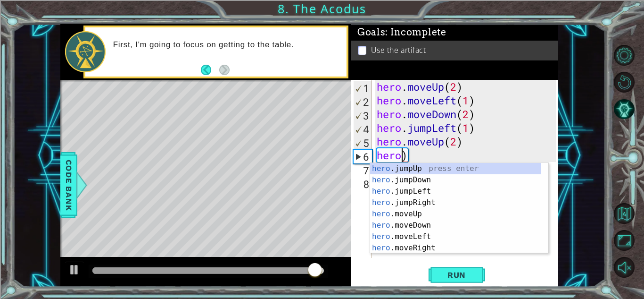
scroll to position [0, 1]
click at [419, 248] on div "hero .jumpUp press enter hero .jumpDown press enter hero .jumpLeft press enter …" at bounding box center [455, 219] width 171 height 113
type textarea "hero.moveRight(1)"
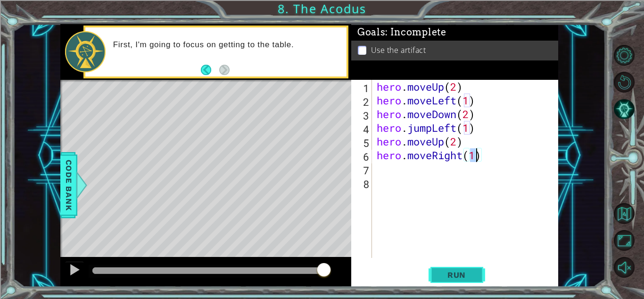
click at [457, 266] on button "Run" at bounding box center [457, 274] width 57 height 21
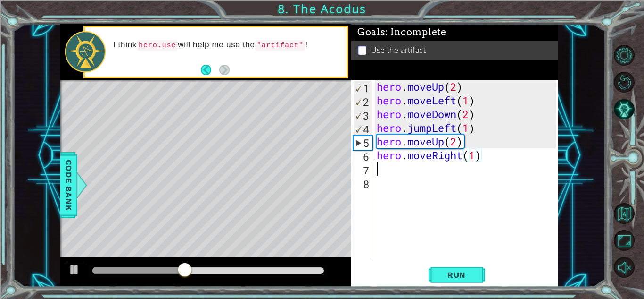
click at [389, 174] on div "hero . moveUp ( 2 ) hero . moveLeft ( 1 ) hero . moveDown ( 2 ) hero . jumpLeft…" at bounding box center [468, 182] width 186 height 205
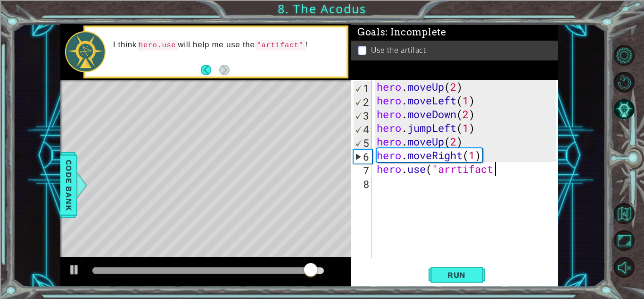
scroll to position [0, 5]
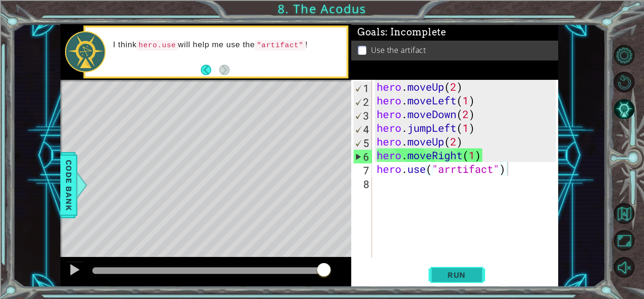
click at [451, 277] on span "Run" at bounding box center [456, 274] width 37 height 9
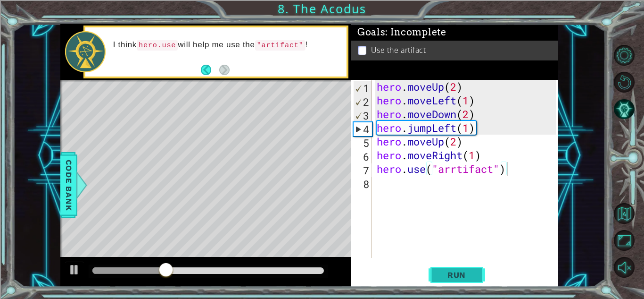
click at [451, 277] on span "Run" at bounding box center [456, 274] width 37 height 9
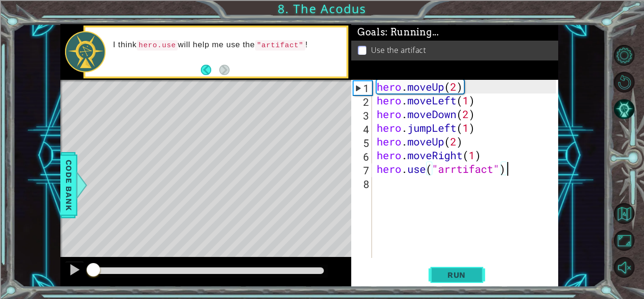
click at [451, 277] on span "Run" at bounding box center [456, 274] width 37 height 9
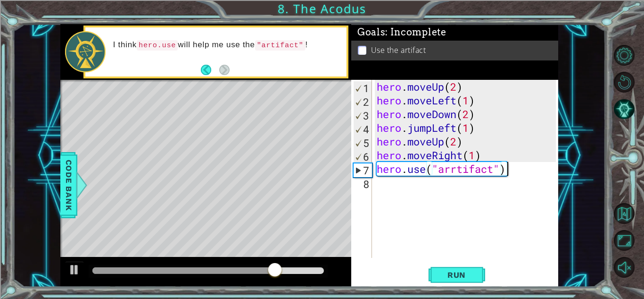
click at [458, 171] on div "hero . moveUp ( 2 ) hero . moveLeft ( 1 ) hero . moveDown ( 2 ) hero . jumpLeft…" at bounding box center [468, 182] width 186 height 205
type textarea "hero.use("artifact")"
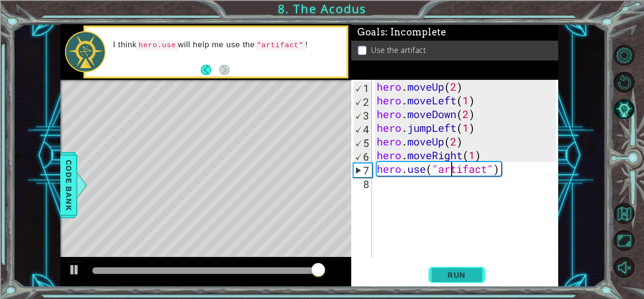
click at [470, 267] on button "Run" at bounding box center [457, 274] width 57 height 21
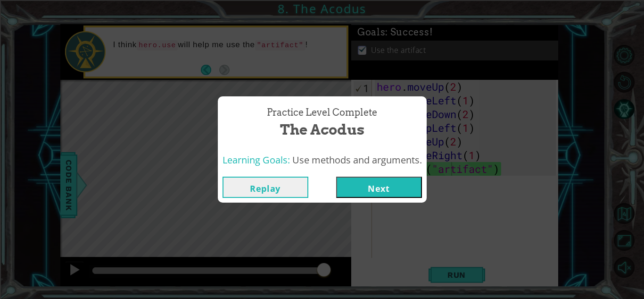
click at [406, 180] on button "Next" at bounding box center [379, 186] width 86 height 21
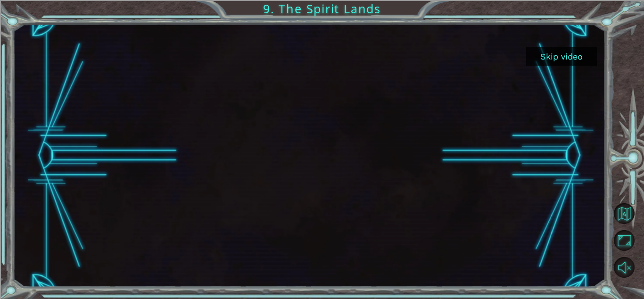
click at [555, 45] on div at bounding box center [309, 155] width 593 height 263
click at [556, 49] on button "Skip video" at bounding box center [561, 56] width 71 height 18
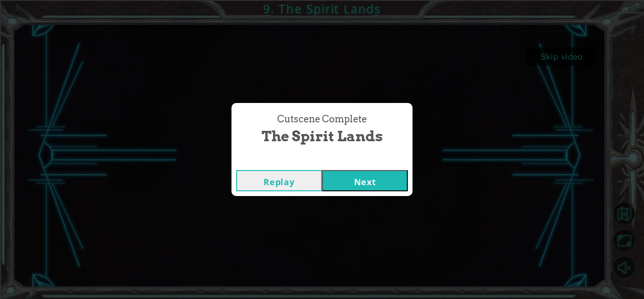
click at [370, 187] on button "Next" at bounding box center [365, 180] width 86 height 21
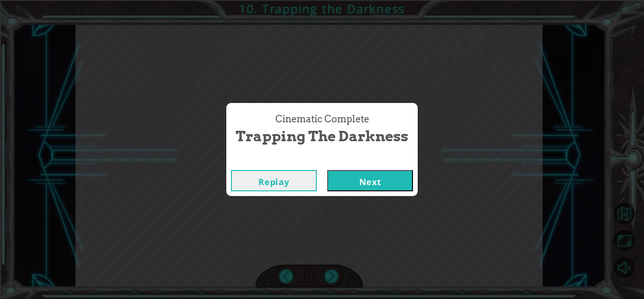
click at [388, 184] on button "Next" at bounding box center [370, 180] width 86 height 21
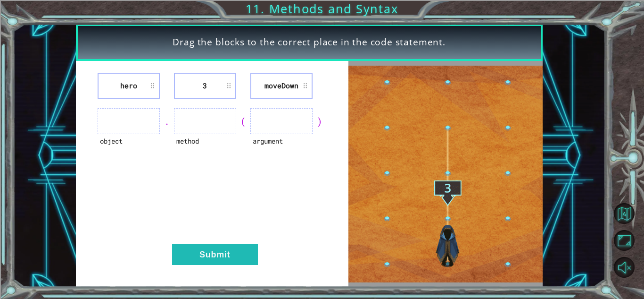
click at [147, 124] on ul at bounding box center [129, 121] width 62 height 26
click at [199, 83] on li "3" at bounding box center [205, 86] width 62 height 26
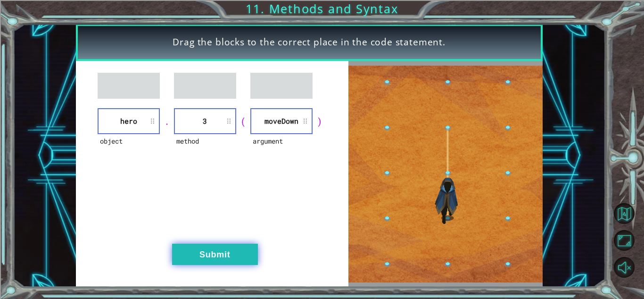
click at [207, 253] on button "Submit" at bounding box center [215, 253] width 86 height 21
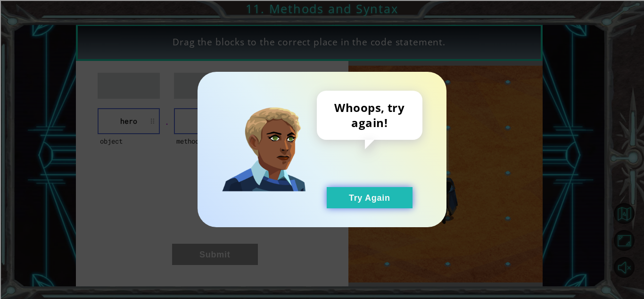
click at [370, 191] on button "Try Again" at bounding box center [370, 197] width 86 height 21
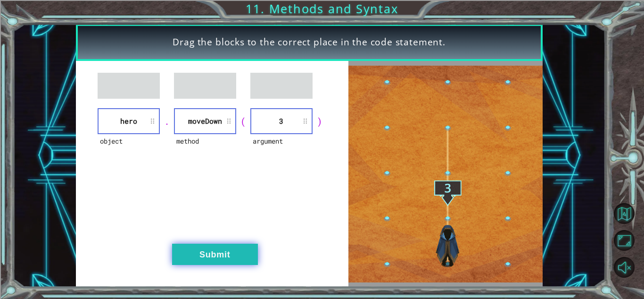
click at [190, 250] on button "Submit" at bounding box center [215, 253] width 86 height 21
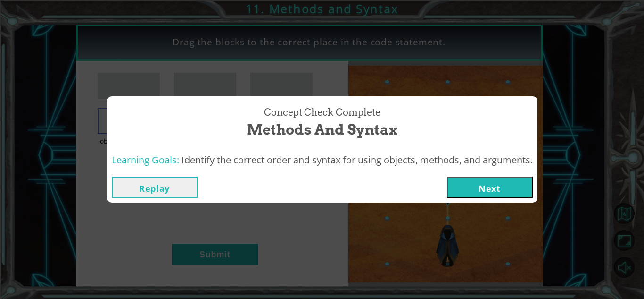
click at [466, 182] on button "Next" at bounding box center [490, 186] width 86 height 21
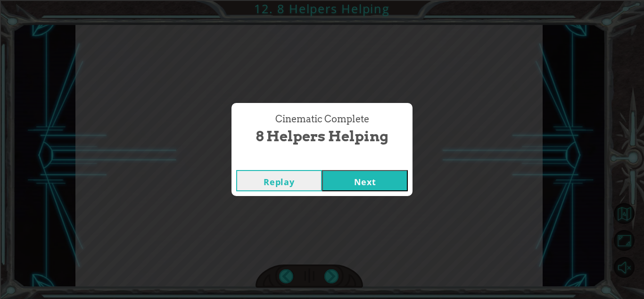
click at [349, 181] on button "Next" at bounding box center [365, 180] width 86 height 21
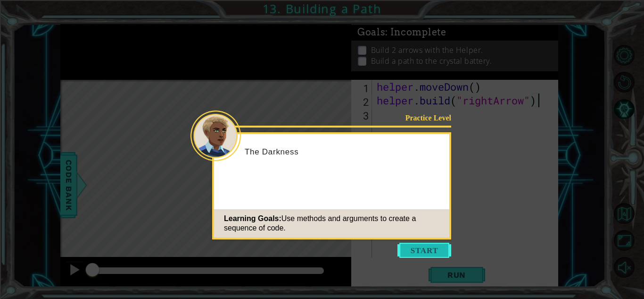
click at [408, 249] on button "Start" at bounding box center [425, 249] width 54 height 15
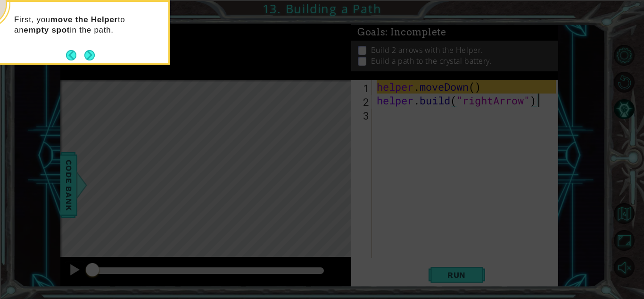
click at [91, 63] on div "First, you move the Helper to an empty spot in the path." at bounding box center [76, 32] width 189 height 65
click at [91, 60] on button "Next" at bounding box center [89, 55] width 10 height 10
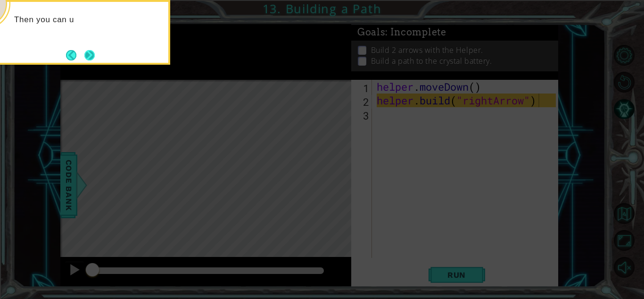
click at [89, 56] on button "Next" at bounding box center [89, 55] width 10 height 10
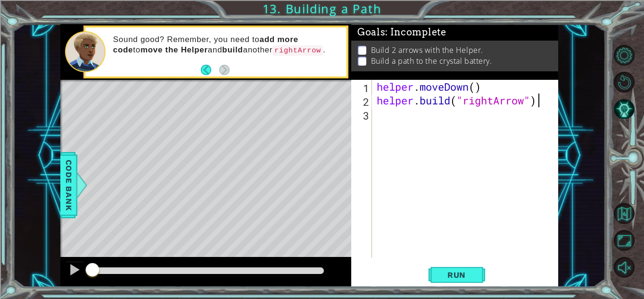
click at [471, 85] on div "helper . moveDown ( ) helper . build ( "rightArrow" )" at bounding box center [468, 182] width 186 height 205
click at [476, 87] on div "helper . moveDown ( ) helper . build ( "rightArrow" )" at bounding box center [468, 182] width 186 height 205
click at [440, 268] on button "Run" at bounding box center [457, 274] width 57 height 21
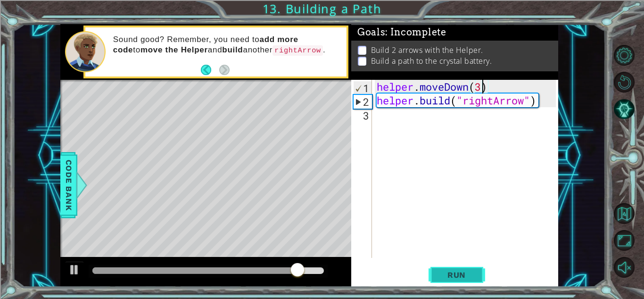
type textarea "helper.moveDown(3)"
click at [454, 274] on span "Run" at bounding box center [456, 274] width 37 height 9
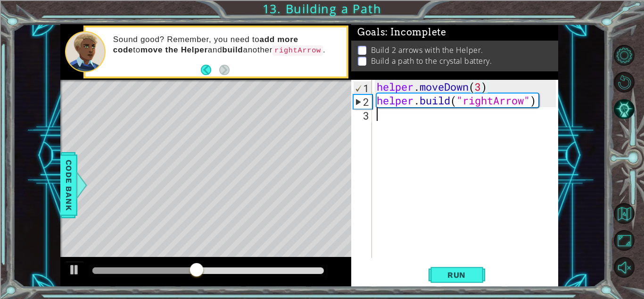
click at [389, 120] on div "helper . moveDown ( 3 ) helper . build ( "rightArrow" )" at bounding box center [468, 182] width 186 height 205
drag, startPoint x: 389, startPoint y: 120, endPoint x: 379, endPoint y: 119, distance: 9.5
drag, startPoint x: 379, startPoint y: 119, endPoint x: 375, endPoint y: 113, distance: 6.8
click at [375, 113] on div "helper . moveDown ( 3 ) helper . build ( "rightArrow" )" at bounding box center [468, 182] width 186 height 205
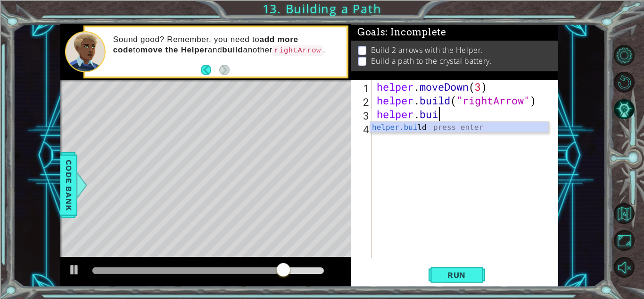
scroll to position [0, 2]
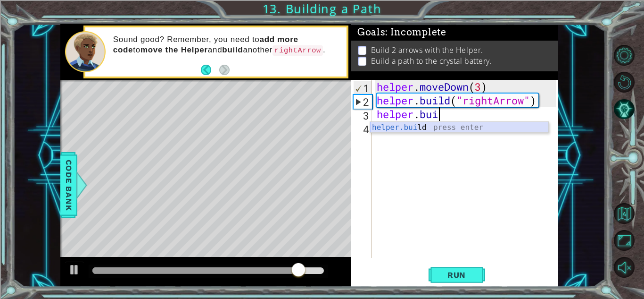
click at [398, 129] on div "helper.[PERSON_NAME] press enter" at bounding box center [459, 139] width 178 height 34
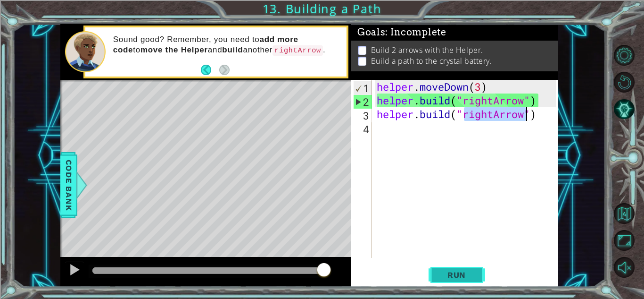
type textarea "[DOMAIN_NAME]("rightArrow")"
click at [455, 267] on button "Run" at bounding box center [457, 274] width 57 height 21
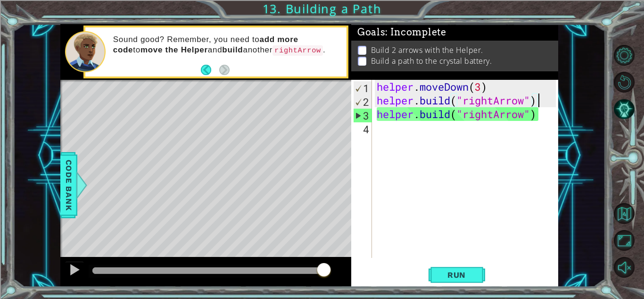
click at [538, 100] on div "helper . moveDown ( 3 ) helper . build ( "rightArrow" ) helper . build ( "right…" at bounding box center [468, 182] width 186 height 205
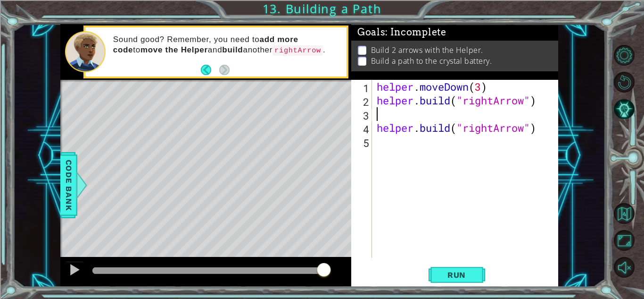
drag, startPoint x: 439, startPoint y: 120, endPoint x: 405, endPoint y: 119, distance: 33.5
click at [405, 119] on div "helper . moveDown ( 3 ) helper . build ( "rightArrow" ) helper . build ( "right…" at bounding box center [468, 182] width 186 height 205
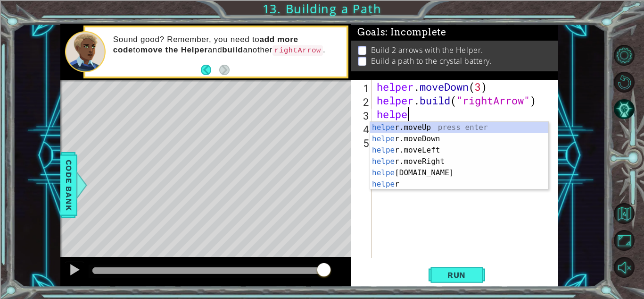
scroll to position [0, 1]
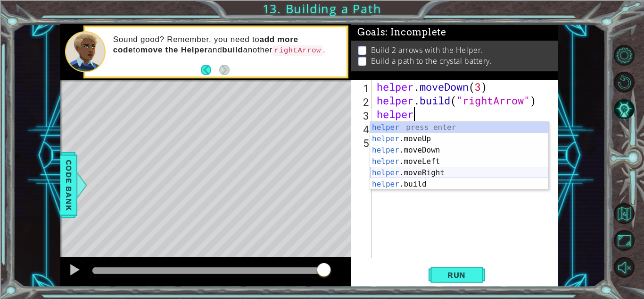
click at [413, 171] on div "helper press enter helper .moveUp press enter helper .moveDown press enter help…" at bounding box center [459, 167] width 178 height 91
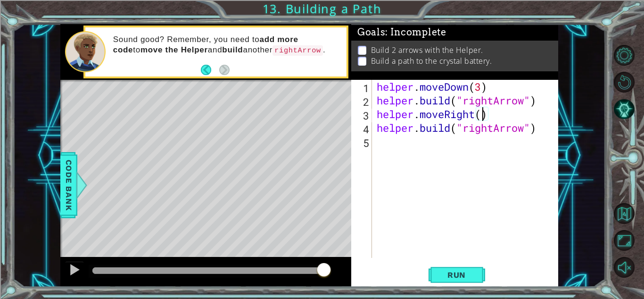
type textarea "helper.moveRight(3)"
click at [478, 269] on button "Run" at bounding box center [457, 274] width 57 height 21
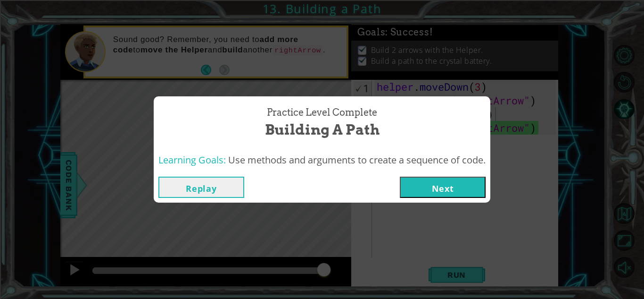
click at [459, 199] on div "Replay Next" at bounding box center [322, 187] width 337 height 31
click at [456, 192] on button "Next" at bounding box center [443, 186] width 86 height 21
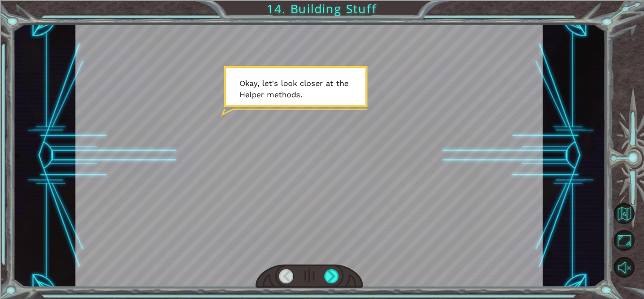
drag, startPoint x: 456, startPoint y: 191, endPoint x: 594, endPoint y: 128, distance: 152.1
click at [594, 128] on div "Temporary Text O k a y , l e t ' s l o o k c l o s e r a t t h e H e l p e r m …" at bounding box center [309, 155] width 593 height 263
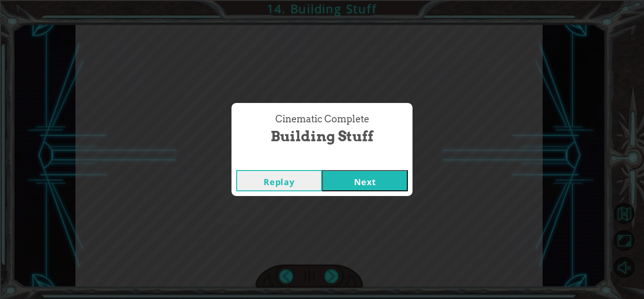
click at [339, 179] on button "Next" at bounding box center [365, 180] width 86 height 21
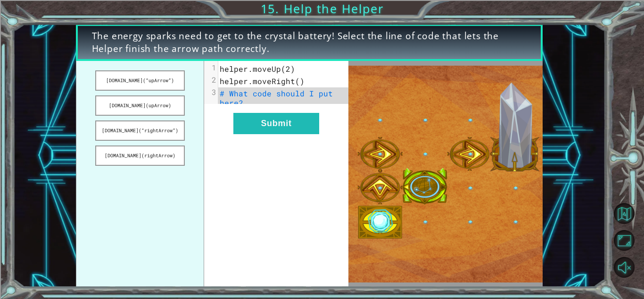
click at [297, 81] on span "helper.moveRight()" at bounding box center [262, 81] width 85 height 10
click at [145, 81] on button "[DOMAIN_NAME](“upArrow”)" at bounding box center [139, 80] width 89 height 20
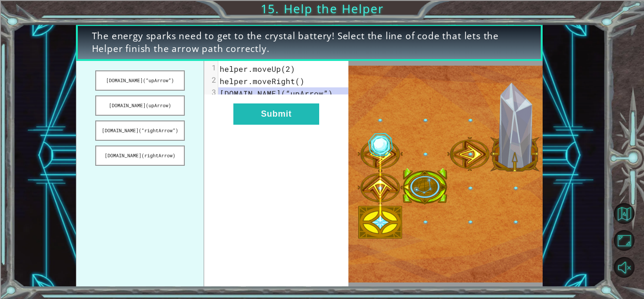
drag, startPoint x: 153, startPoint y: 135, endPoint x: 227, endPoint y: 130, distance: 74.3
click at [227, 130] on div "[DOMAIN_NAME](“upArrow”) [DOMAIN_NAME](upArrow) [DOMAIN_NAME](“rightArrow”) [DO…" at bounding box center [212, 174] width 273 height 226
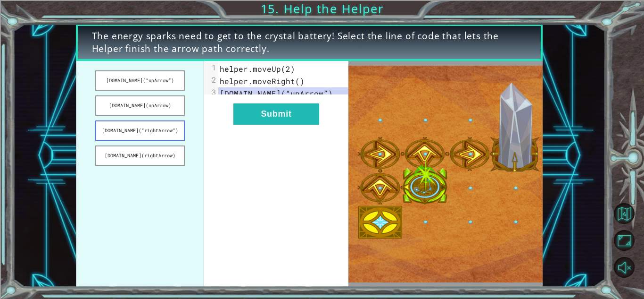
click at [146, 128] on button "[DOMAIN_NAME](“rightArrow”)" at bounding box center [139, 130] width 89 height 20
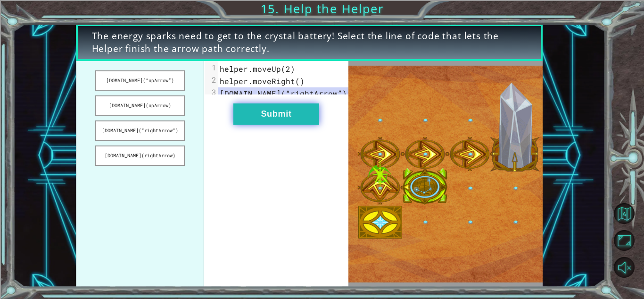
click at [252, 124] on button "Submit" at bounding box center [276, 113] width 86 height 21
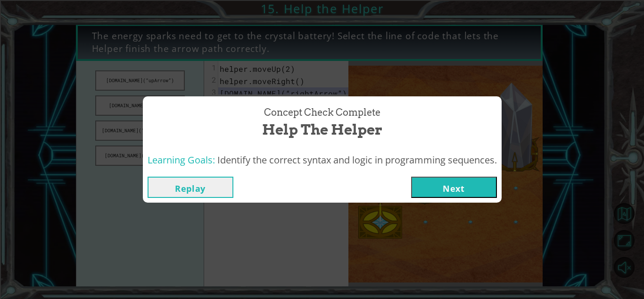
click at [467, 189] on button "Next" at bounding box center [454, 186] width 86 height 21
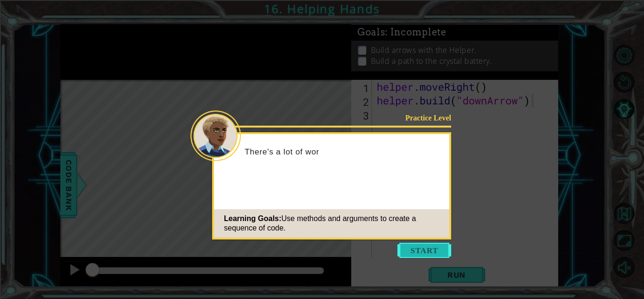
click at [413, 251] on button "Start" at bounding box center [425, 249] width 54 height 15
